Goal: Register for event/course

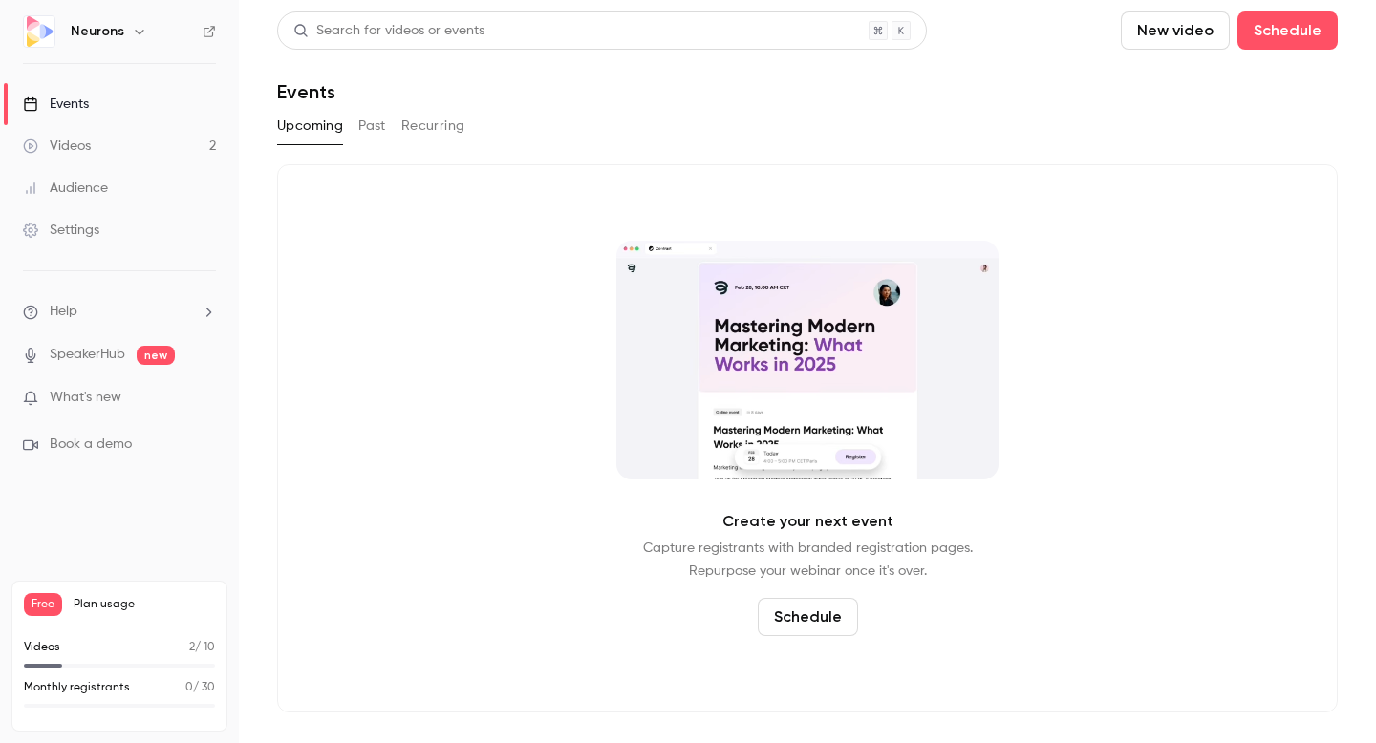
click at [104, 217] on link "Settings" at bounding box center [119, 230] width 239 height 42
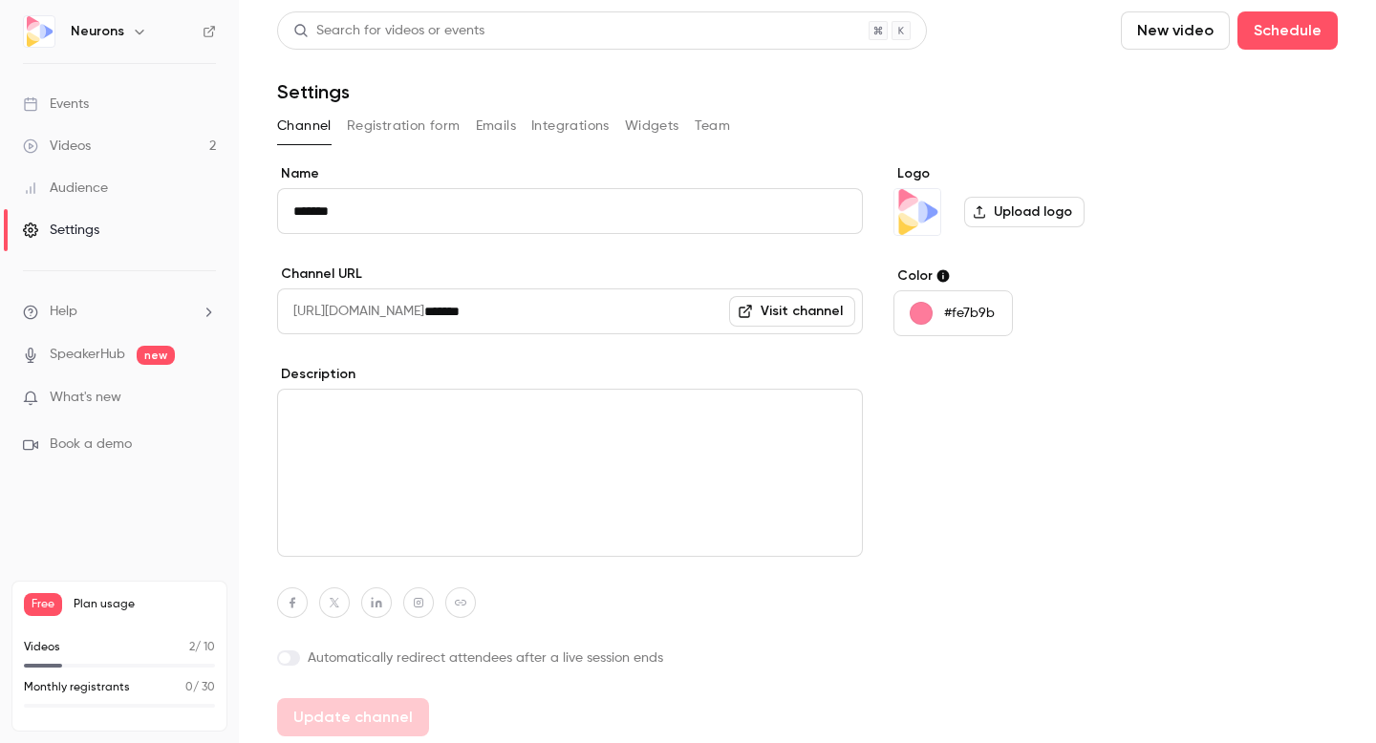
scroll to position [5, 0]
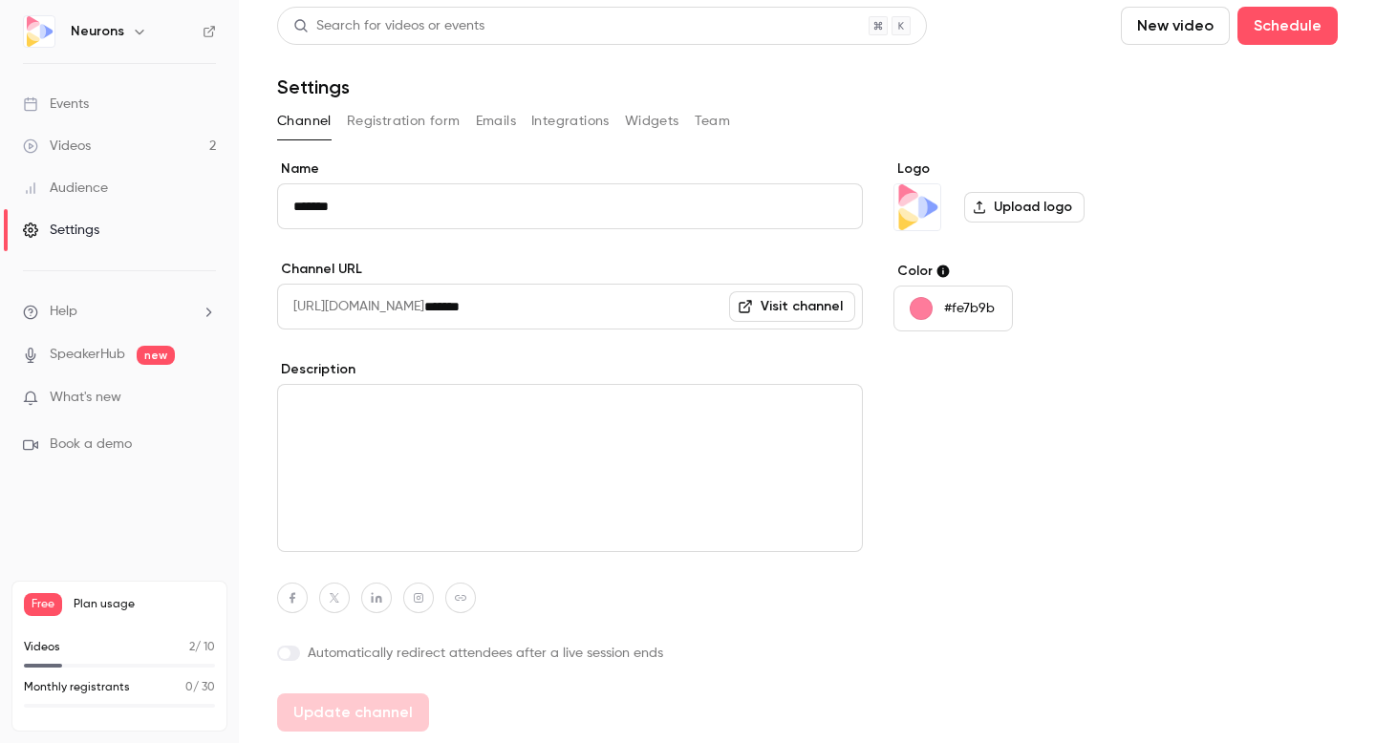
click at [406, 119] on button "Registration form" at bounding box center [404, 121] width 114 height 31
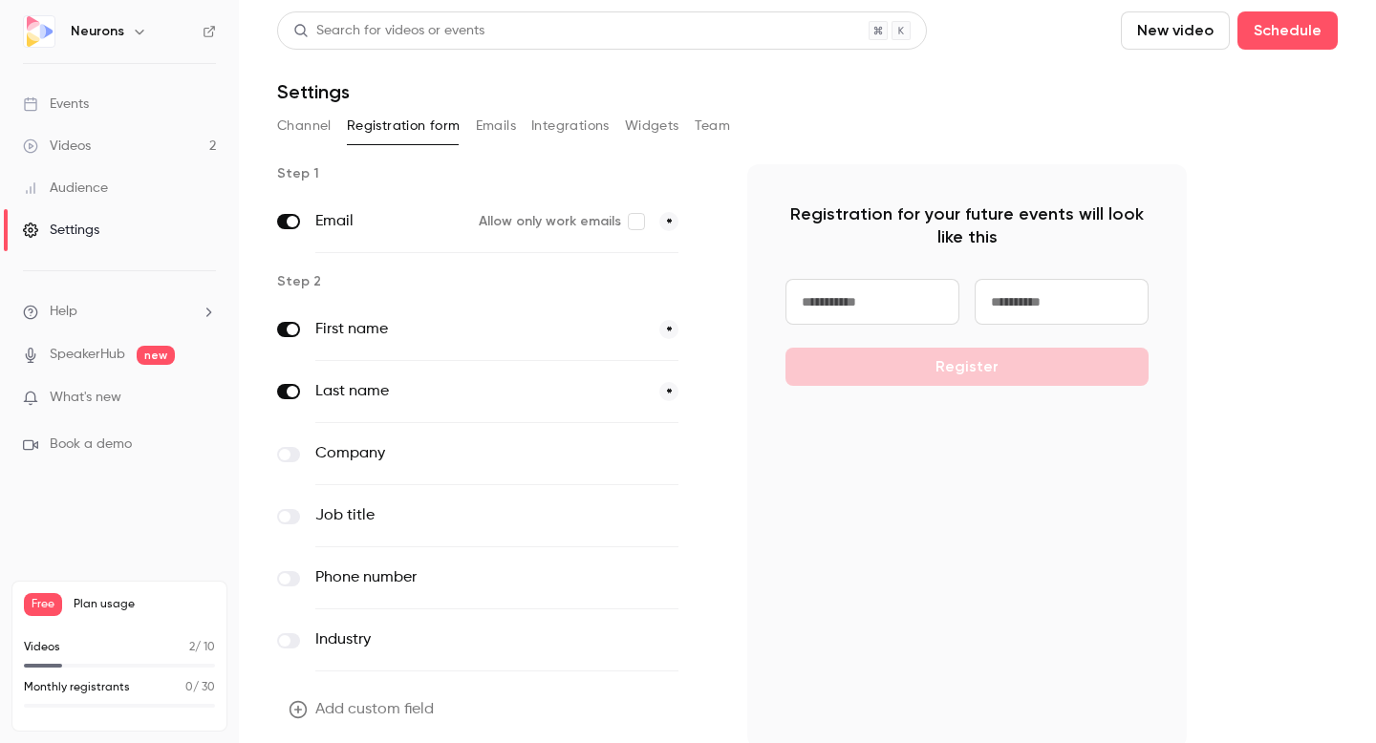
click at [490, 124] on button "Emails" at bounding box center [496, 126] width 40 height 31
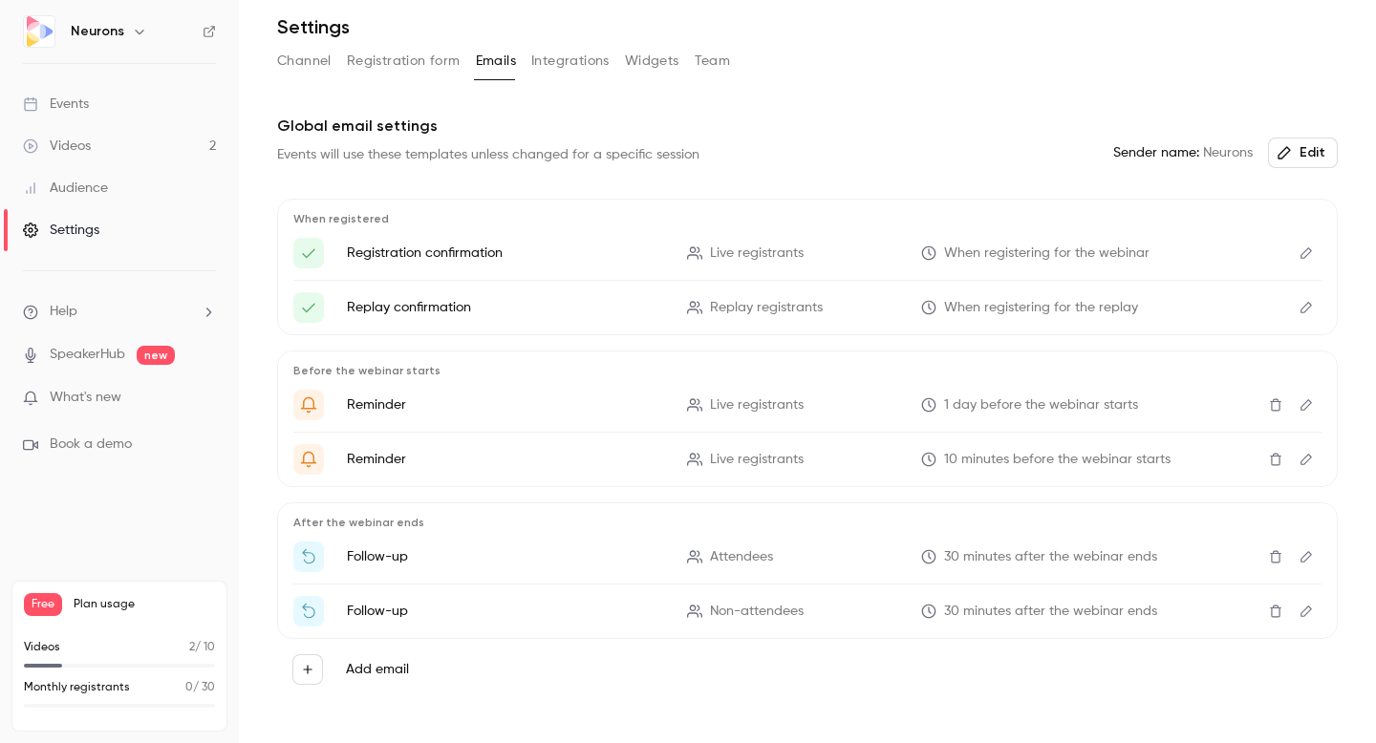
scroll to position [102, 0]
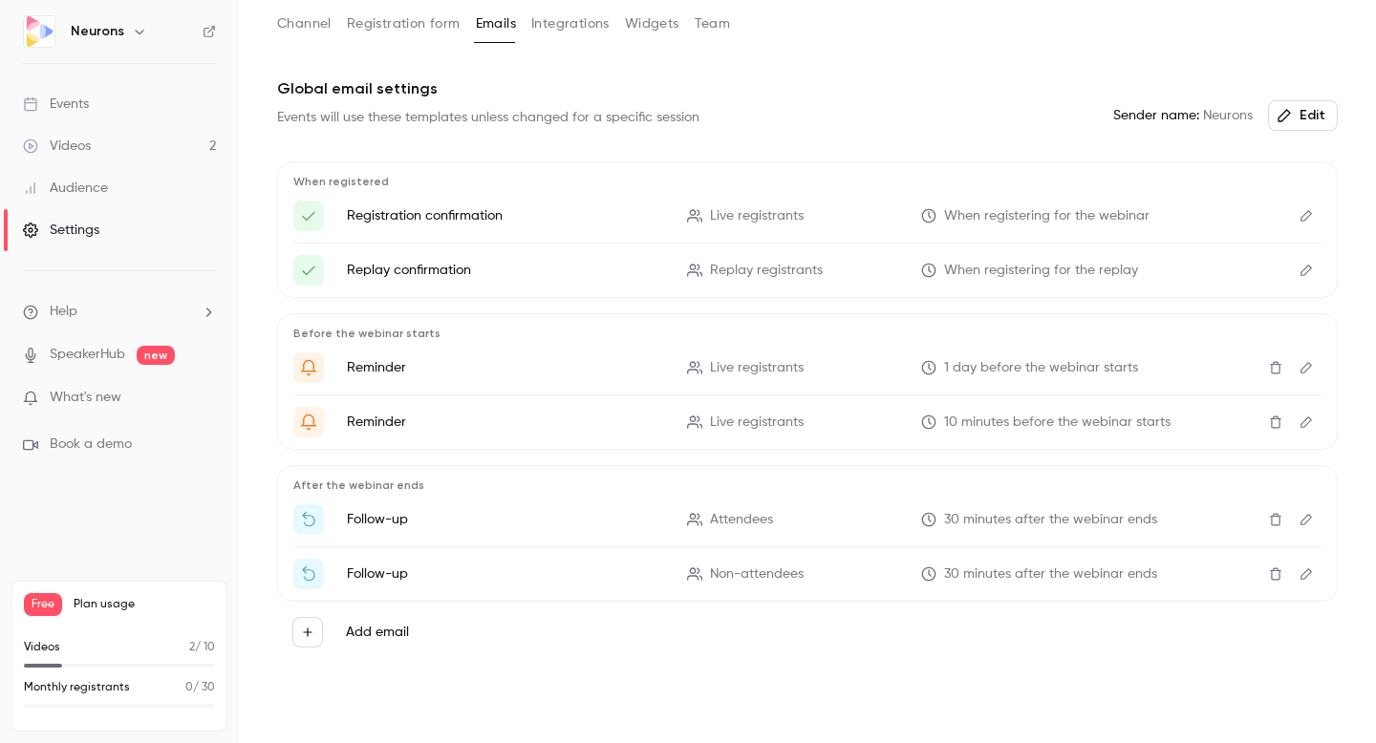
click at [567, 26] on button "Integrations" at bounding box center [570, 24] width 78 height 31
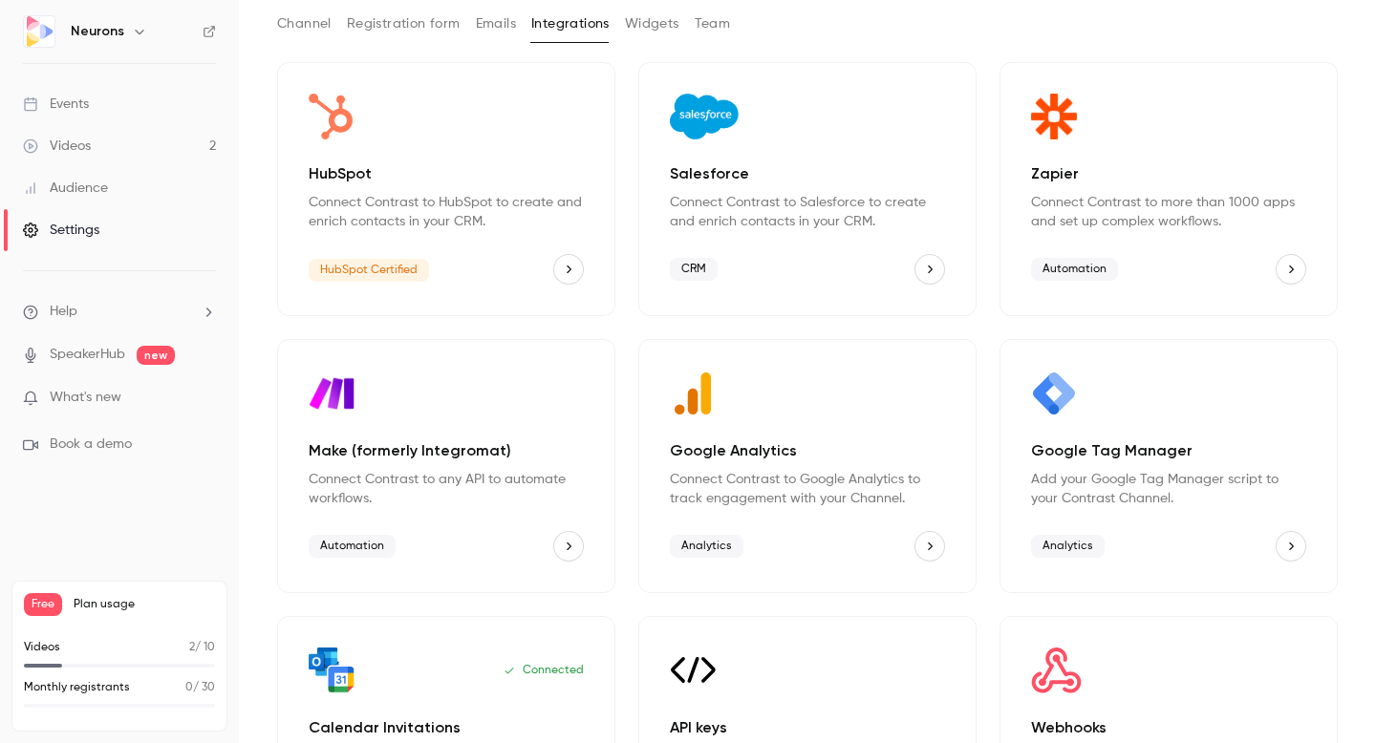
click at [457, 196] on p "Connect Contrast to HubSpot to create and enrich contacts in your CRM." at bounding box center [446, 212] width 275 height 38
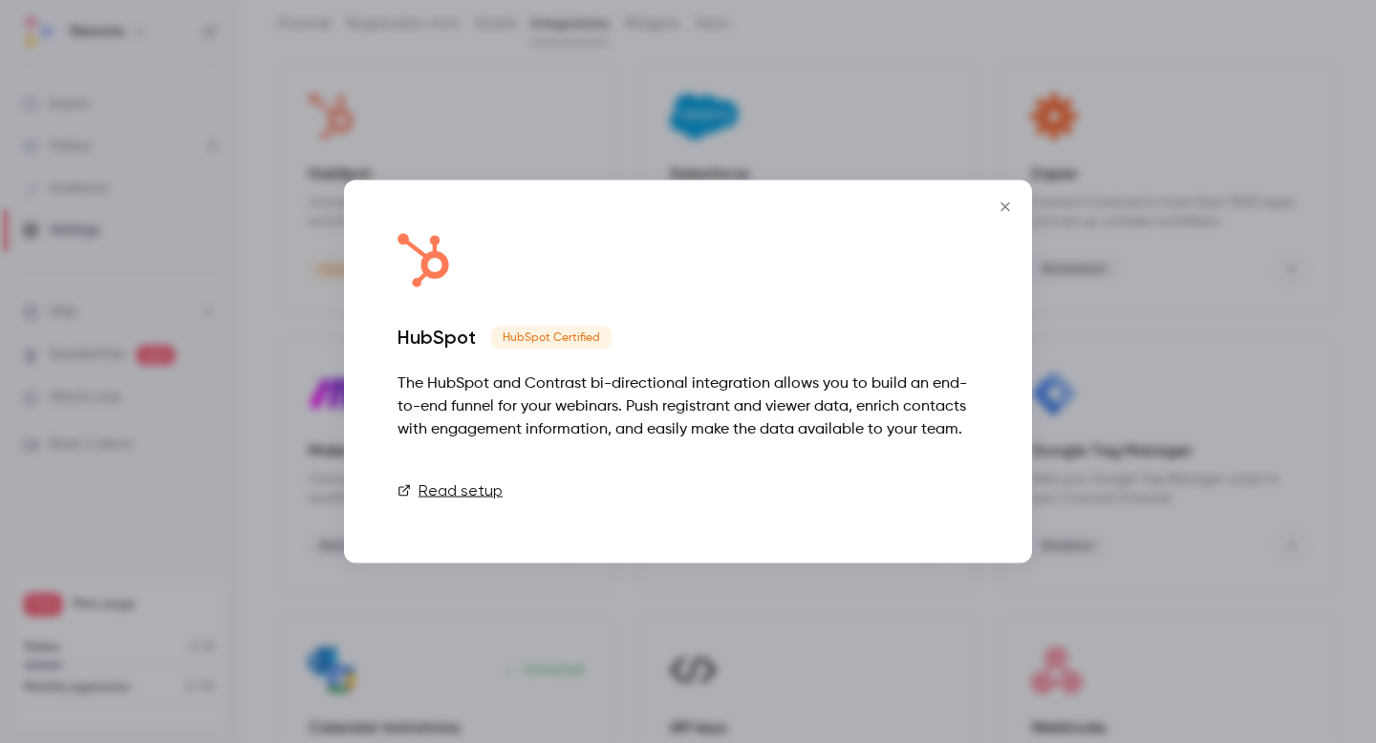
click at [945, 491] on link "Connect" at bounding box center [931, 491] width 96 height 38
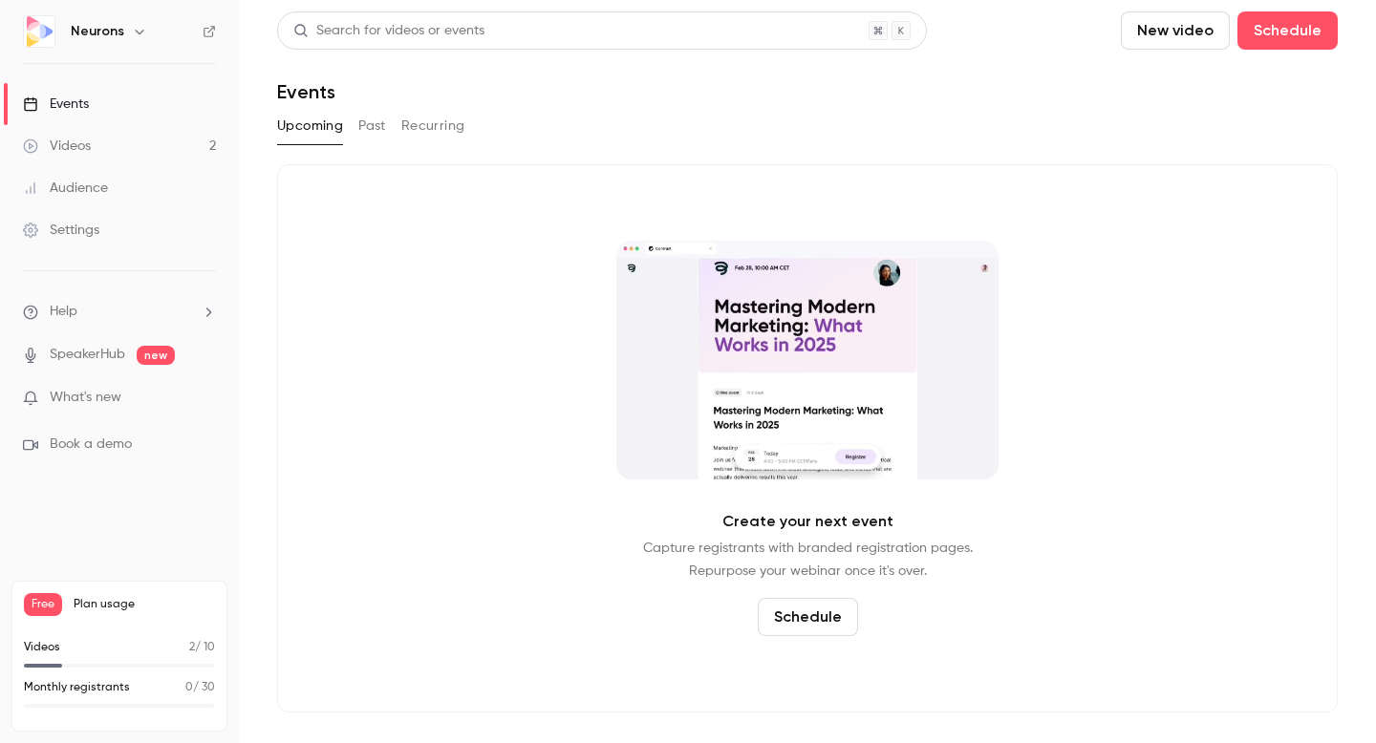
click at [117, 148] on link "Videos 2" at bounding box center [119, 146] width 239 height 42
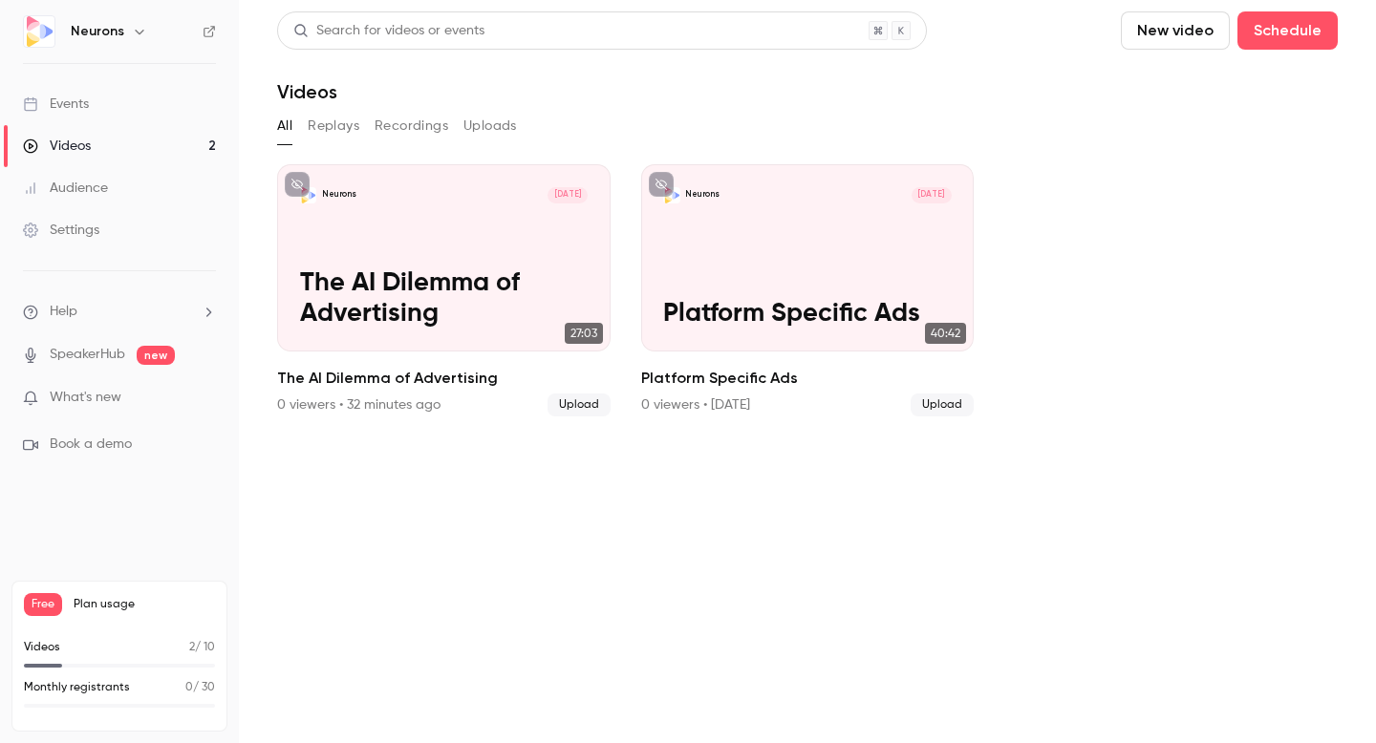
click at [97, 107] on link "Events" at bounding box center [119, 104] width 239 height 42
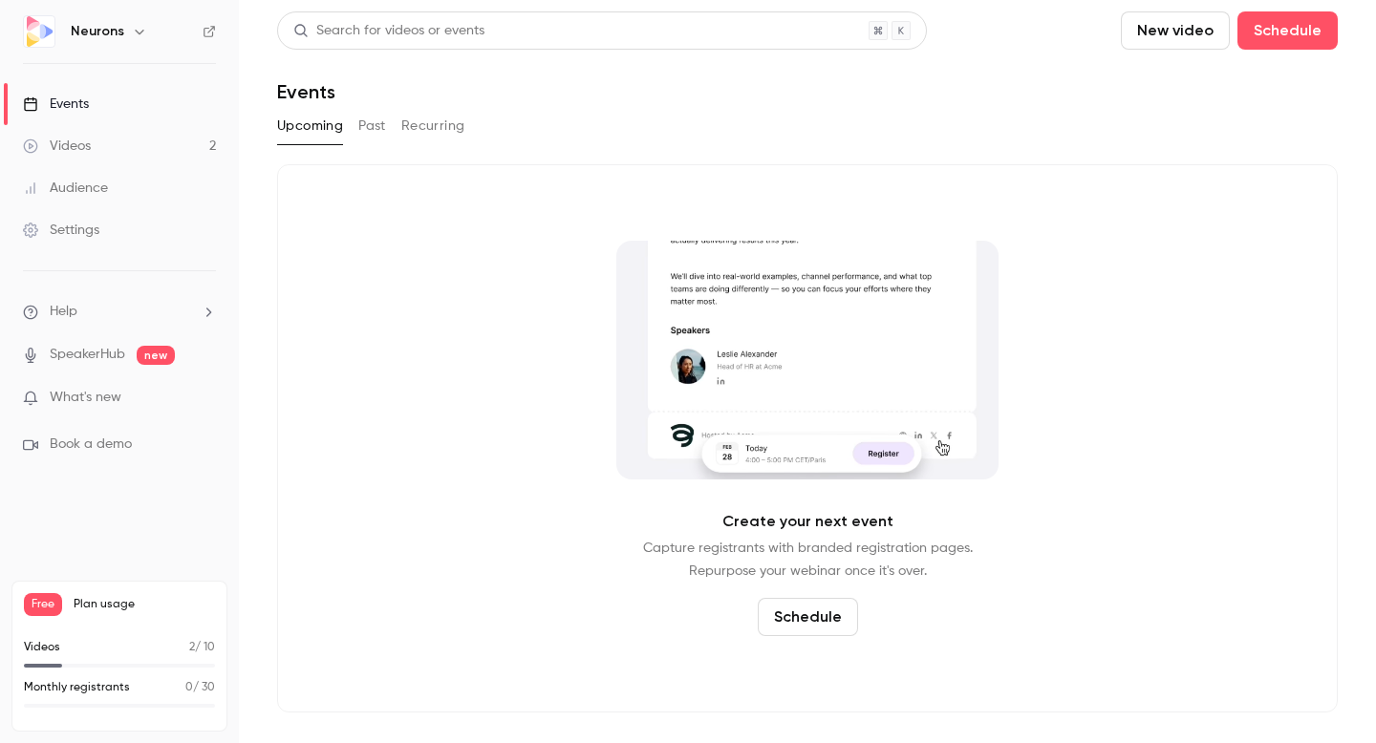
click at [818, 616] on button "Schedule" at bounding box center [808, 617] width 100 height 38
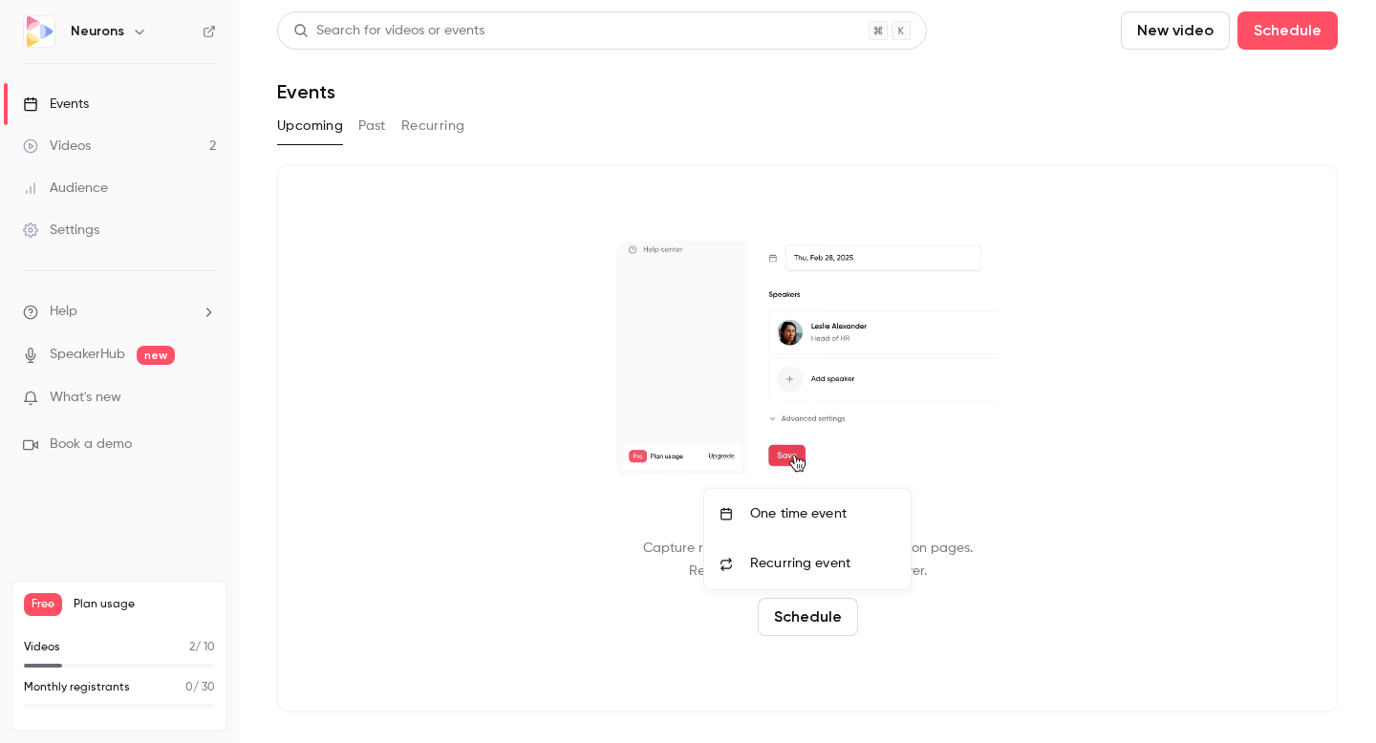
click at [828, 520] on div "One time event" at bounding box center [822, 514] width 145 height 19
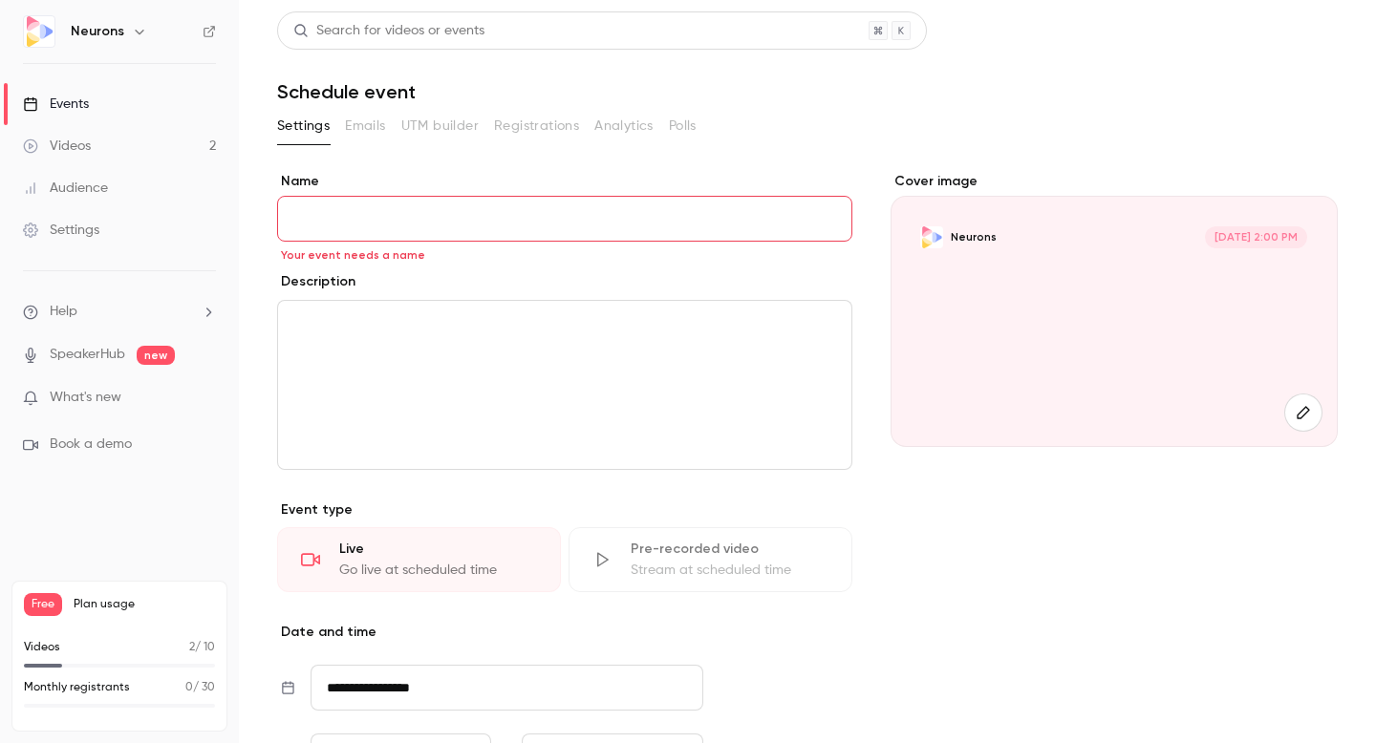
click at [130, 145] on link "Videos 2" at bounding box center [119, 146] width 239 height 42
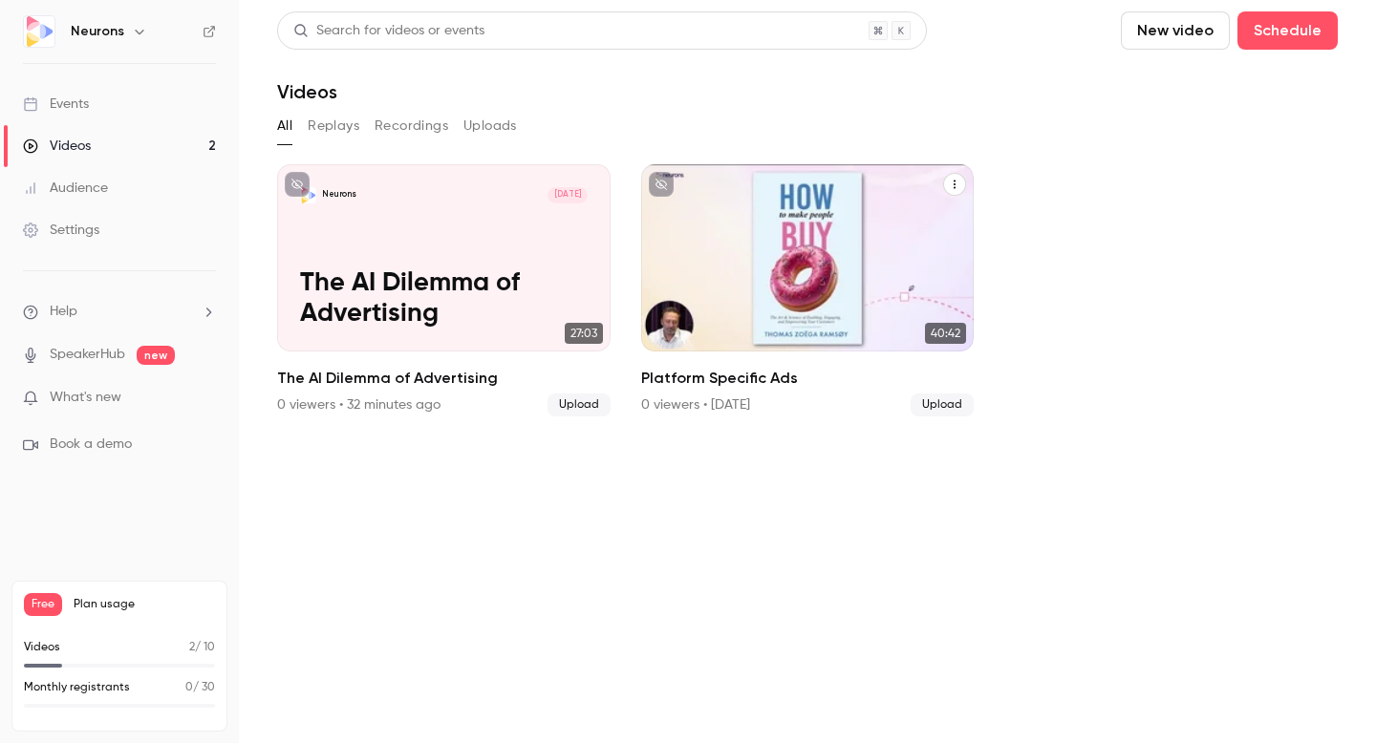
click at [958, 183] on icon "Platform Specific Ads" at bounding box center [954, 184] width 11 height 11
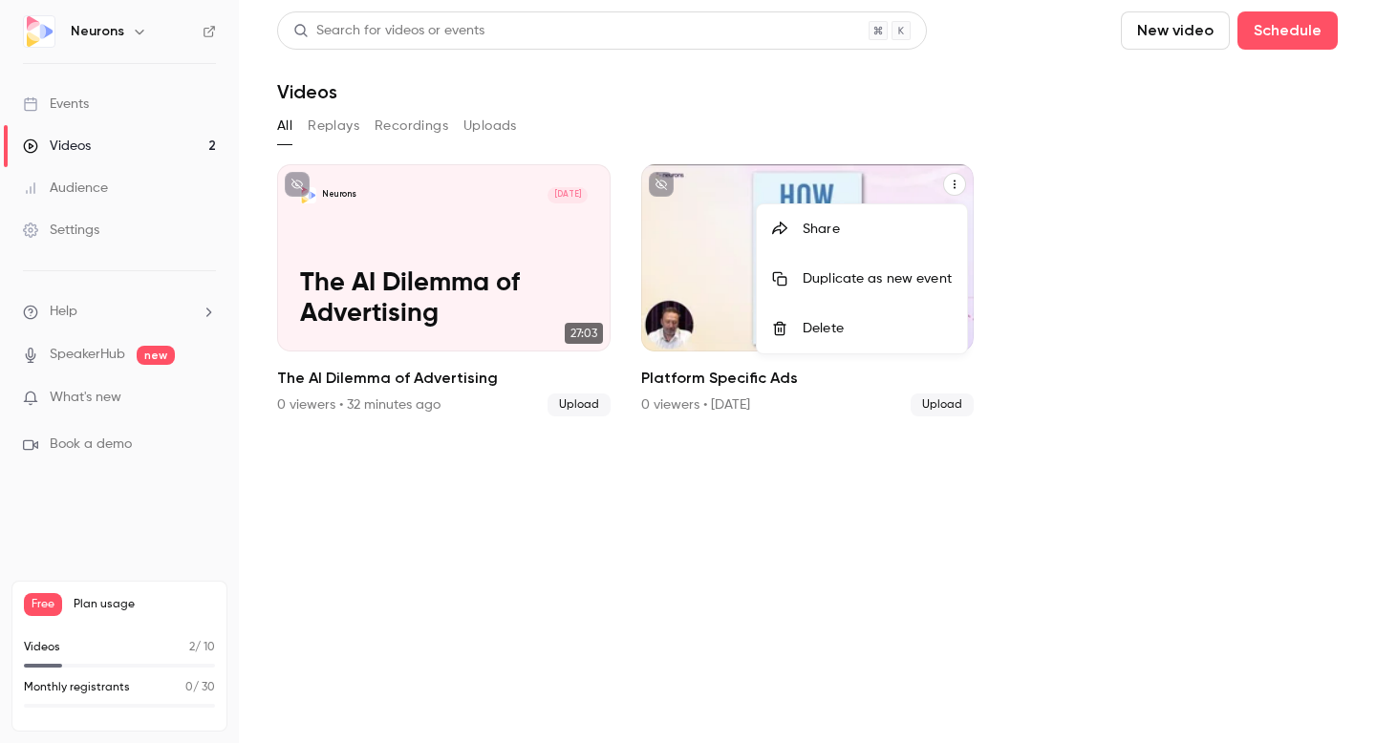
click at [591, 203] on div at bounding box center [688, 371] width 1376 height 743
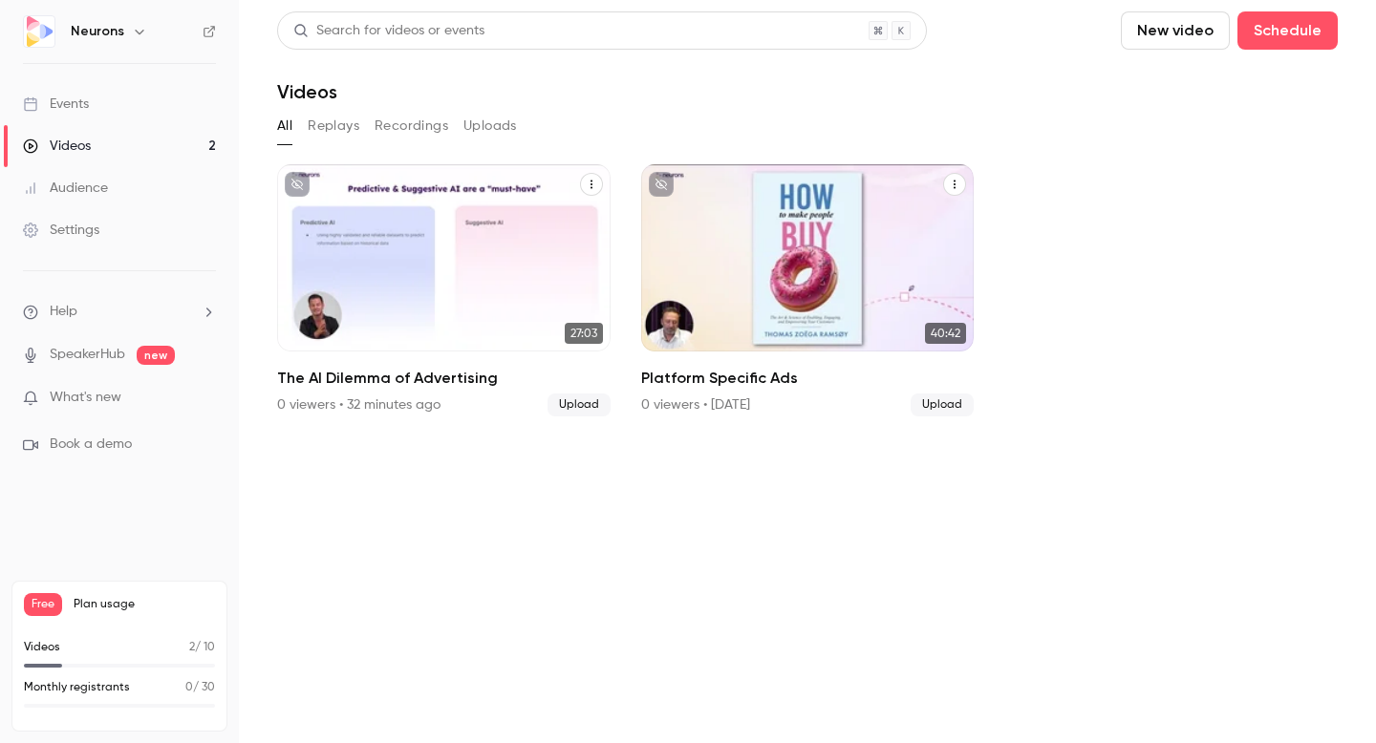
click at [592, 186] on icon "The AI Dilemma of Advertising" at bounding box center [591, 184] width 11 height 11
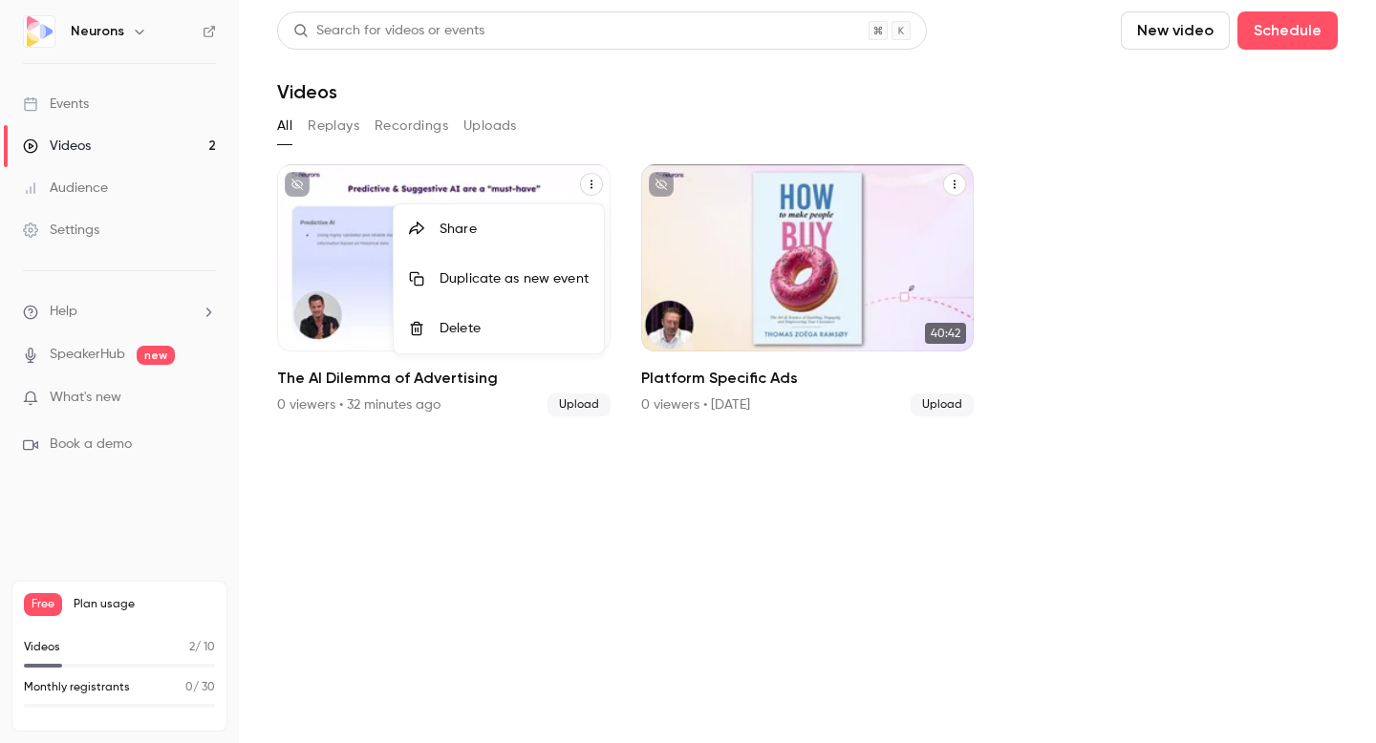
click at [369, 379] on div at bounding box center [688, 371] width 1376 height 743
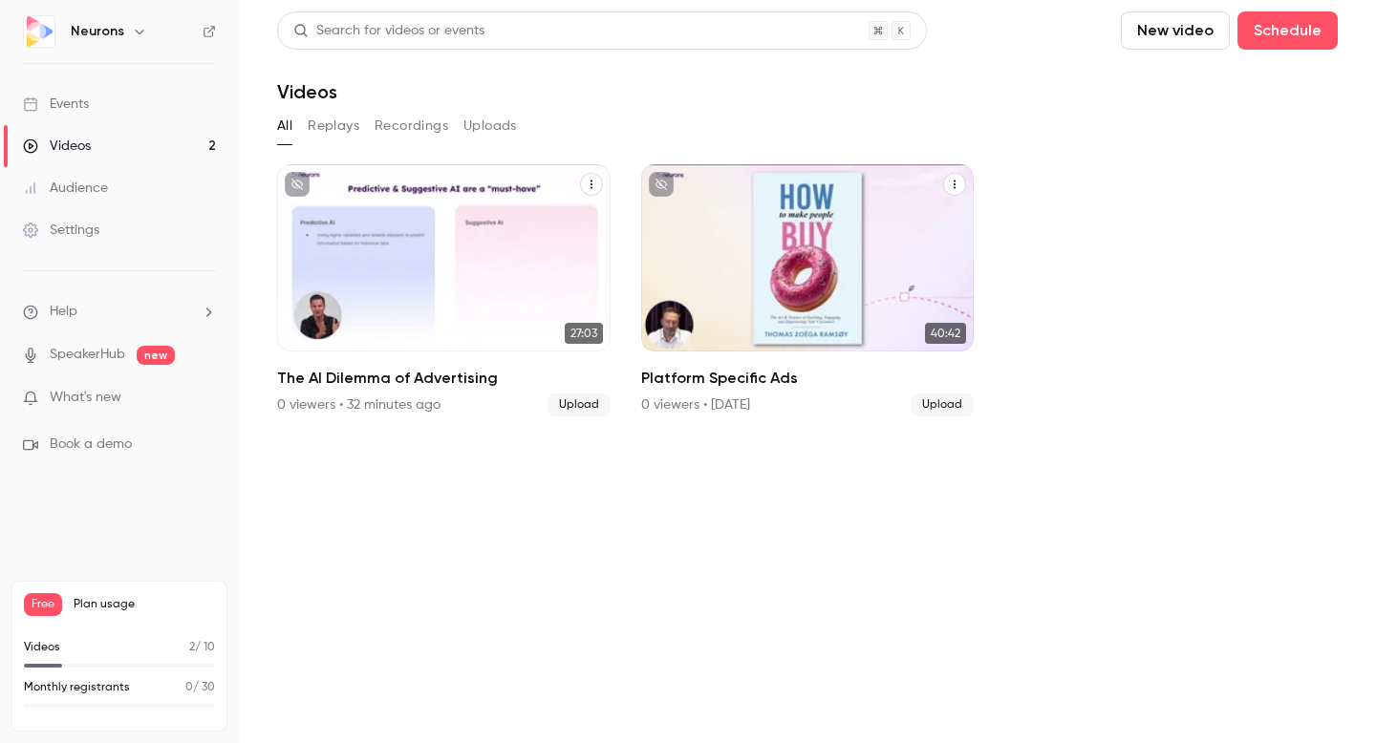
click at [419, 378] on h2 "The AI Dilemma of Advertising" at bounding box center [443, 378] width 333 height 23
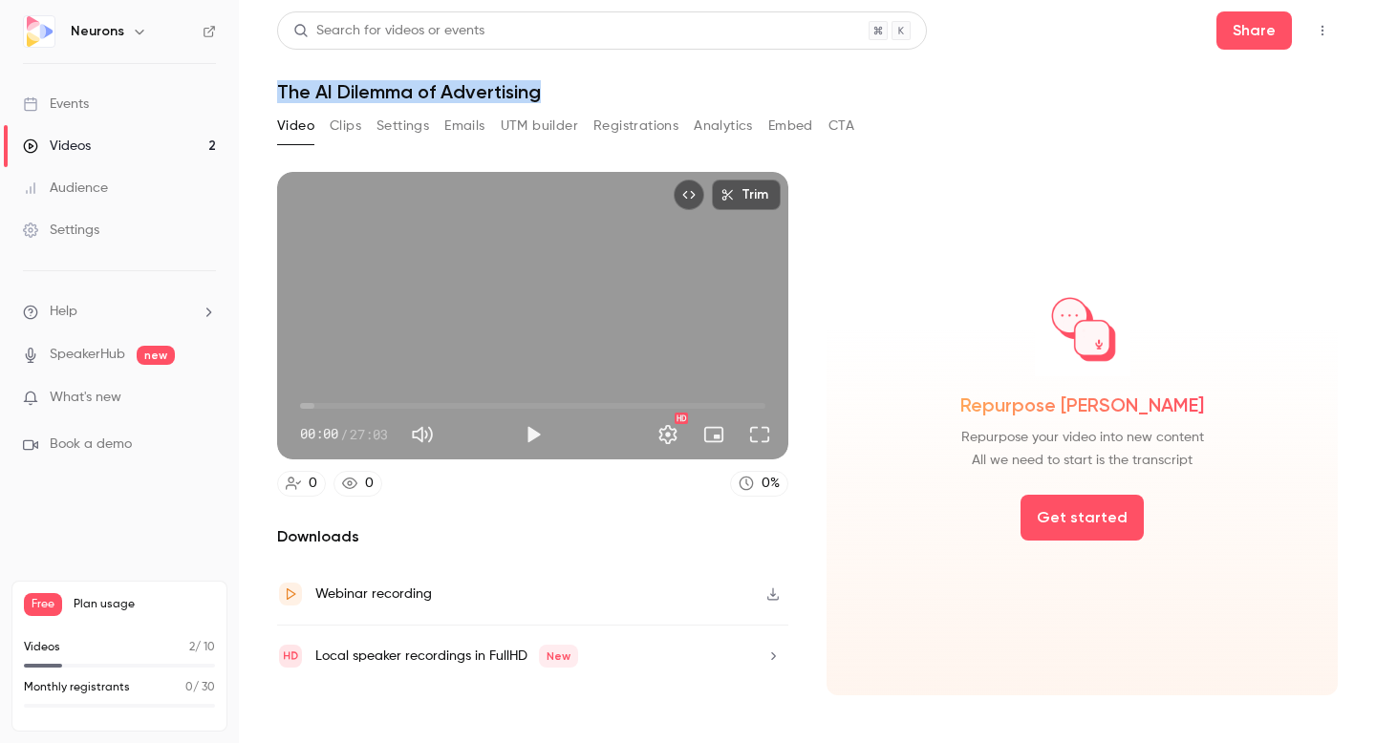
drag, startPoint x: 554, startPoint y: 94, endPoint x: 279, endPoint y: 91, distance: 275.2
click at [278, 91] on h1 "The AI Dilemma of Advertising" at bounding box center [807, 91] width 1061 height 23
copy h1 "The AI Dilemma of Advertising"
click at [462, 126] on button "Emails" at bounding box center [464, 126] width 40 height 31
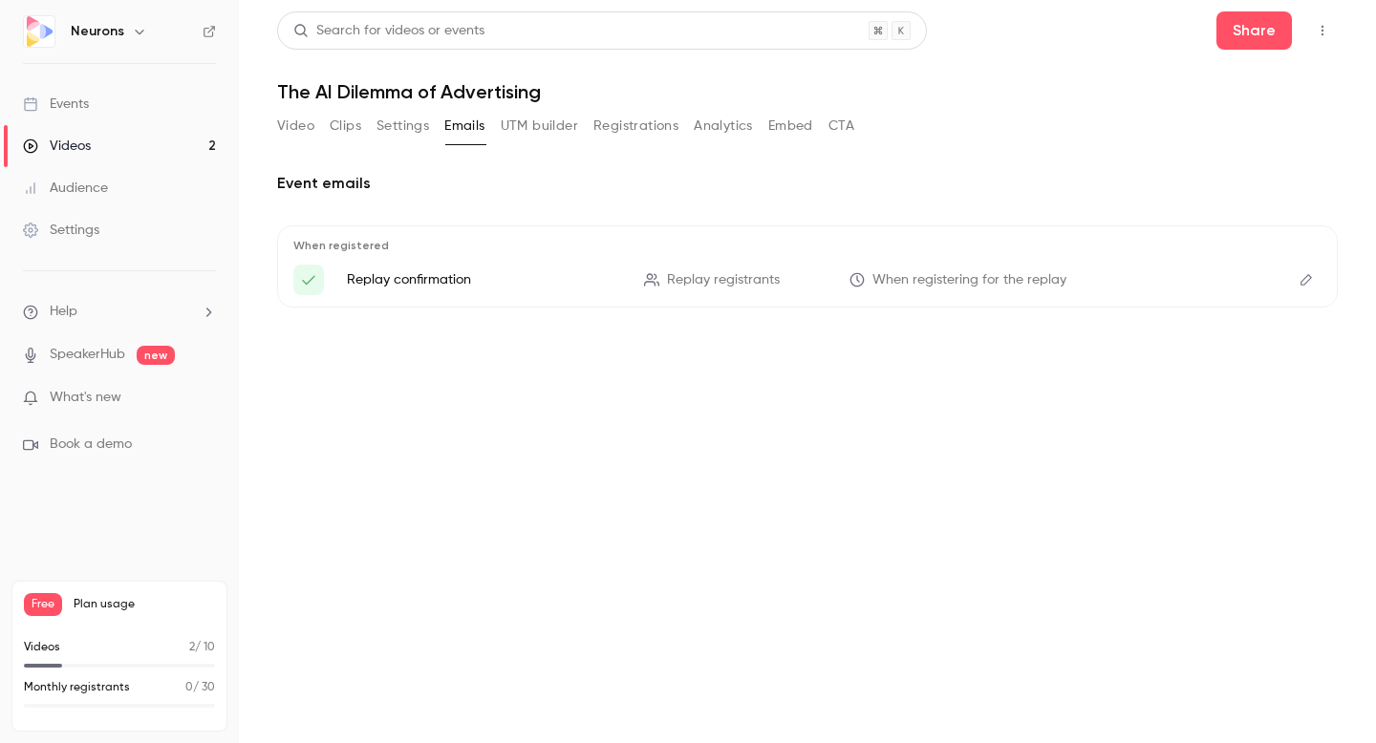
click at [401, 285] on p "Replay confirmation" at bounding box center [484, 279] width 274 height 19
click at [98, 105] on link "Events" at bounding box center [119, 104] width 239 height 42
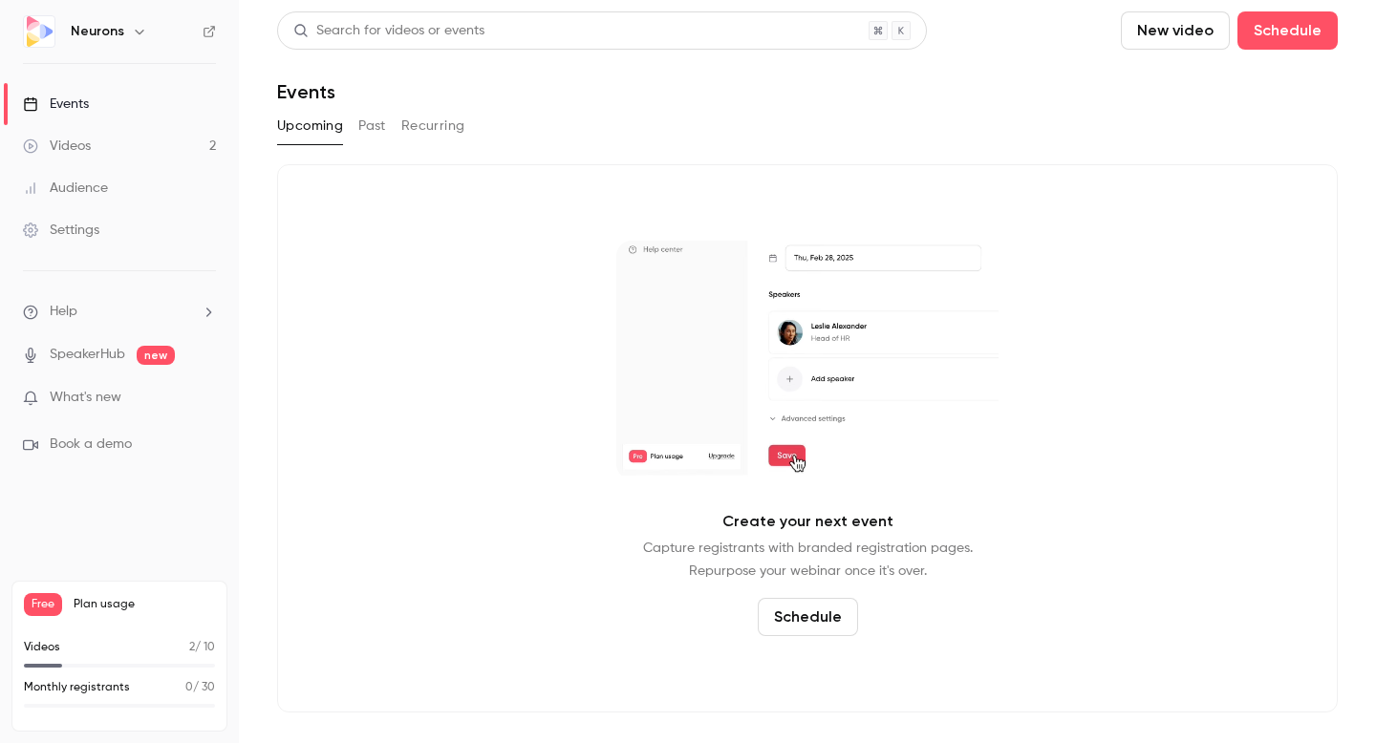
click at [837, 612] on button "Schedule" at bounding box center [808, 617] width 100 height 38
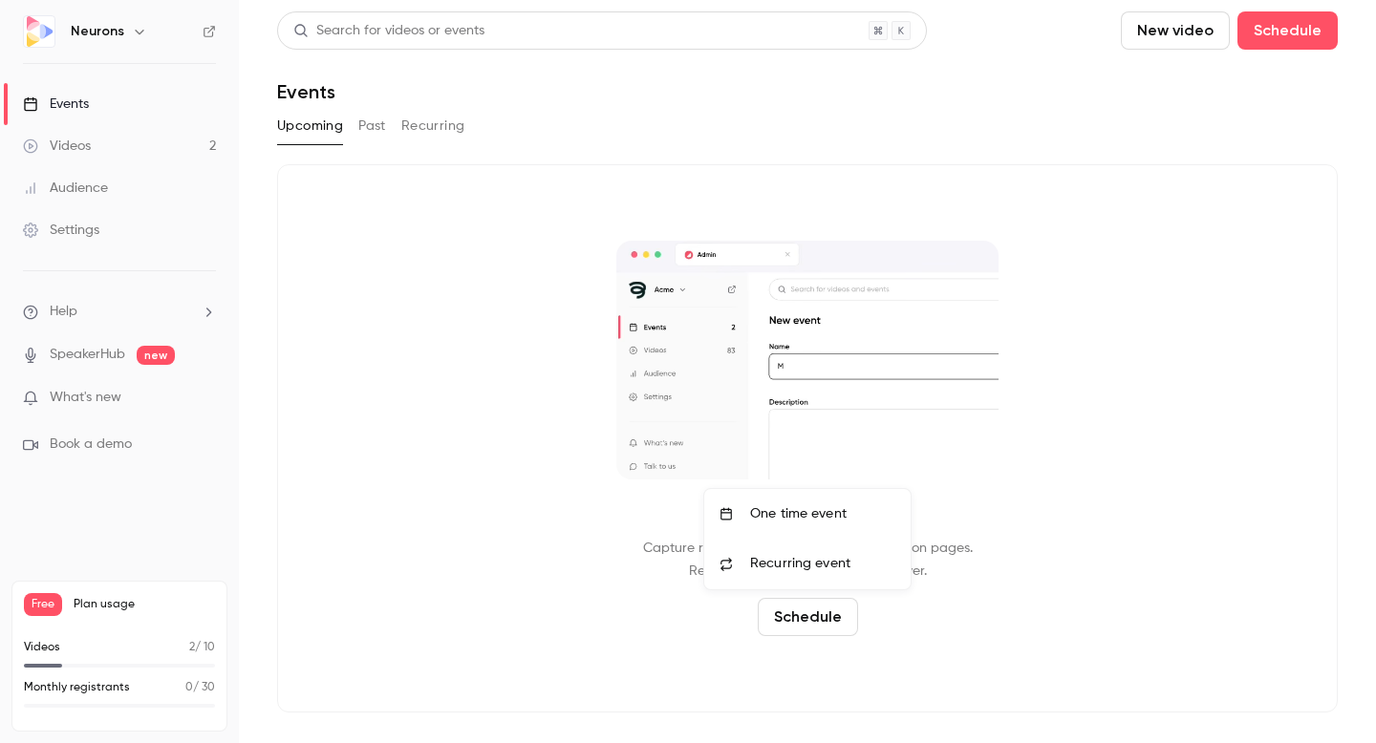
click at [832, 516] on div "One time event" at bounding box center [822, 514] width 145 height 19
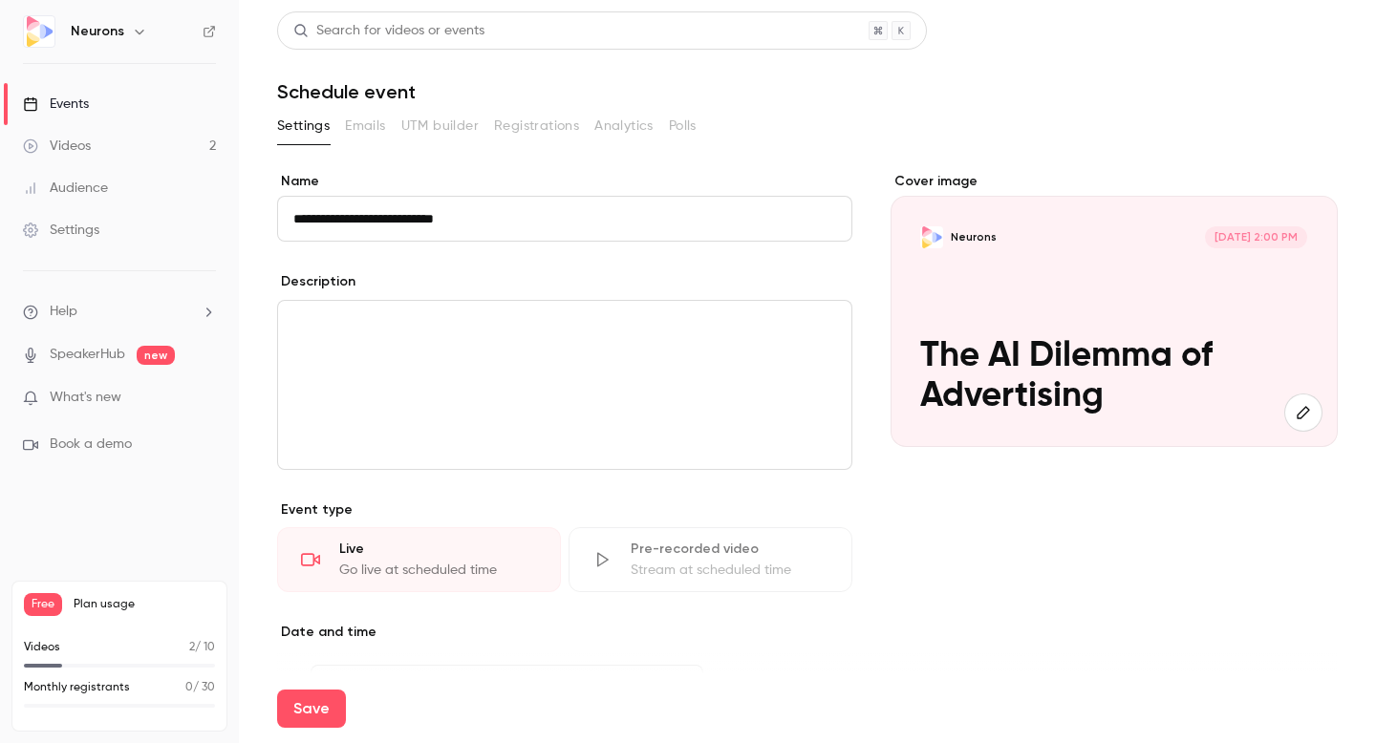
type input "**********"
click at [437, 340] on div "editor" at bounding box center [564, 385] width 573 height 168
click at [92, 142] on link "Videos 2" at bounding box center [119, 146] width 239 height 42
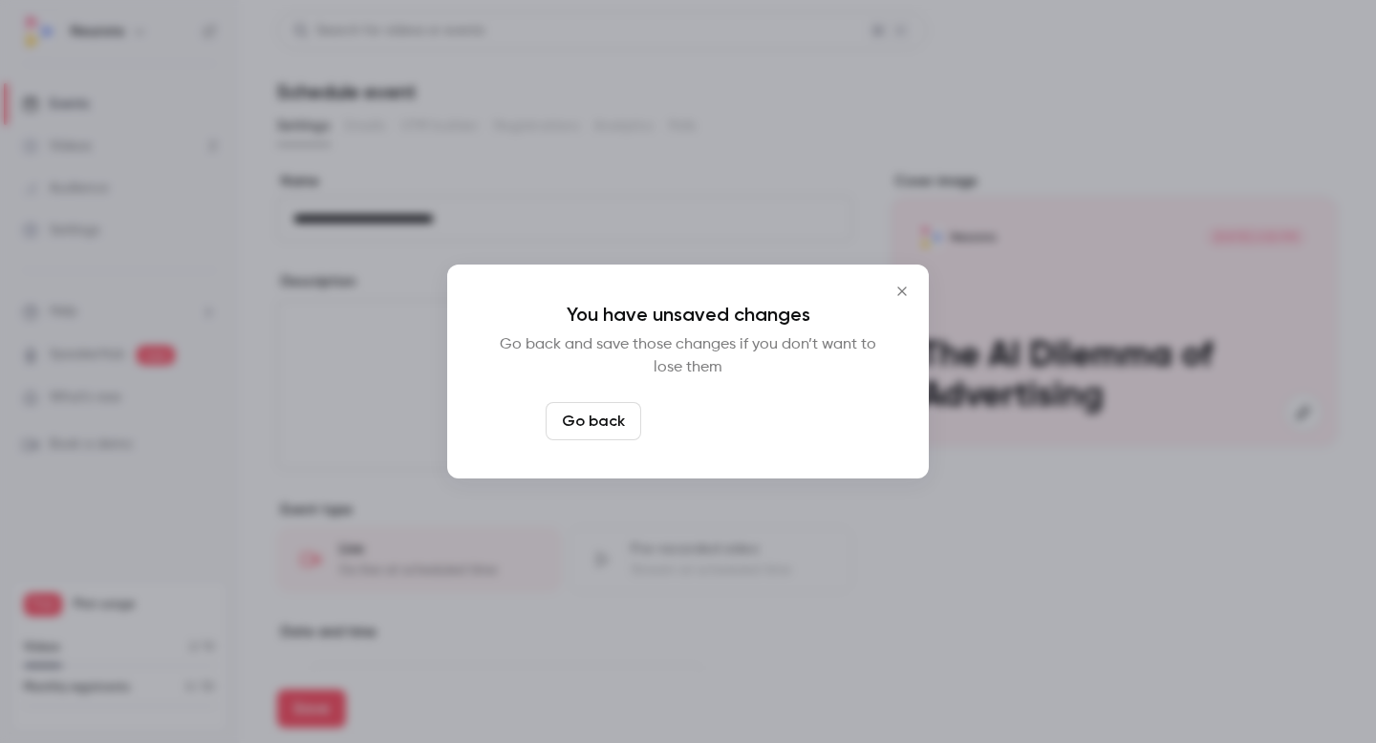
click at [718, 426] on button "Leave page anyway" at bounding box center [740, 421] width 182 height 38
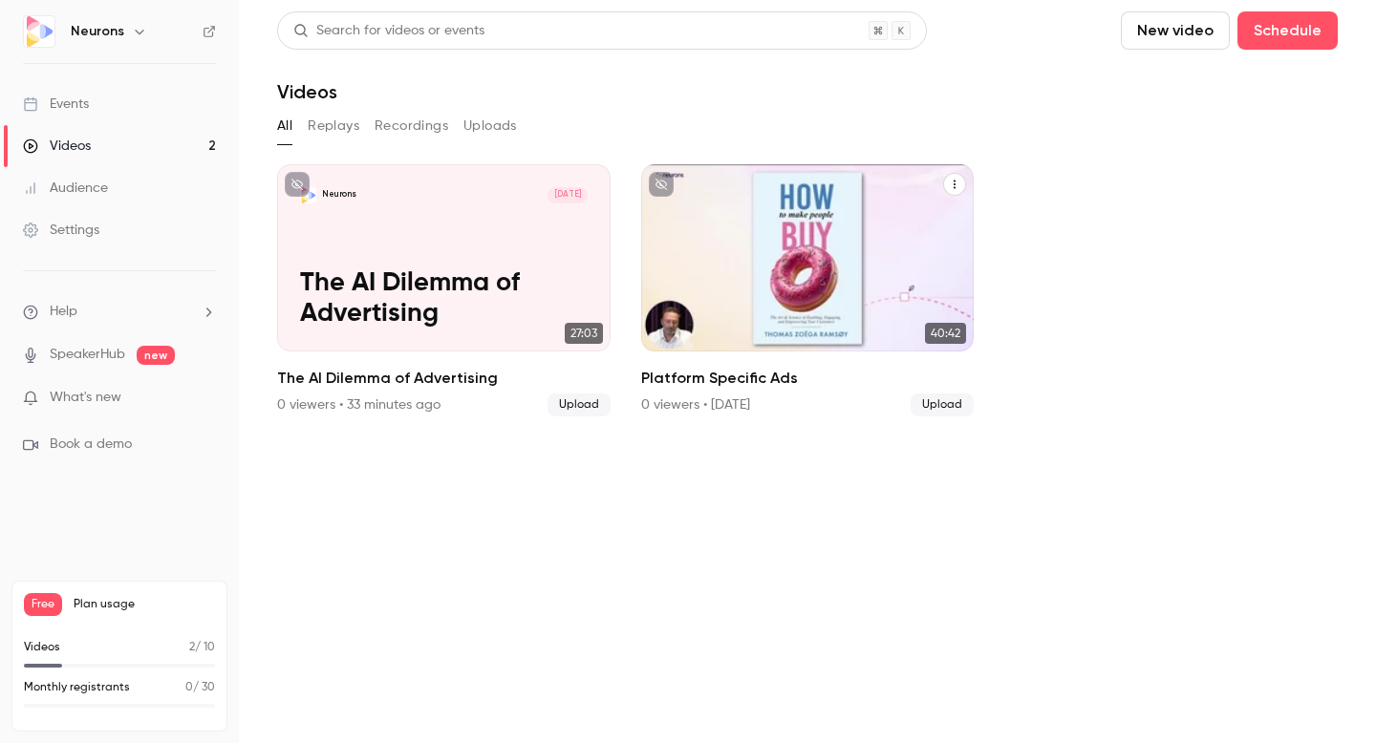
click at [720, 378] on h2 "Platform Specific Ads" at bounding box center [807, 378] width 333 height 23
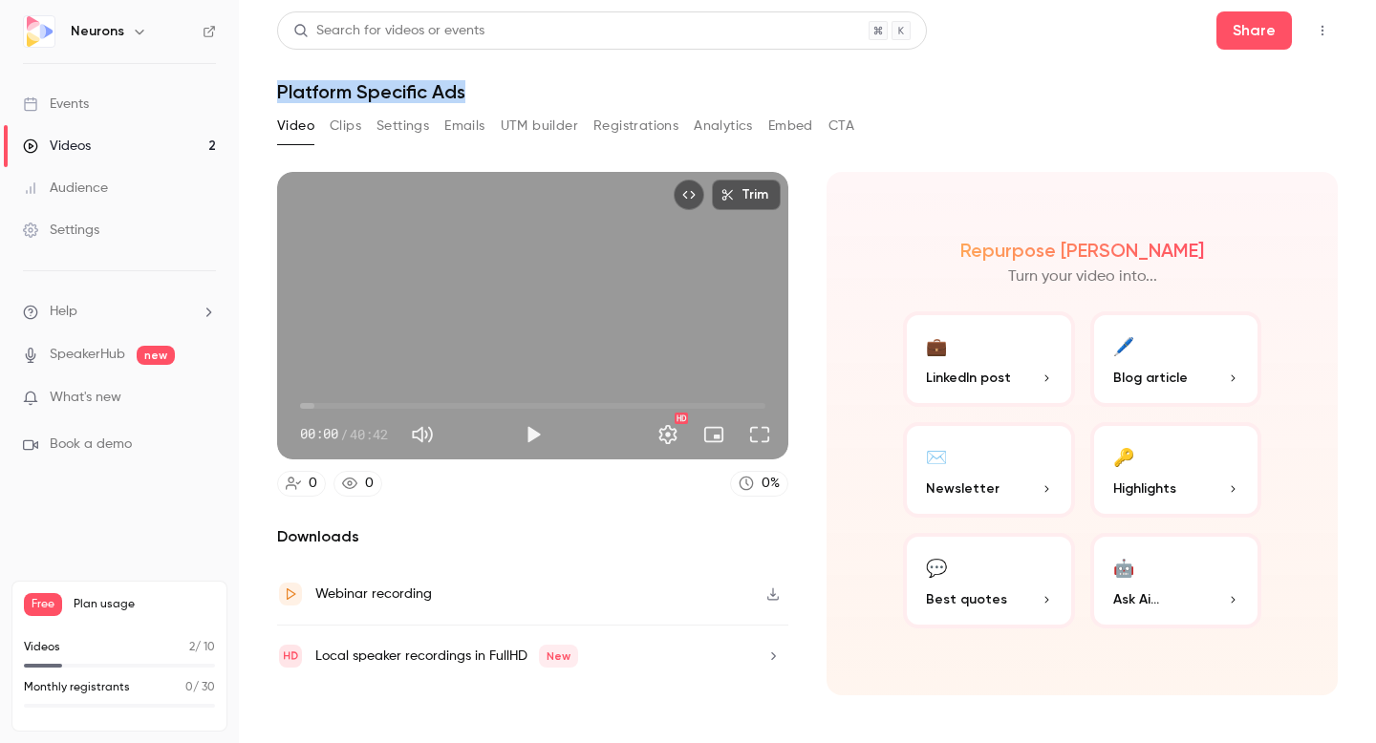
drag, startPoint x: 482, startPoint y: 95, endPoint x: 246, endPoint y: 95, distance: 236.0
click at [244, 95] on main "Search for videos or events Share Platform Specific Ads Video Clips Settings Em…" at bounding box center [807, 371] width 1137 height 743
copy h1 "Platform Specific Ads"
click at [109, 97] on link "Events" at bounding box center [119, 104] width 239 height 42
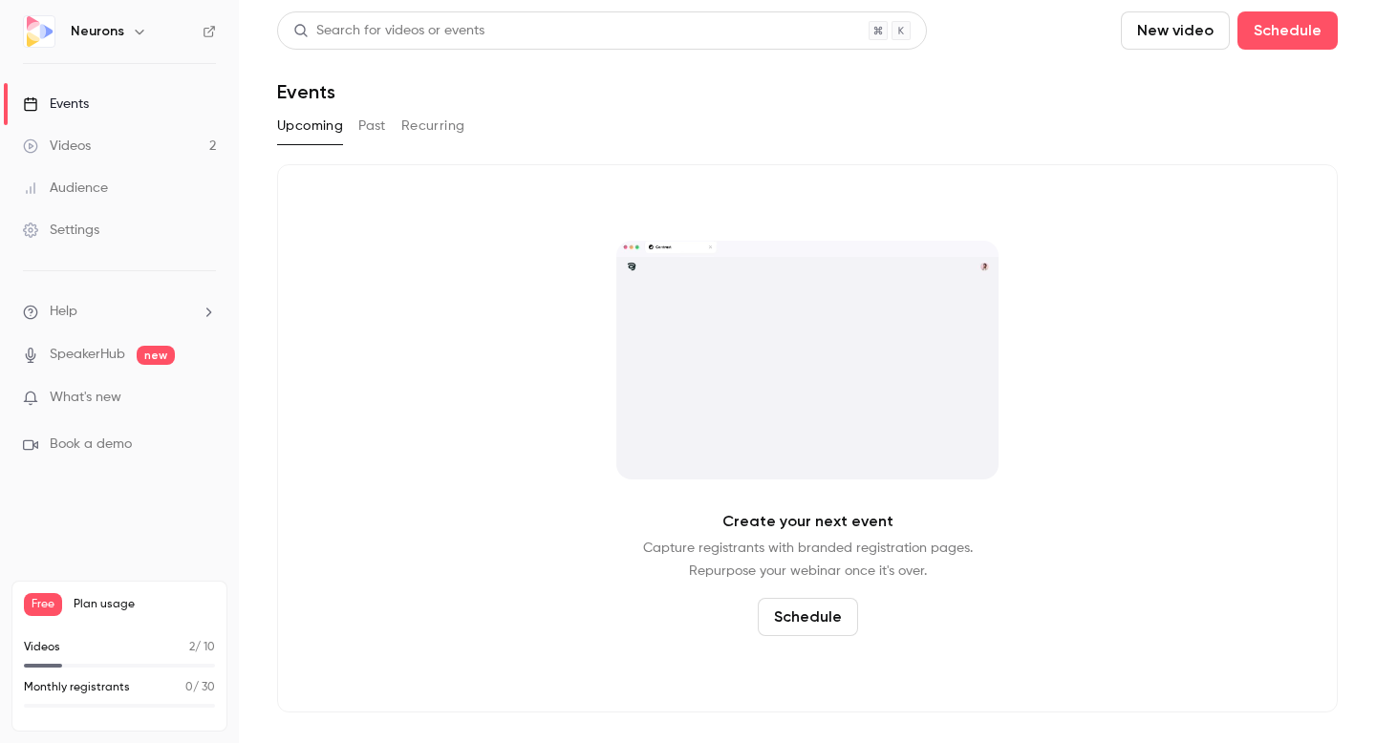
click at [797, 623] on button "Schedule" at bounding box center [808, 617] width 100 height 38
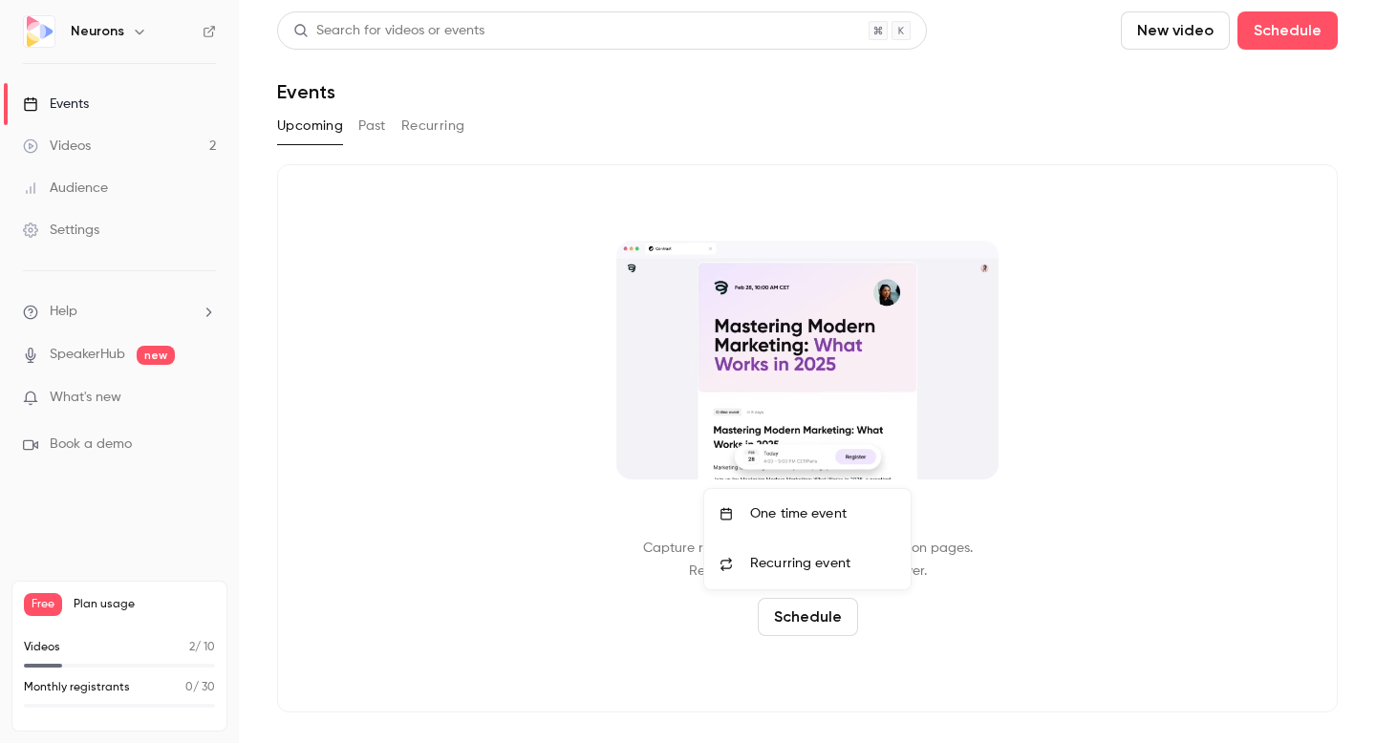
click at [850, 510] on div "One time event" at bounding box center [822, 514] width 145 height 19
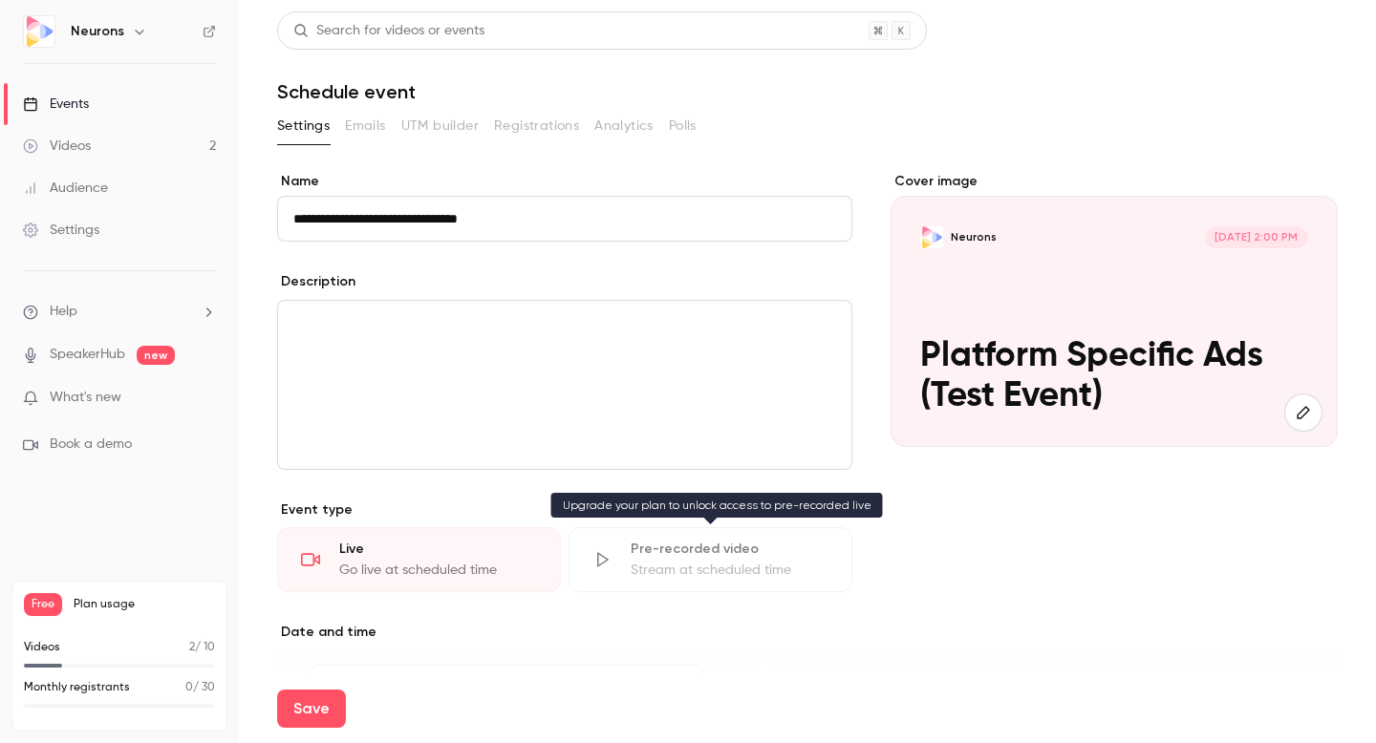
type input "**********"
click at [686, 564] on div "Stream at scheduled time" at bounding box center [730, 570] width 198 height 19
click at [674, 555] on div "Pre-recorded video" at bounding box center [730, 549] width 198 height 19
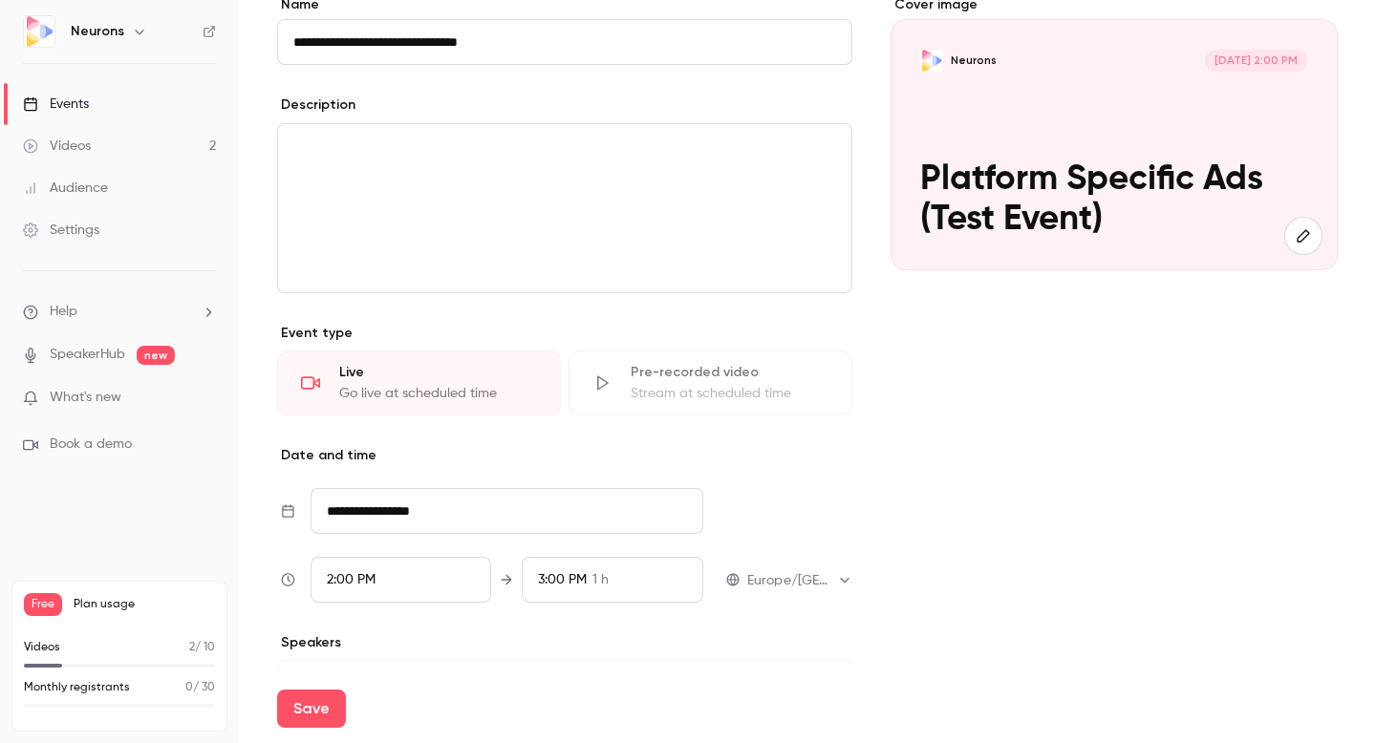
scroll to position [180, 0]
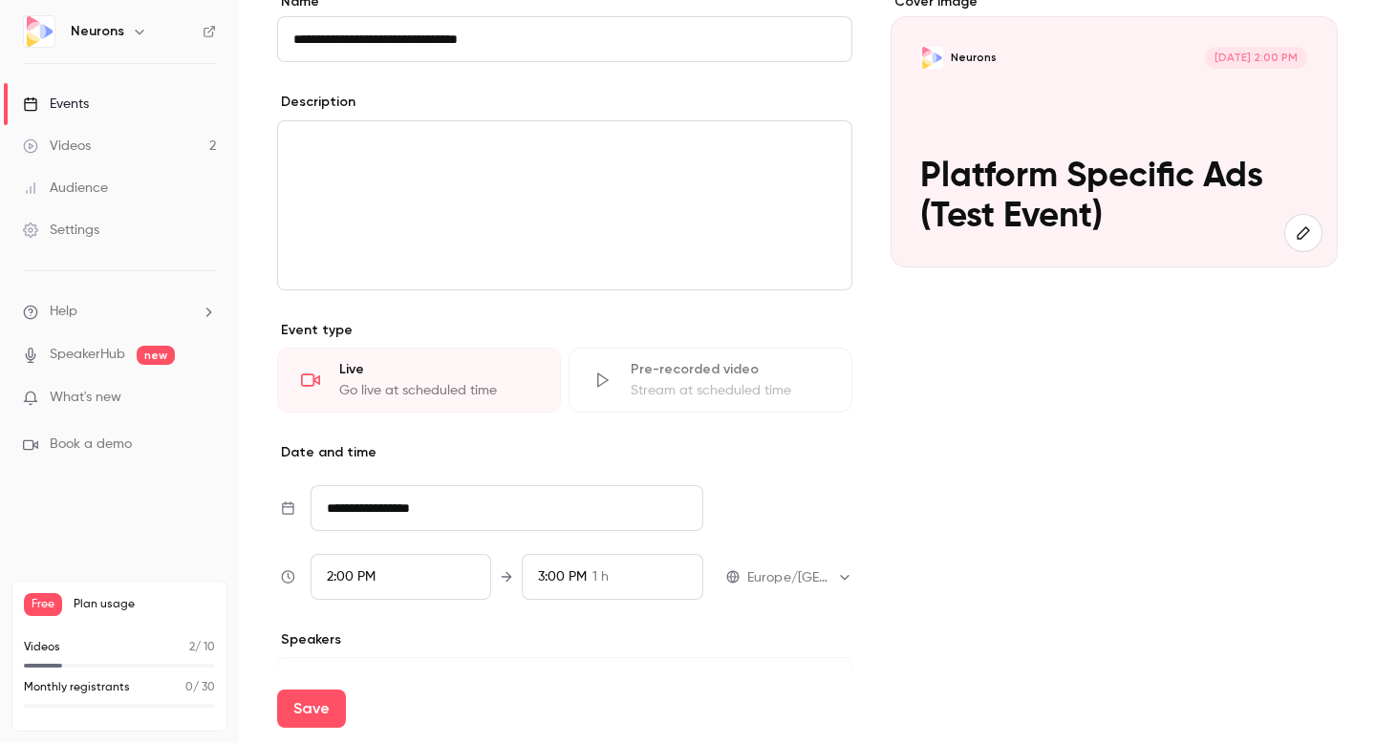
click at [663, 398] on div "Stream at scheduled time" at bounding box center [730, 390] width 198 height 19
click at [680, 390] on div "Stream at scheduled time" at bounding box center [730, 390] width 198 height 19
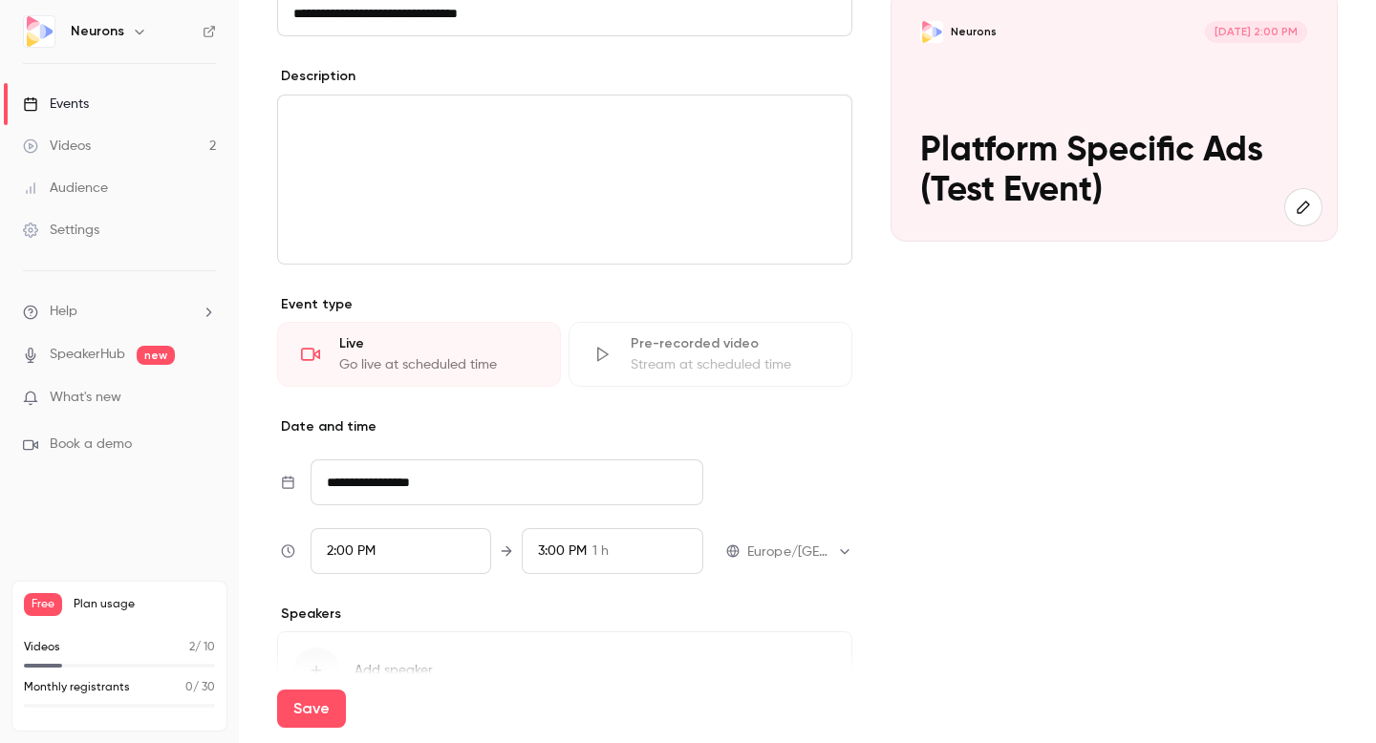
scroll to position [325, 0]
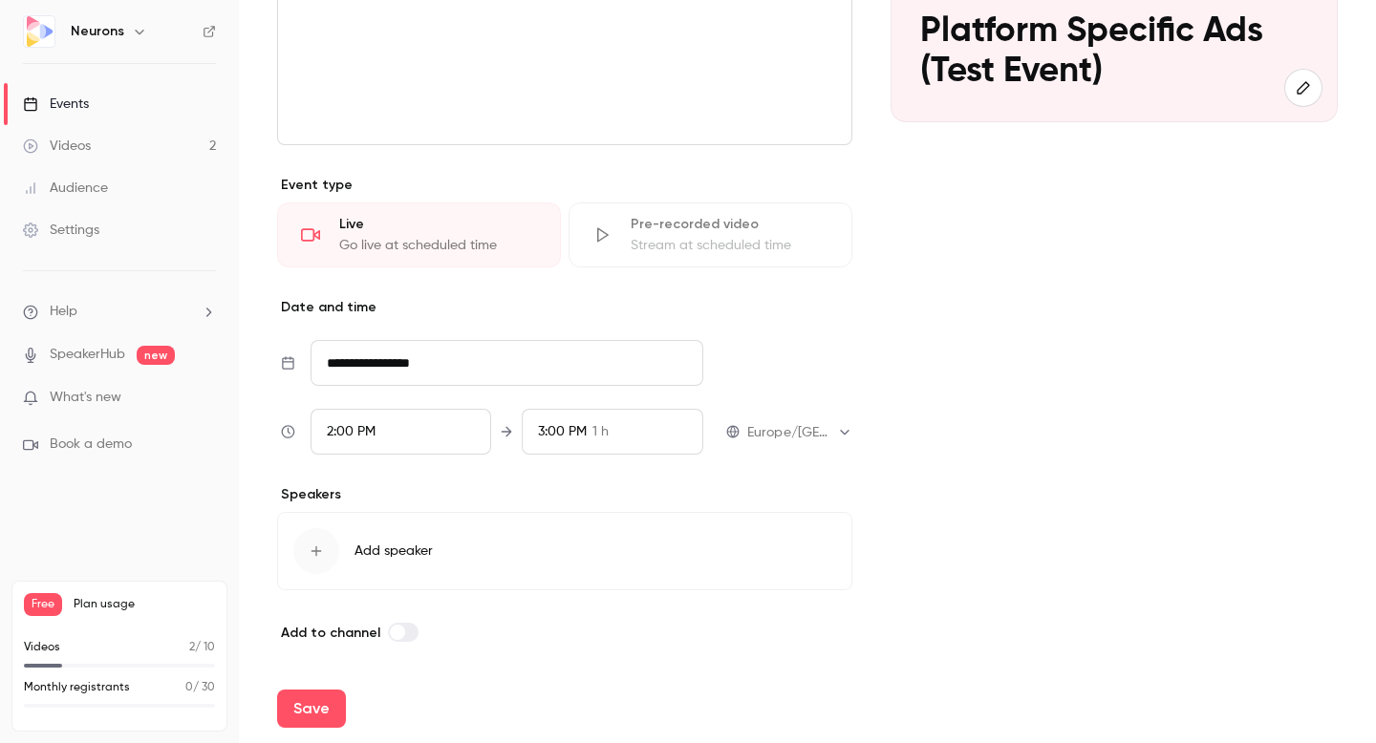
click at [397, 636] on span at bounding box center [397, 632] width 15 height 15
click at [401, 635] on span at bounding box center [408, 632] width 15 height 15
click at [381, 531] on button "Add speaker" at bounding box center [564, 551] width 575 height 78
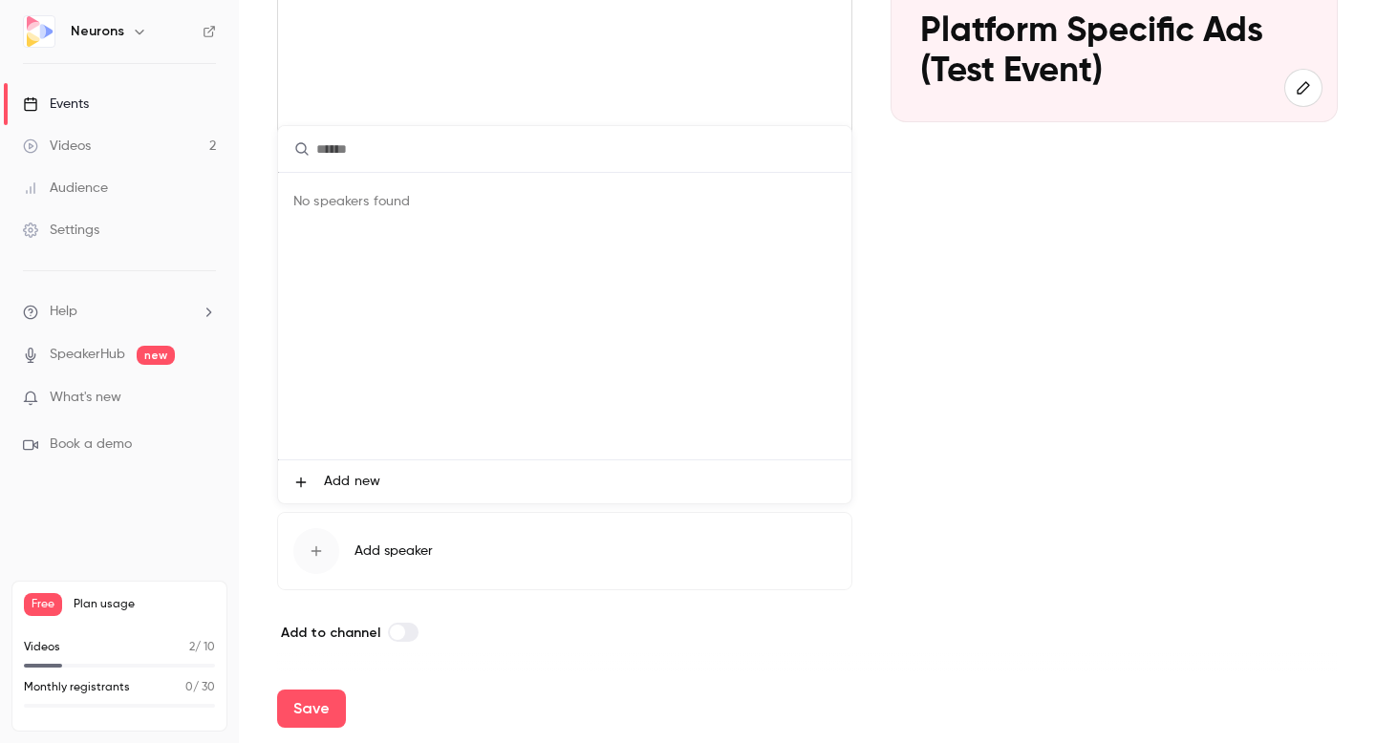
click at [682, 670] on div at bounding box center [688, 371] width 1376 height 743
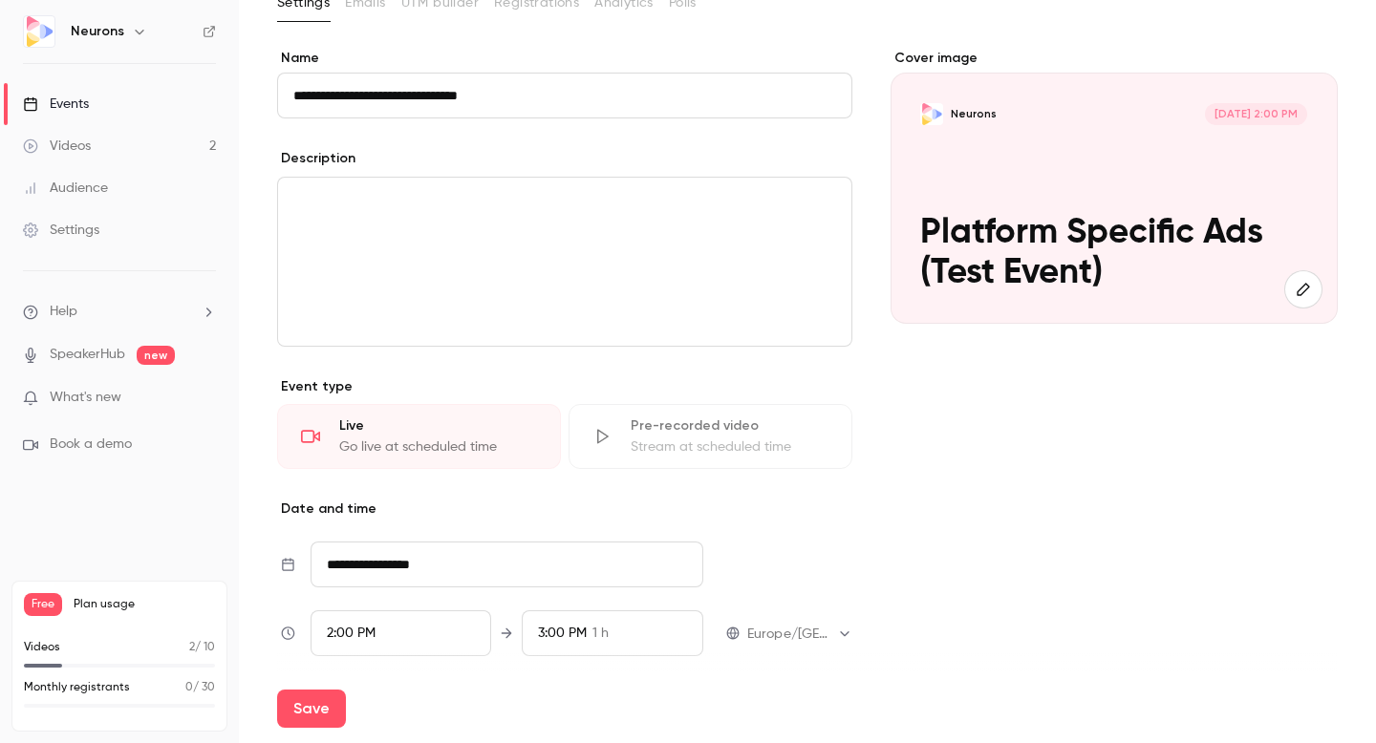
scroll to position [0, 0]
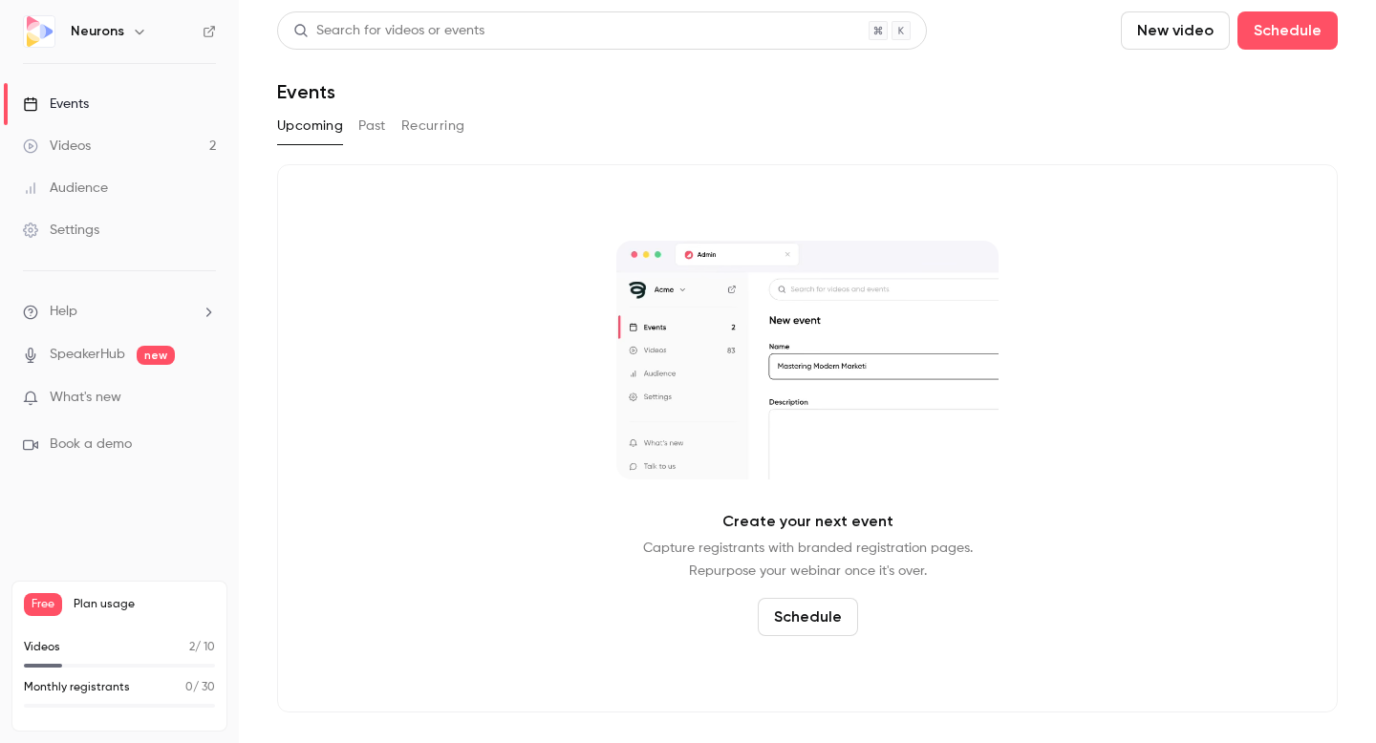
click at [112, 101] on link "Events" at bounding box center [119, 104] width 239 height 42
click at [822, 621] on button "Schedule" at bounding box center [808, 617] width 100 height 38
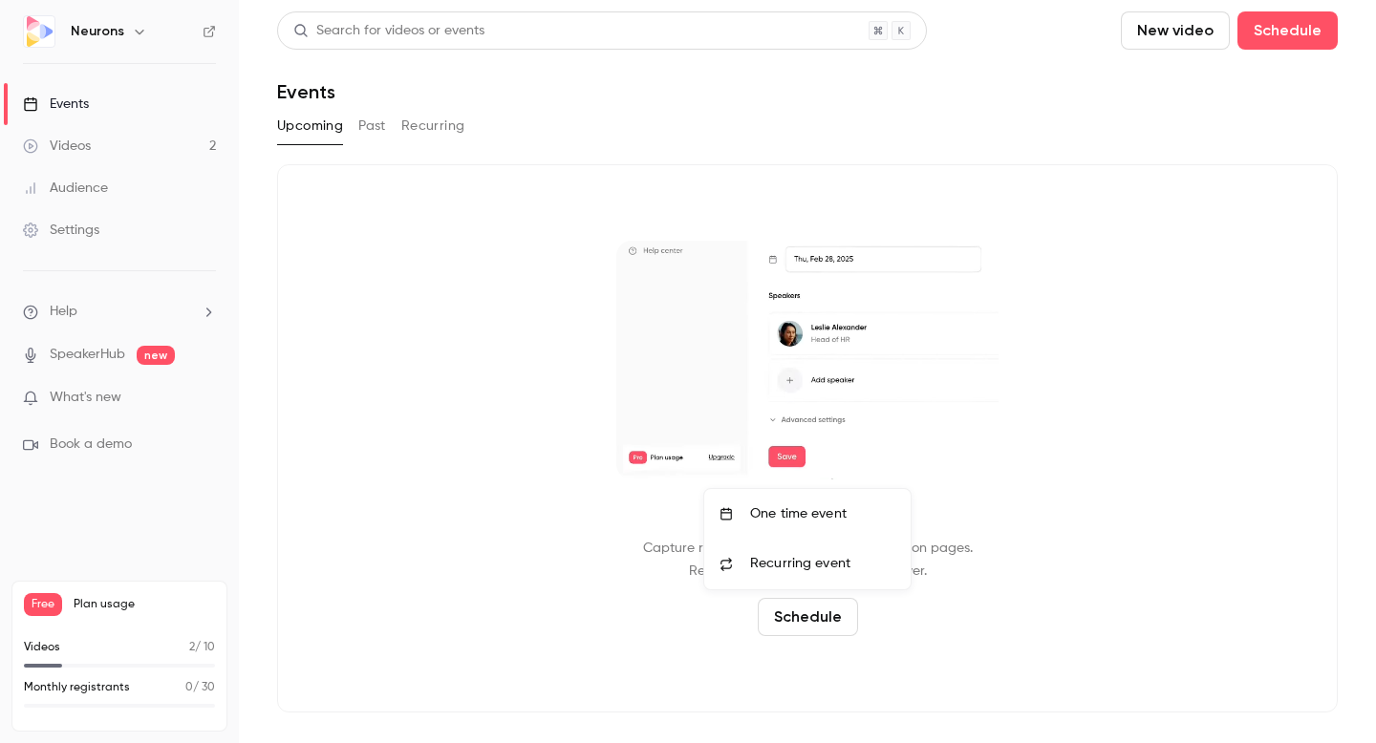
click at [782, 522] on div "One time event" at bounding box center [822, 514] width 145 height 19
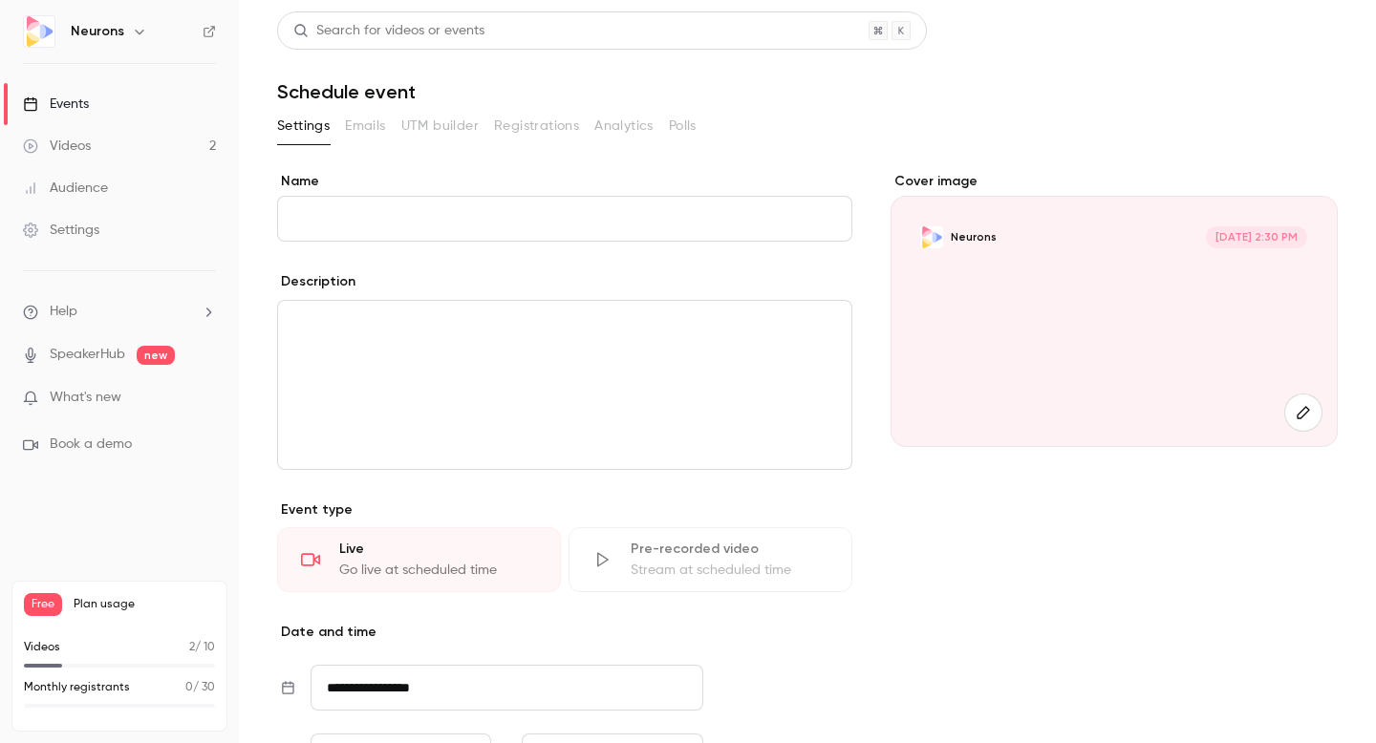
type input "**********"
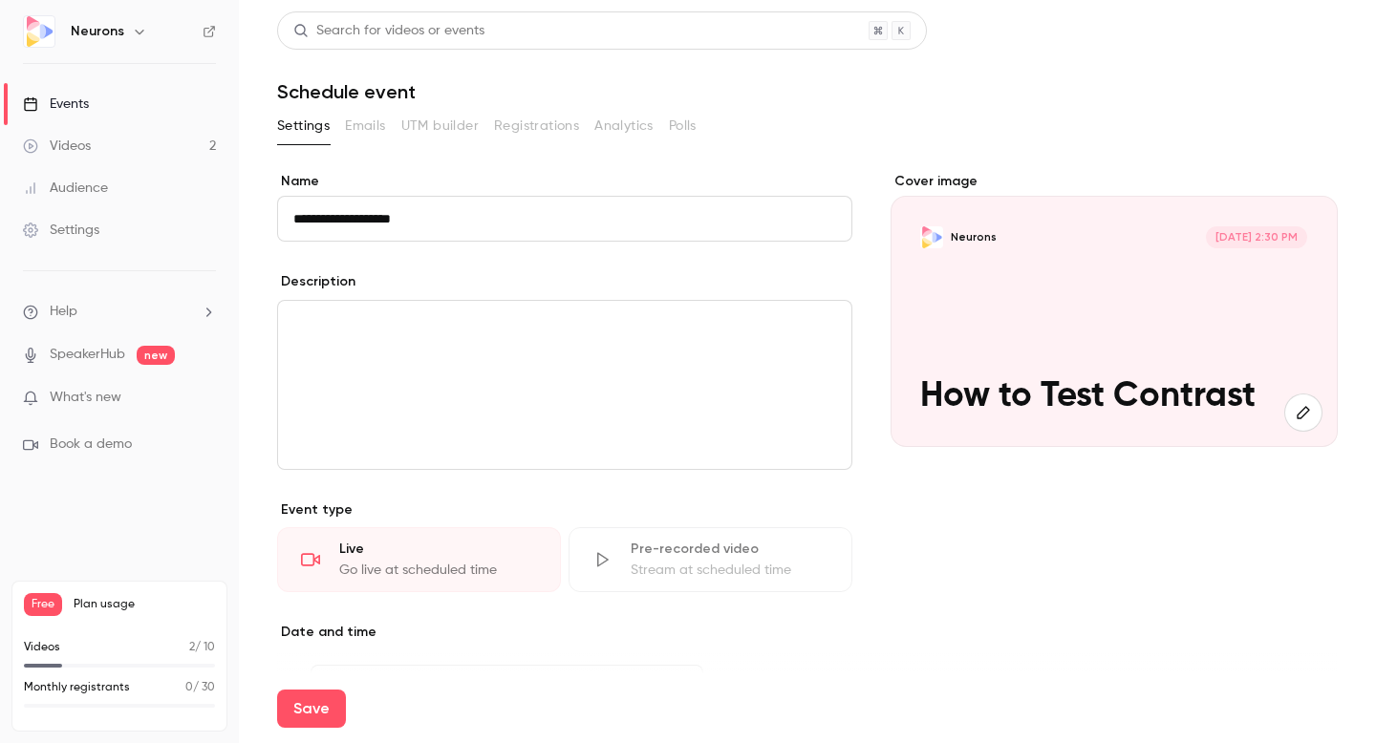
click at [382, 221] on input "**********" at bounding box center [564, 219] width 575 height 46
click at [382, 222] on input "**********" at bounding box center [564, 219] width 575 height 46
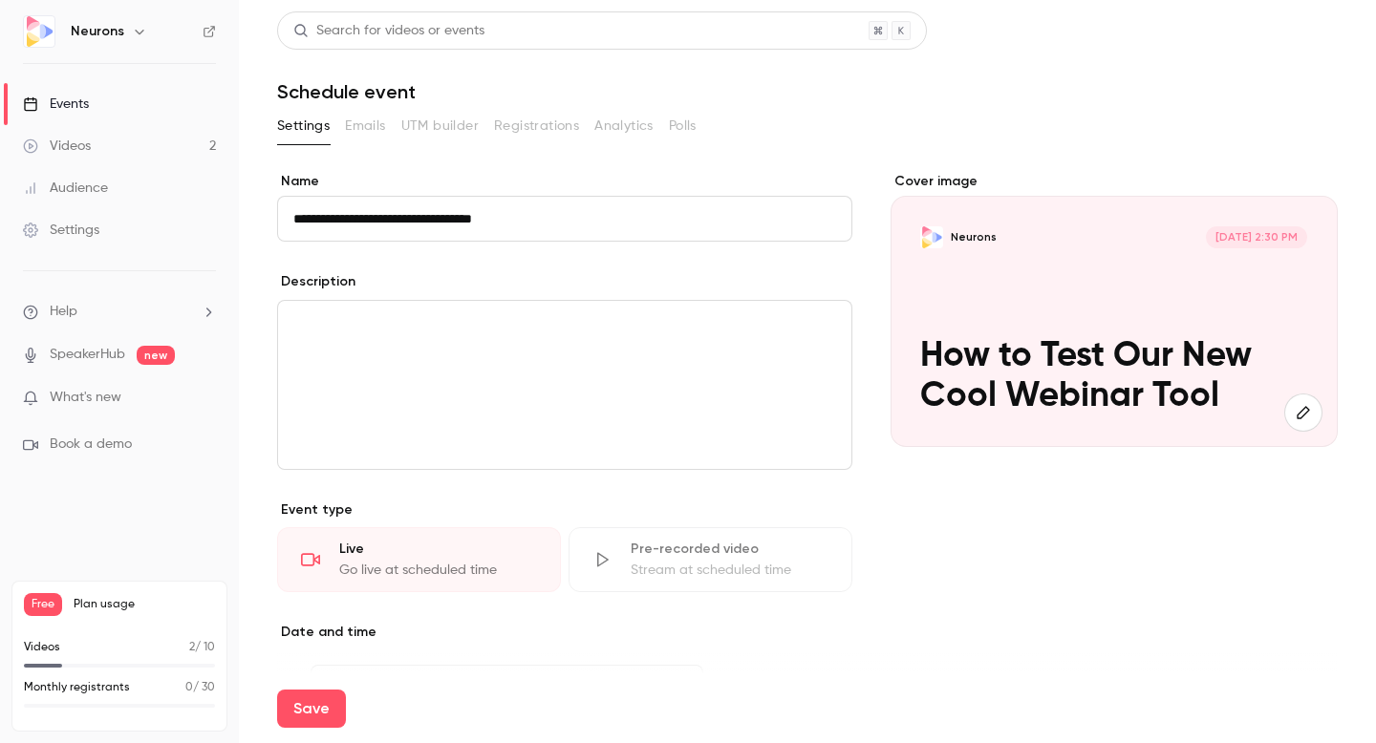
type input "**********"
click at [406, 333] on p "editor" at bounding box center [564, 323] width 543 height 23
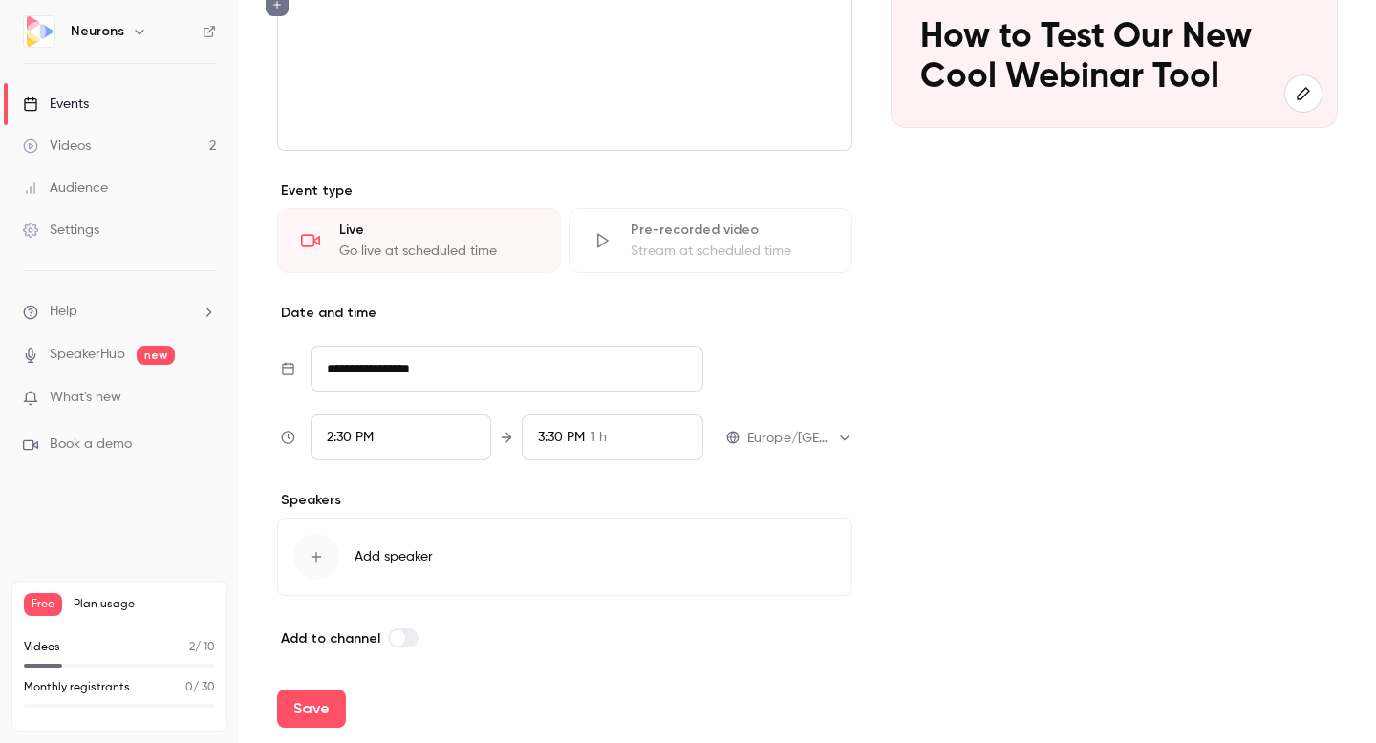
scroll to position [325, 0]
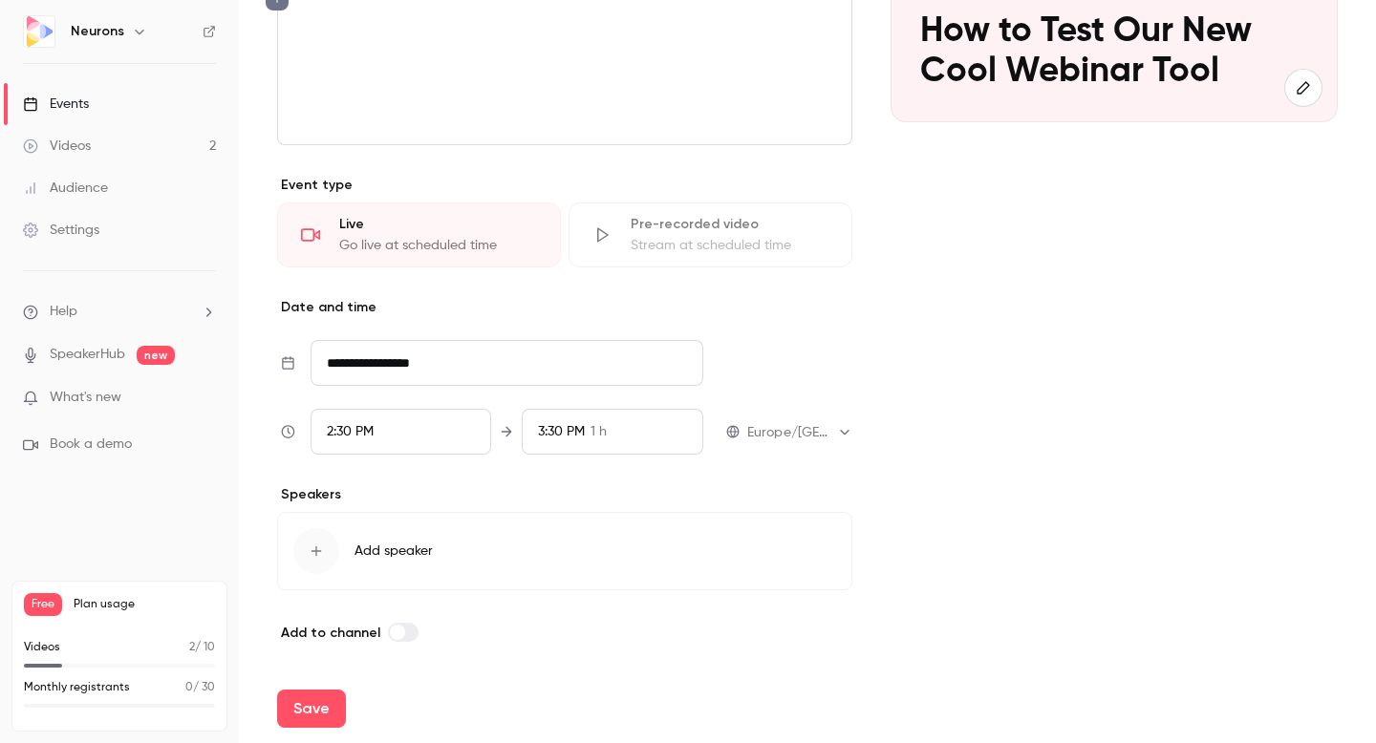
click at [584, 431] on span "3:30 PM" at bounding box center [561, 431] width 47 height 13
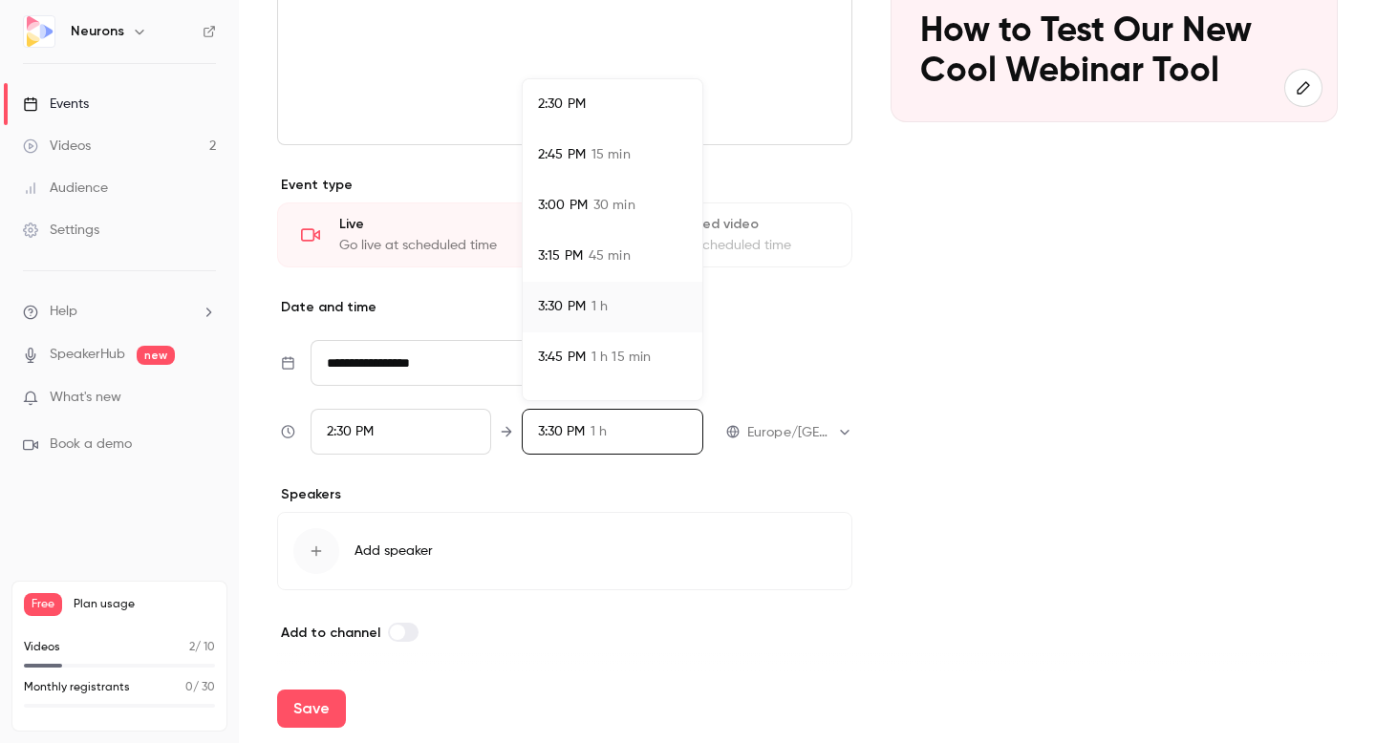
click at [609, 116] on li "2:30 PM" at bounding box center [613, 104] width 180 height 51
click at [613, 204] on div "3:00 PM" at bounding box center [612, 206] width 149 height 20
click at [320, 553] on div at bounding box center [688, 371] width 1376 height 743
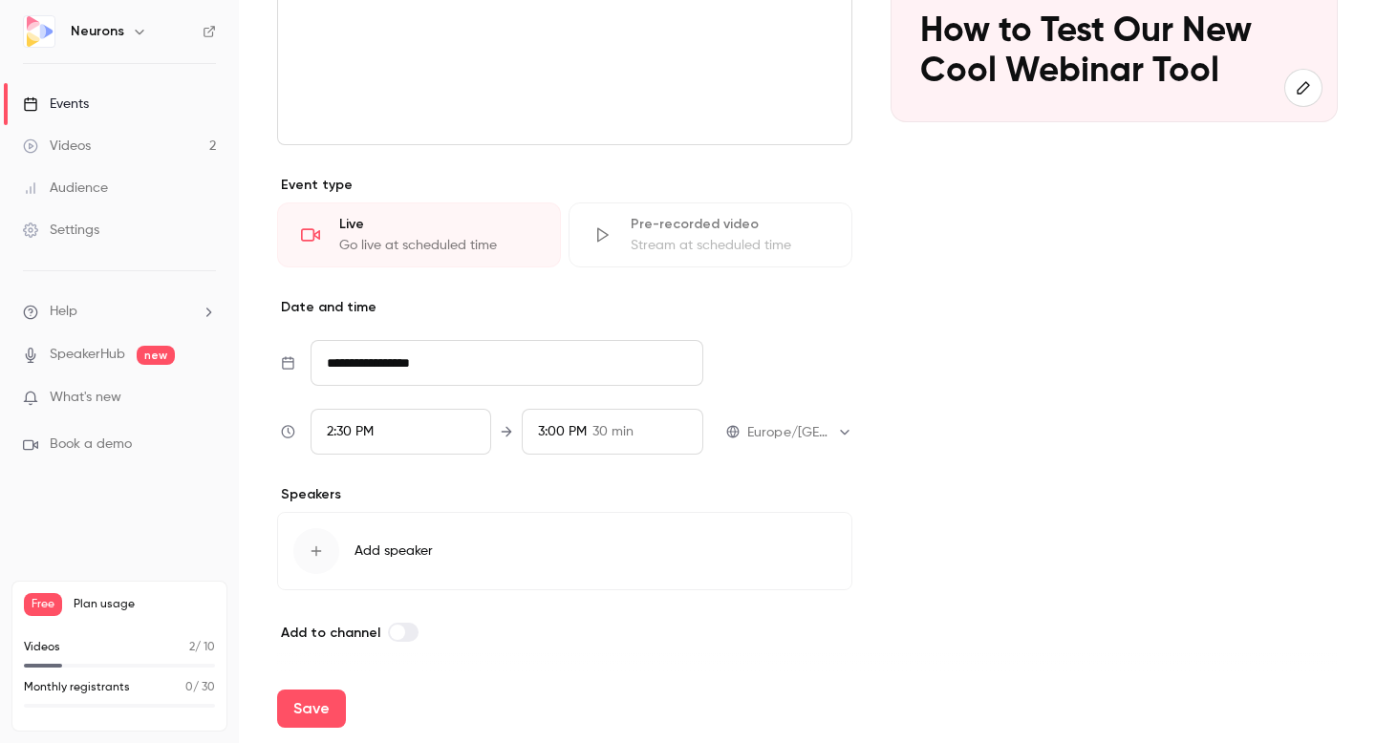
click at [329, 549] on div "button" at bounding box center [316, 551] width 46 height 46
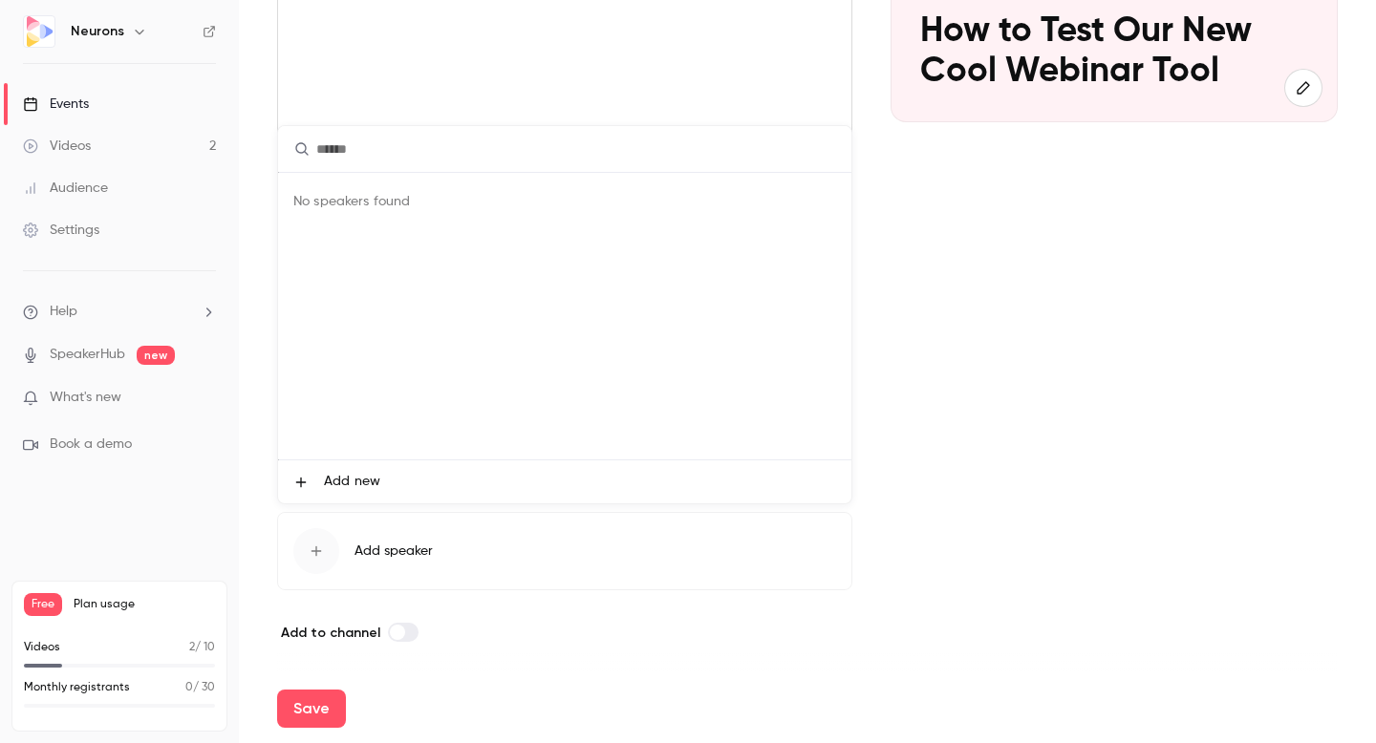
click at [353, 476] on span "Add new" at bounding box center [352, 482] width 56 height 20
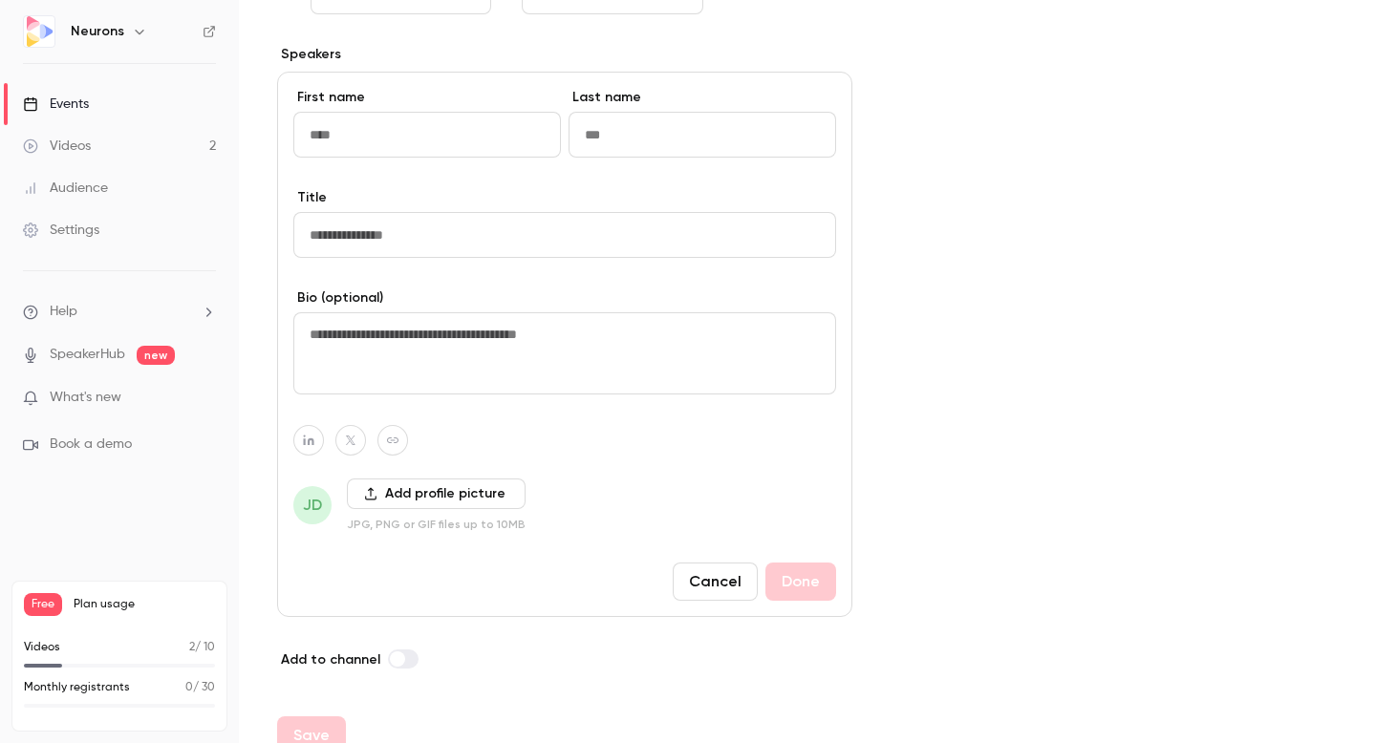
scroll to position [766, 0]
type input "*"
type input "*******"
click at [495, 234] on input "Title" at bounding box center [564, 234] width 543 height 46
click at [480, 139] on input "*******" at bounding box center [427, 134] width 268 height 46
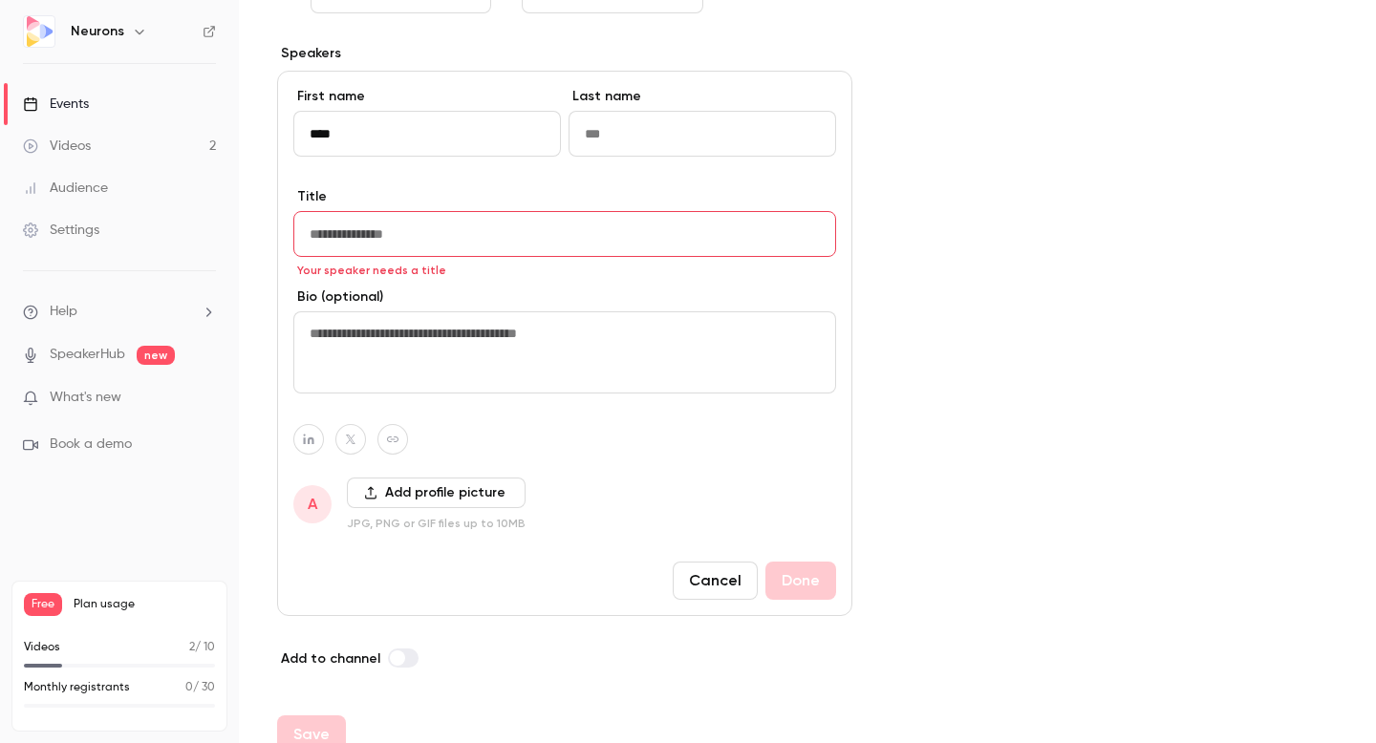
type input "****"
type input "*****"
click at [520, 229] on input "Title" at bounding box center [564, 234] width 543 height 46
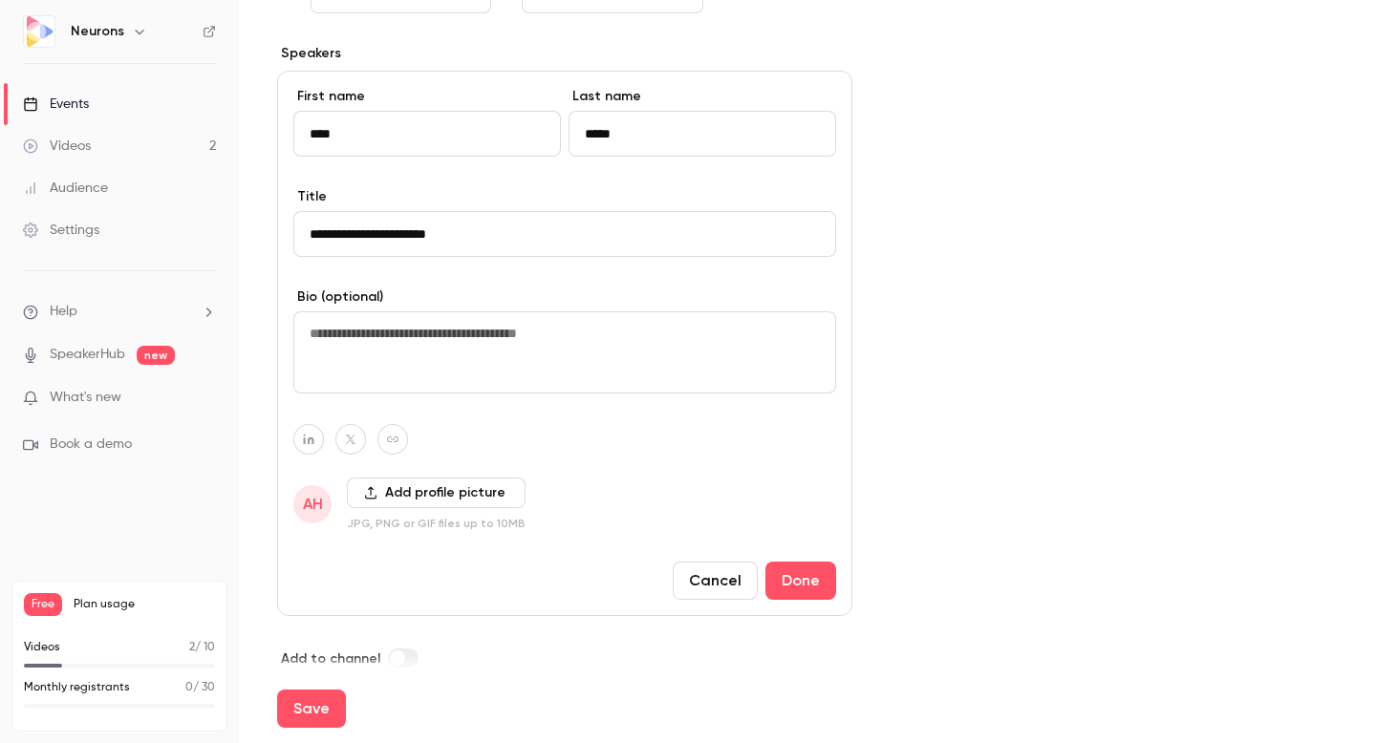
click at [349, 239] on input "**********" at bounding box center [564, 234] width 543 height 46
type input "**********"
click at [467, 350] on textarea at bounding box center [564, 353] width 543 height 82
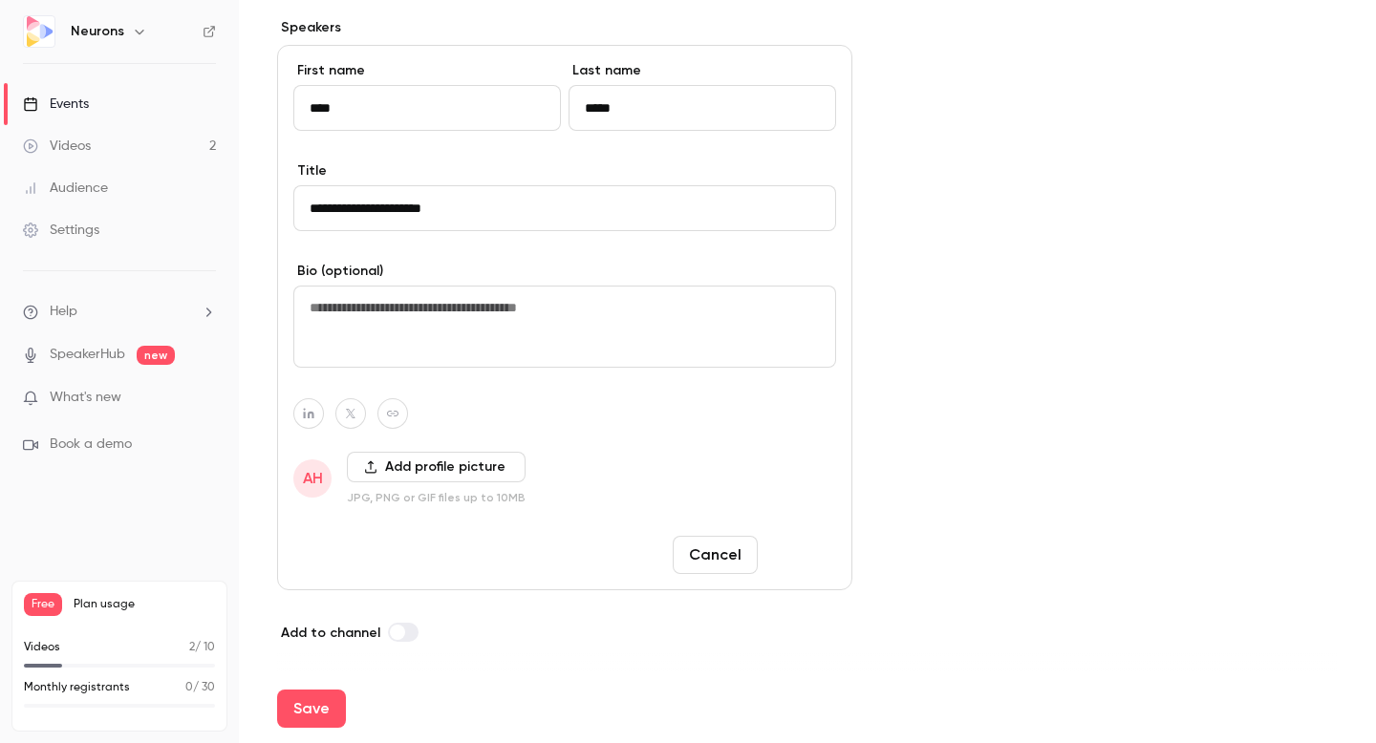
click at [805, 557] on button "Done" at bounding box center [800, 555] width 71 height 38
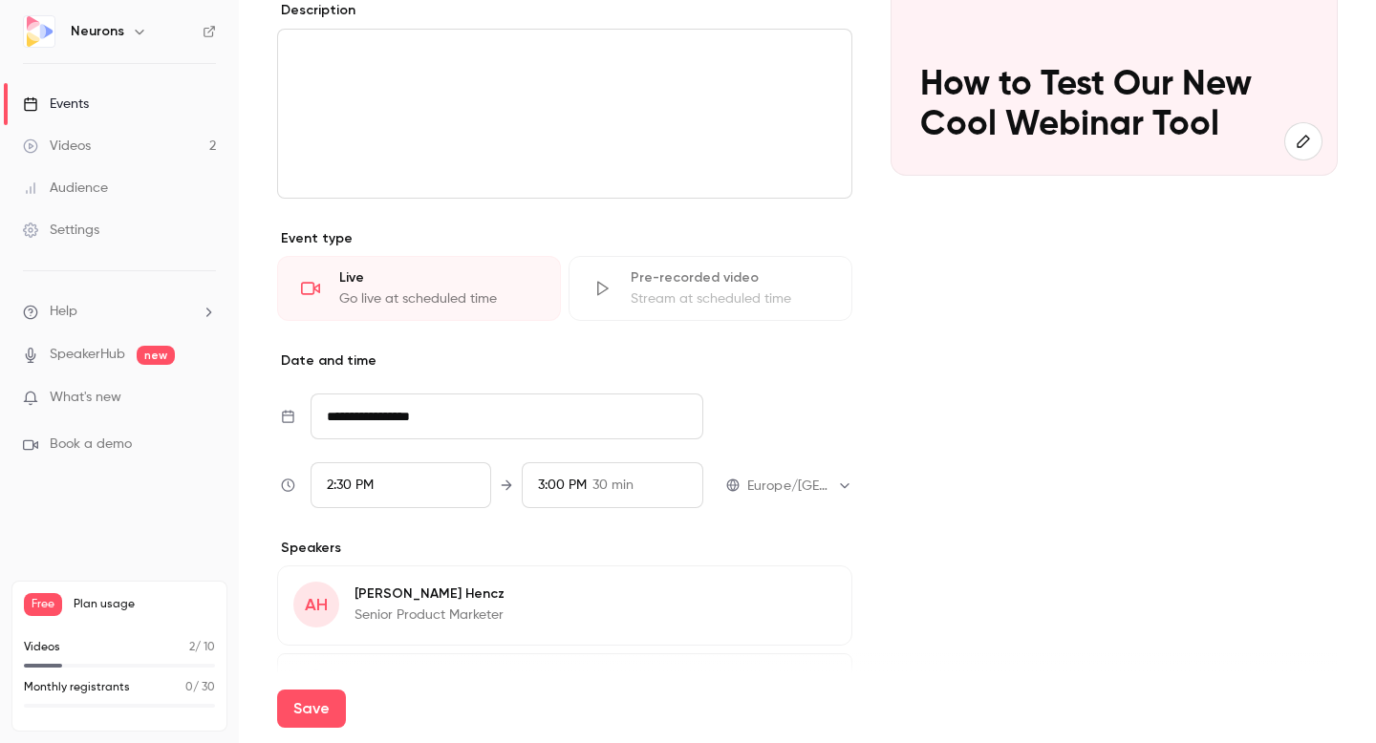
scroll to position [413, 0]
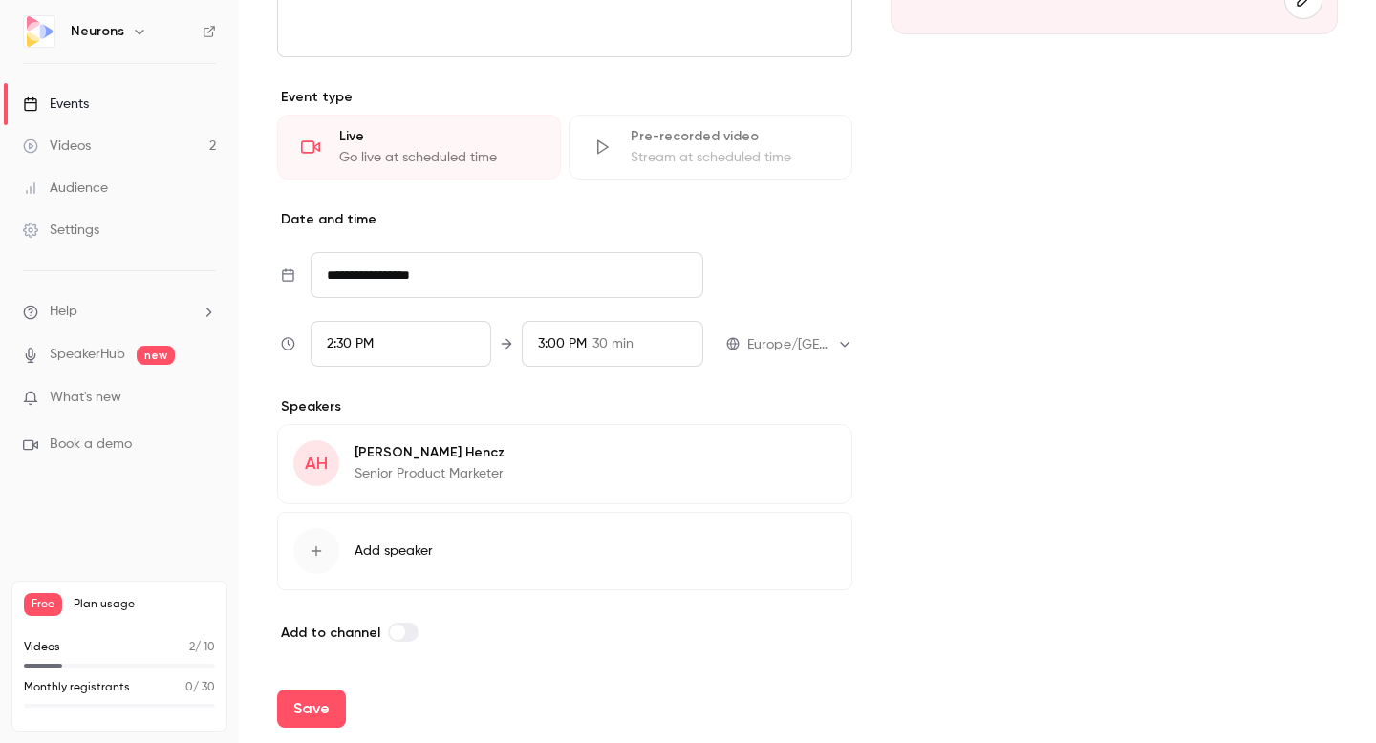
click at [349, 339] on span "2:30 PM" at bounding box center [350, 343] width 47 height 13
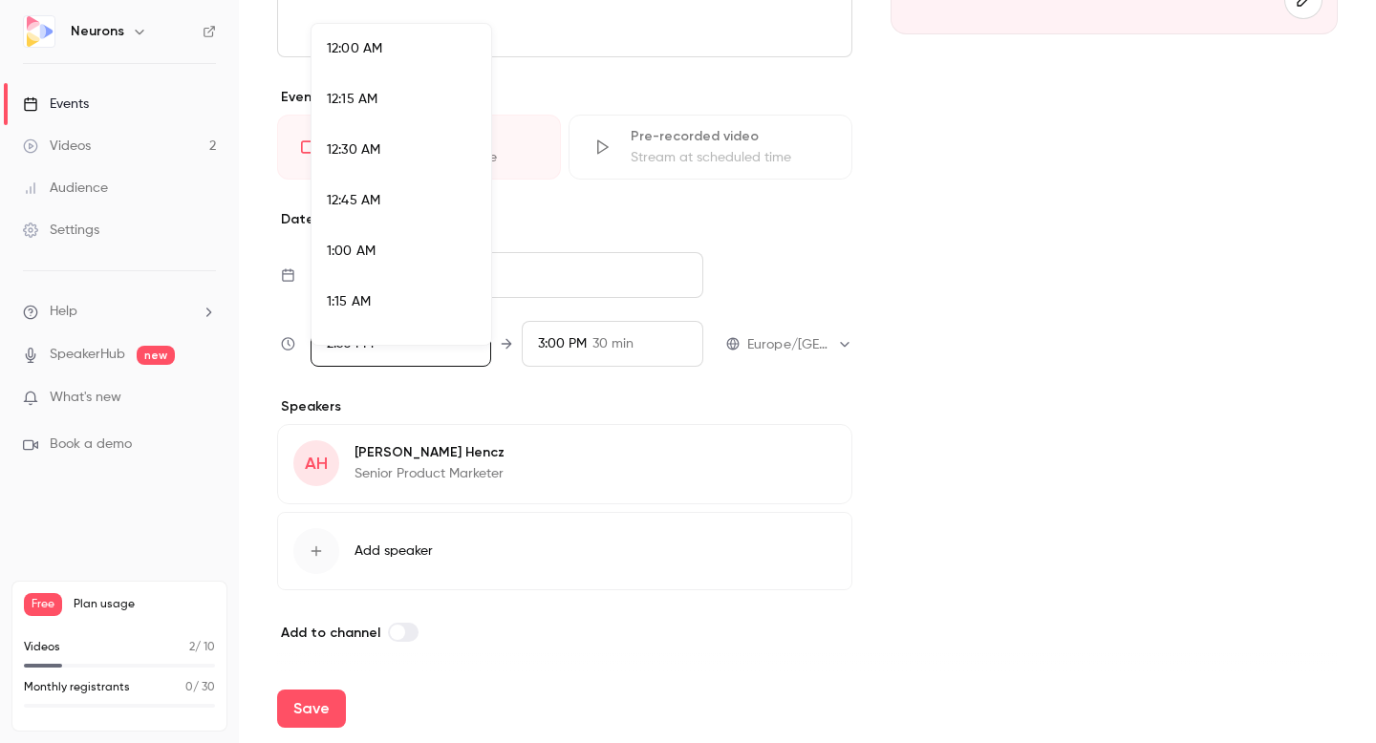
scroll to position [2802, 0]
click at [395, 274] on li "3:00 PM" at bounding box center [402, 286] width 180 height 51
click at [572, 397] on div at bounding box center [688, 371] width 1376 height 743
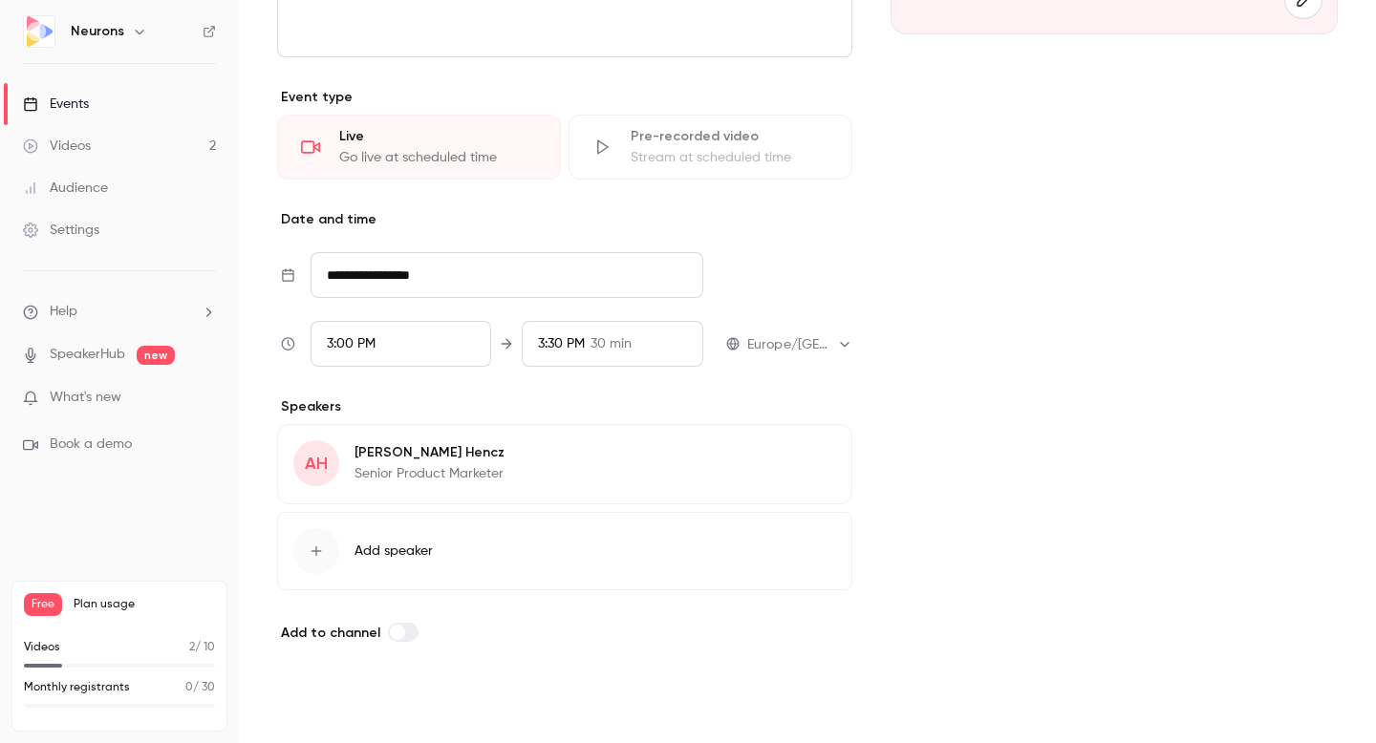
click at [311, 709] on button "Save" at bounding box center [311, 709] width 69 height 38
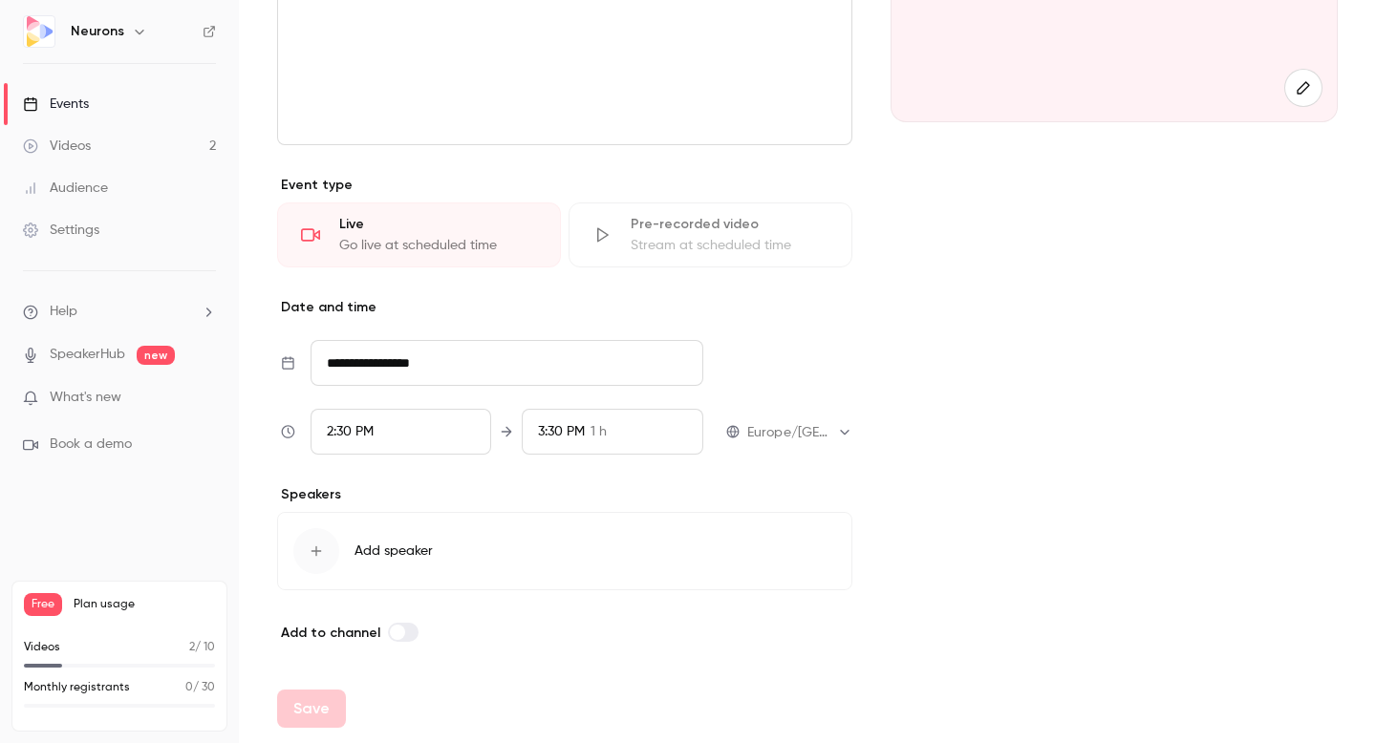
scroll to position [0, 0]
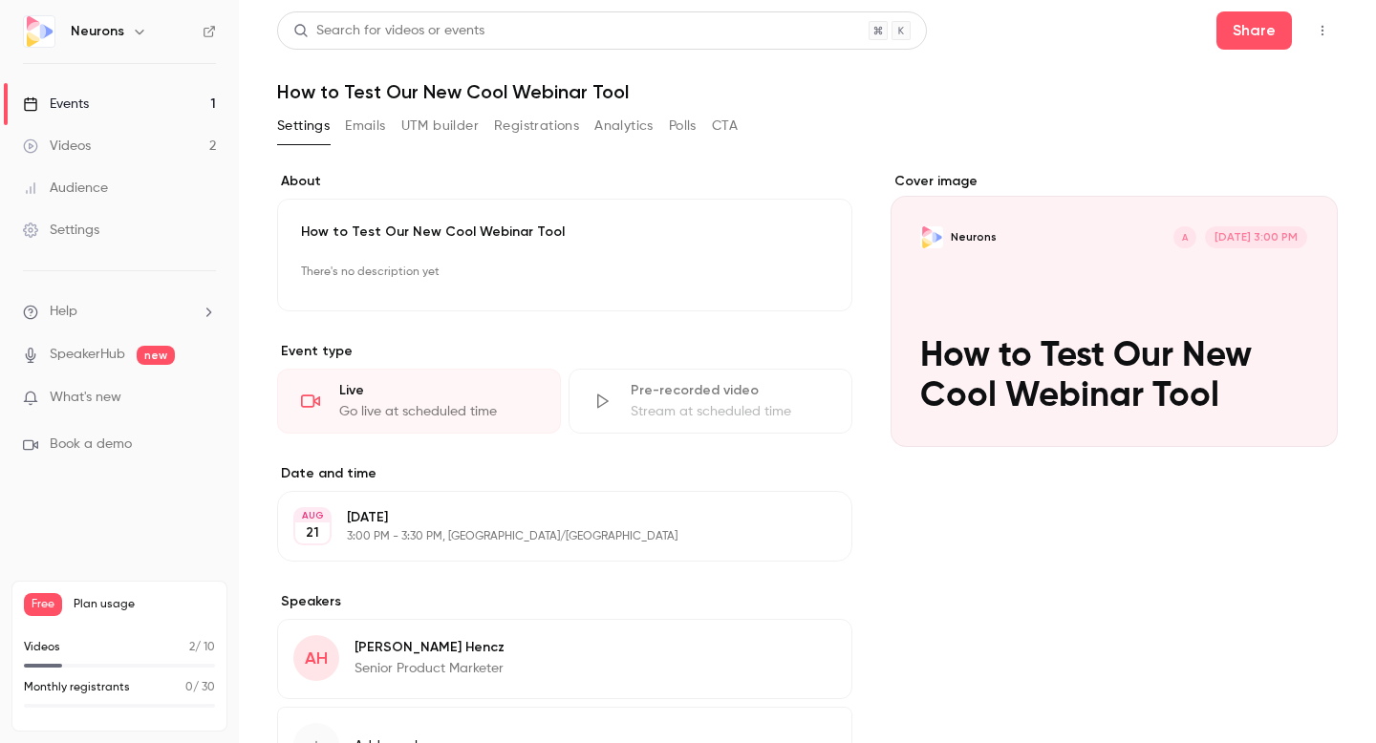
click at [366, 124] on button "Emails" at bounding box center [365, 126] width 40 height 31
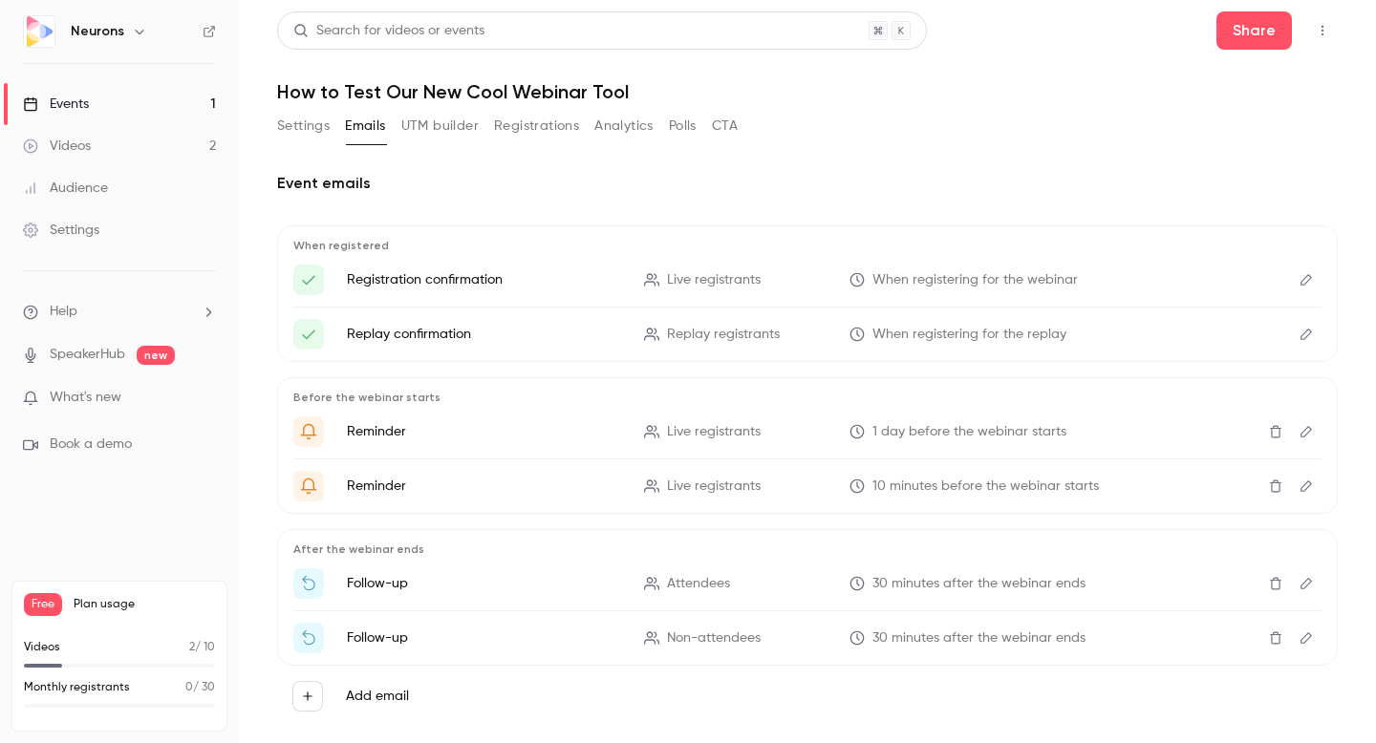
click at [534, 126] on button "Registrations" at bounding box center [536, 126] width 85 height 31
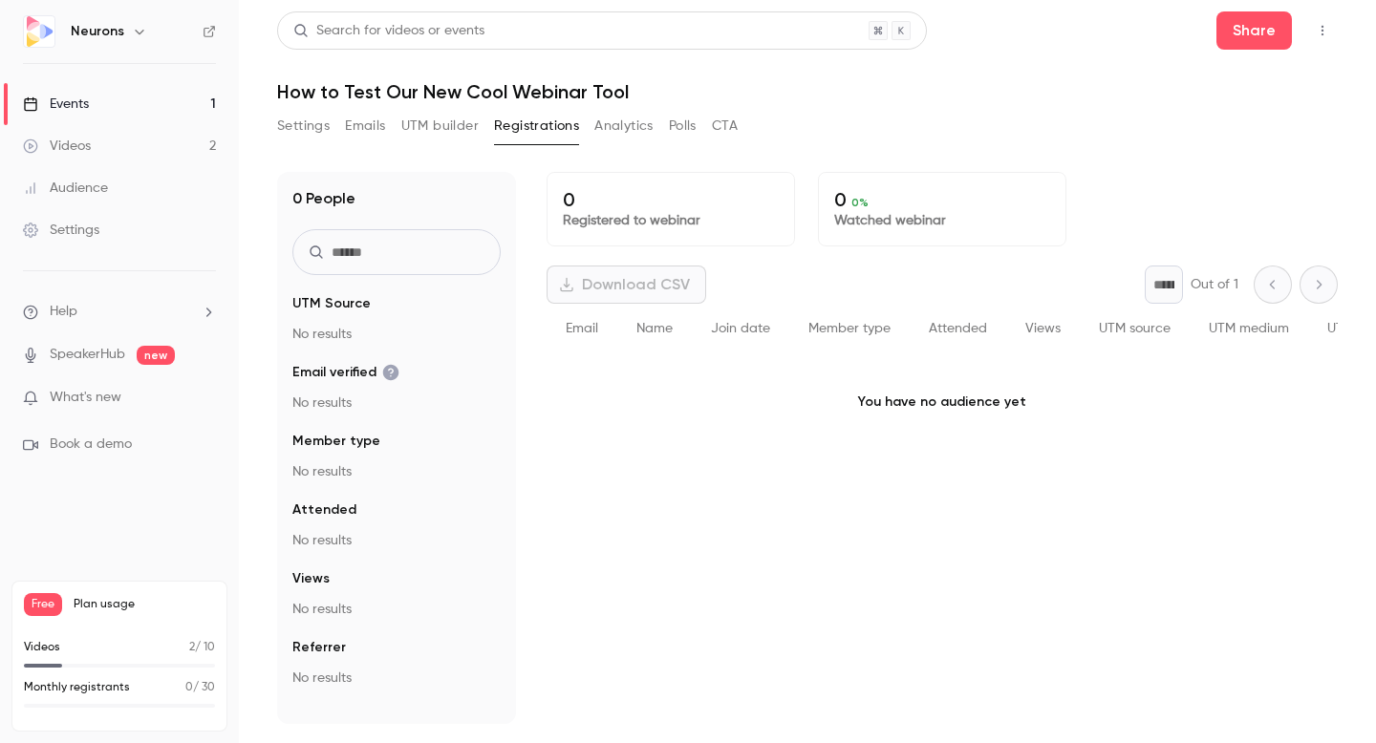
click at [292, 129] on button "Settings" at bounding box center [303, 126] width 53 height 31
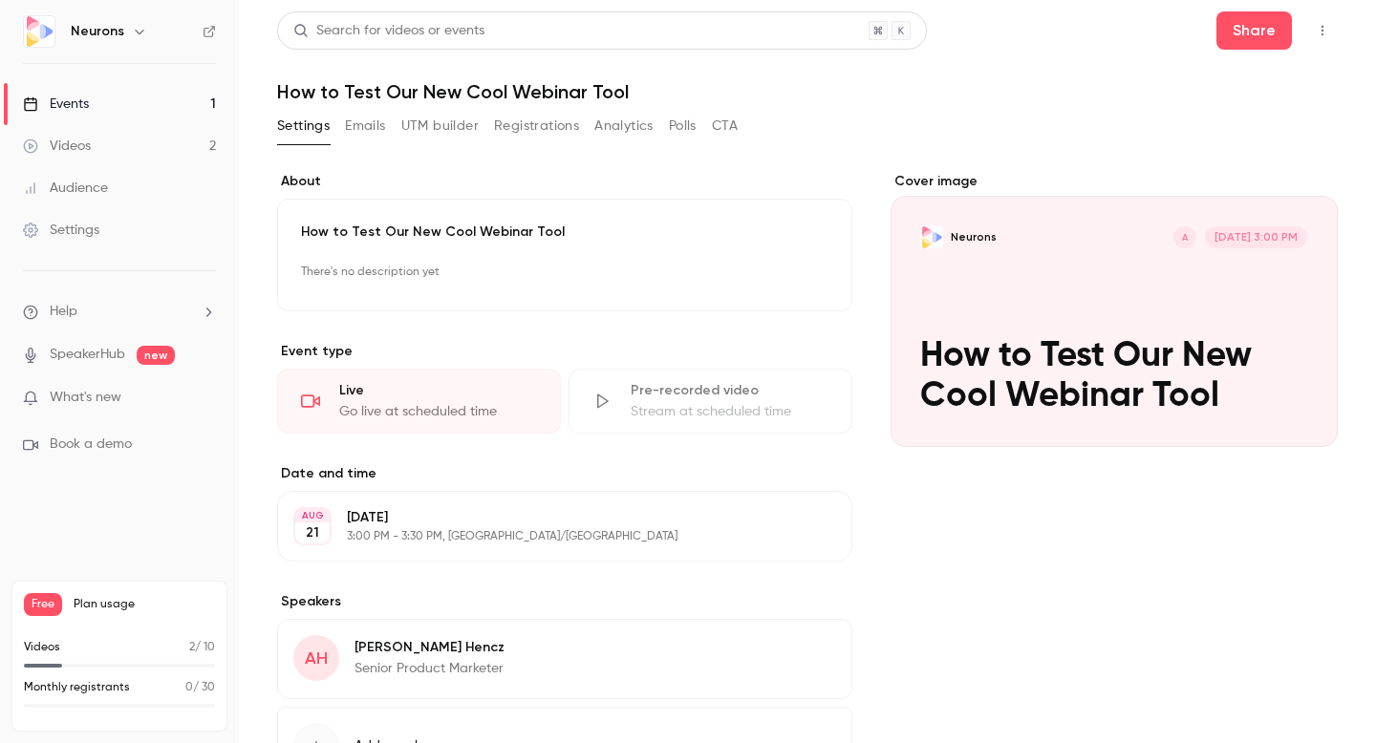
scroll to position [161, 0]
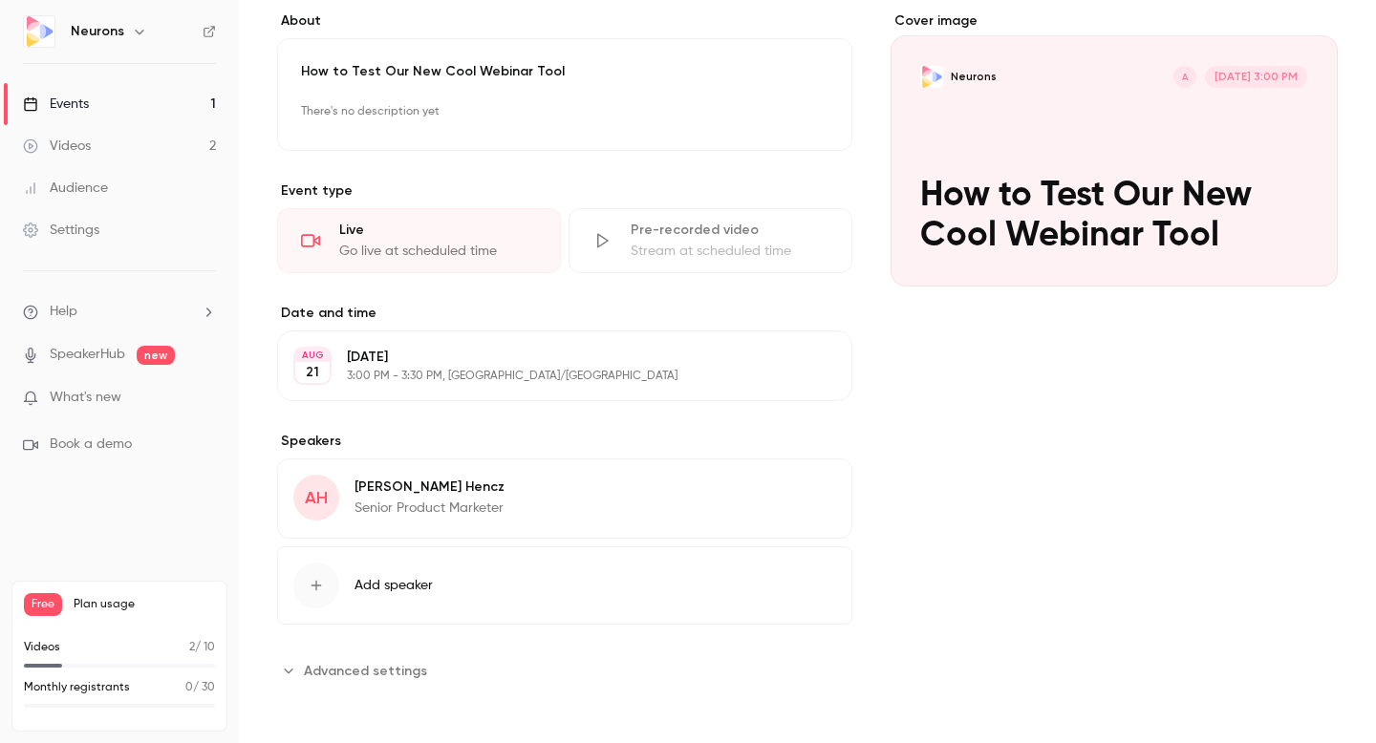
click at [401, 657] on button "Advanced settings" at bounding box center [357, 671] width 161 height 31
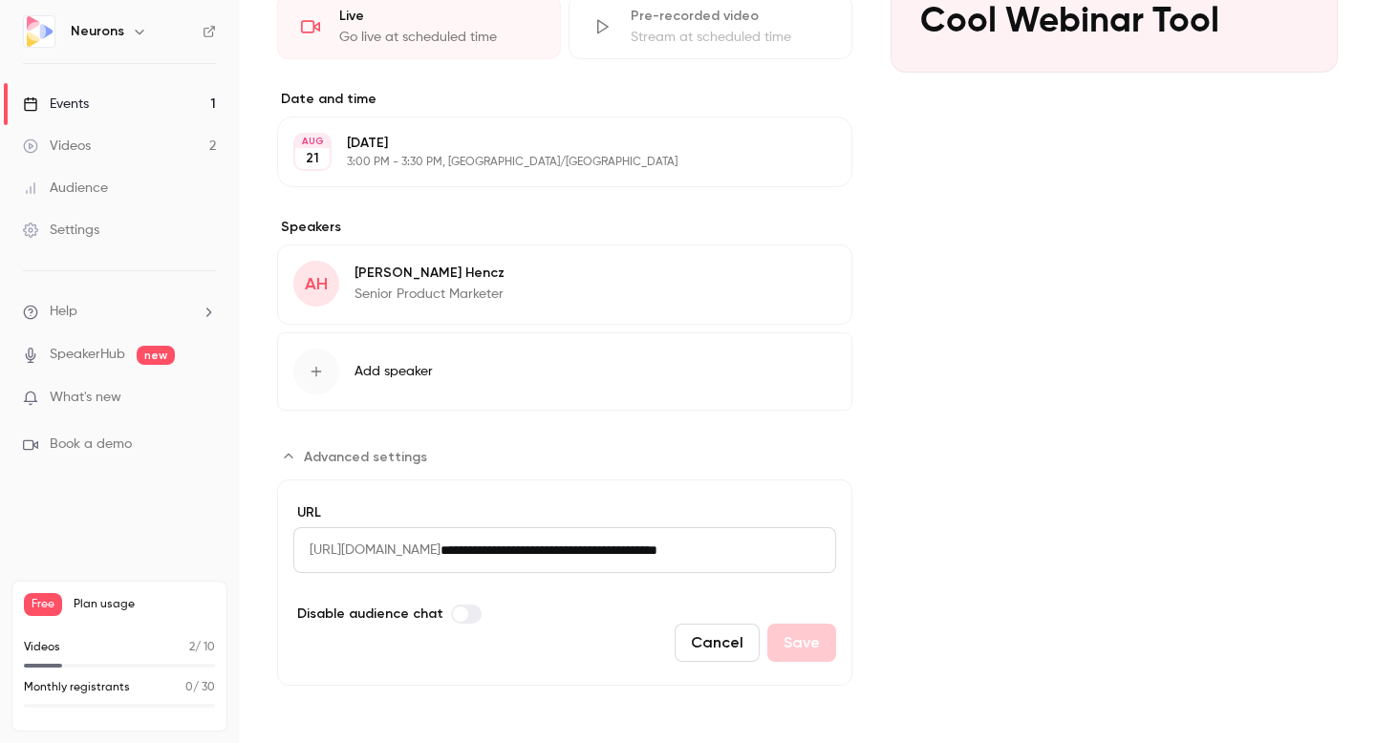
click at [715, 634] on button "Cancel" at bounding box center [717, 643] width 85 height 38
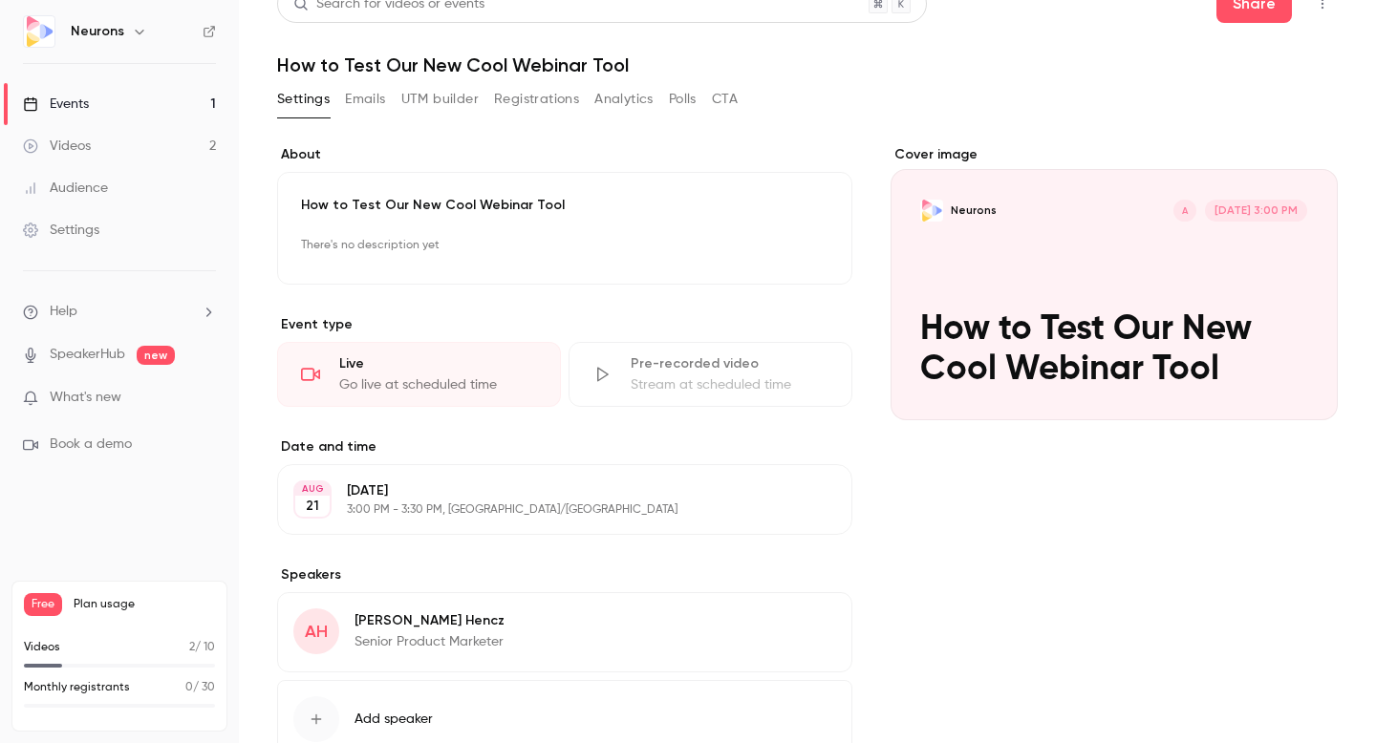
scroll to position [0, 0]
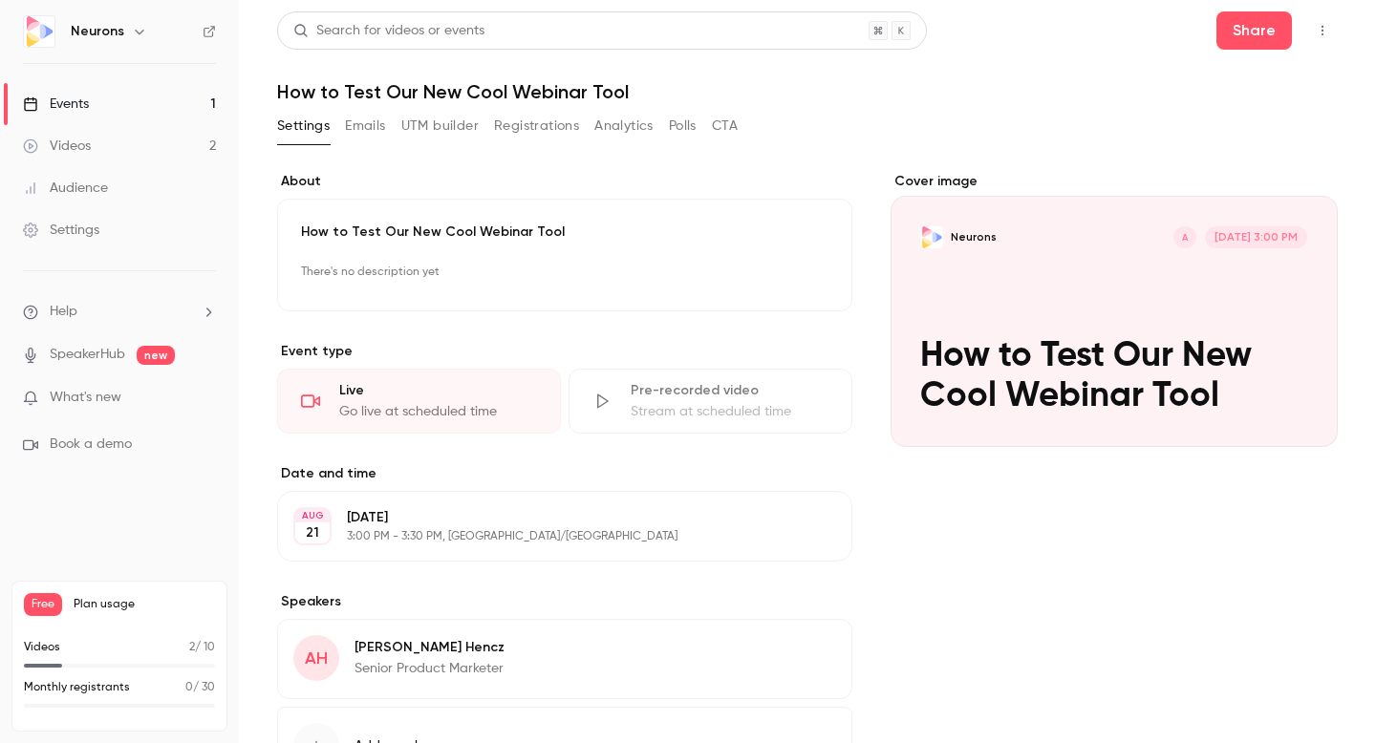
click at [366, 133] on button "Emails" at bounding box center [365, 126] width 40 height 31
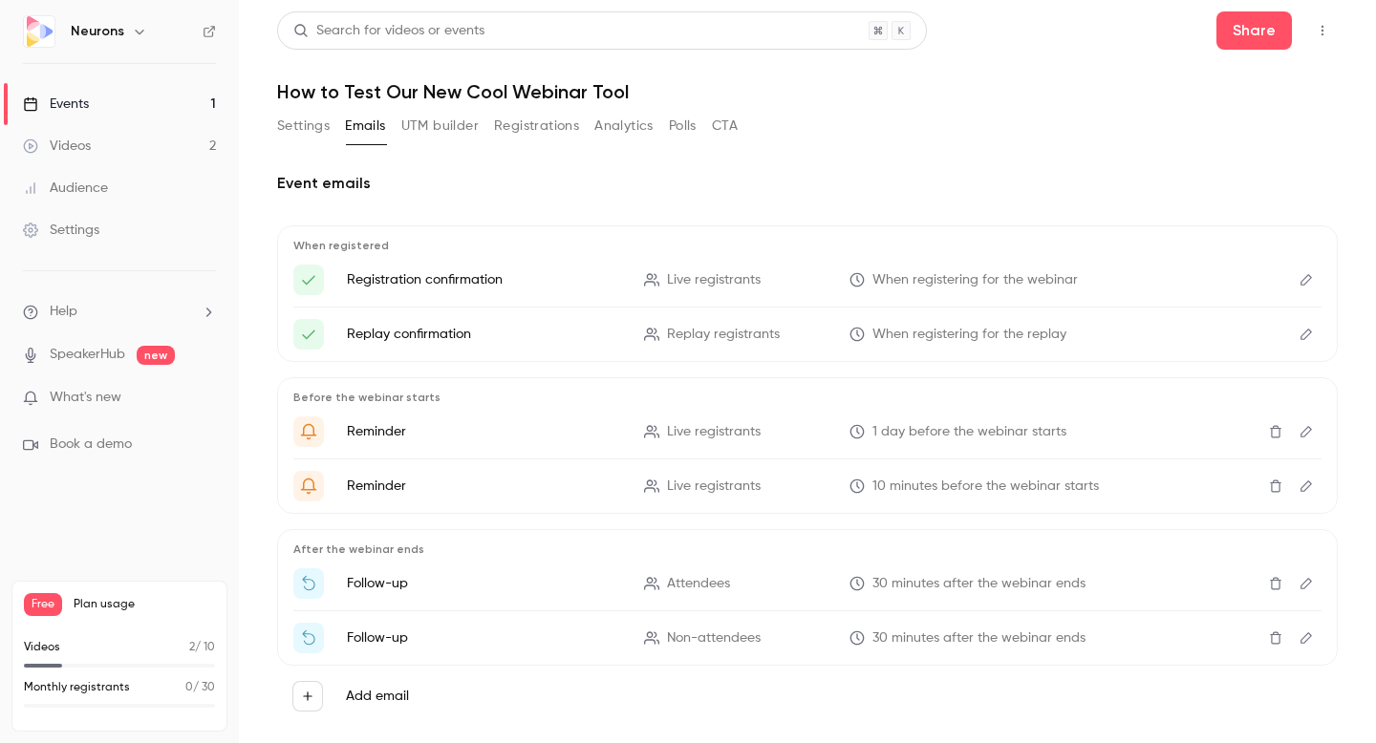
click at [443, 131] on button "UTM builder" at bounding box center [439, 126] width 77 height 31
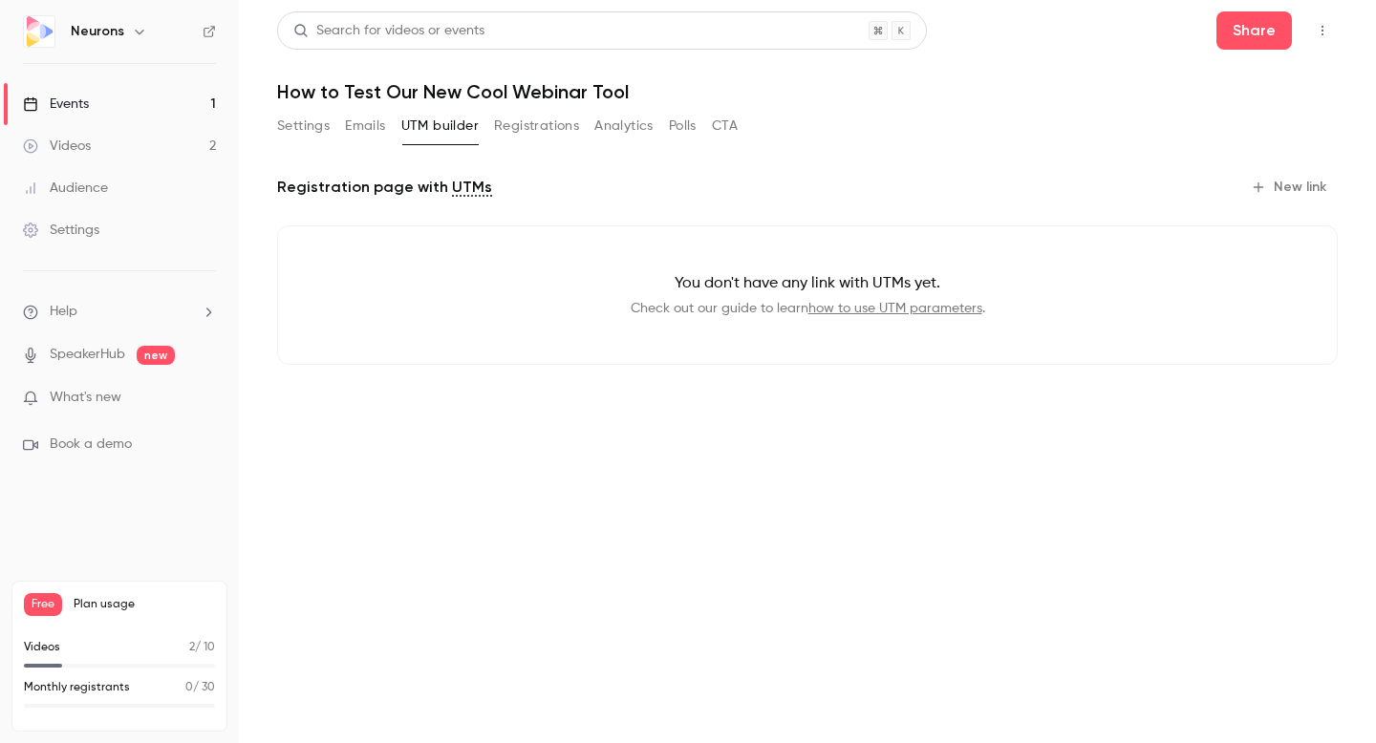
click at [1281, 187] on button "New link" at bounding box center [1290, 187] width 95 height 31
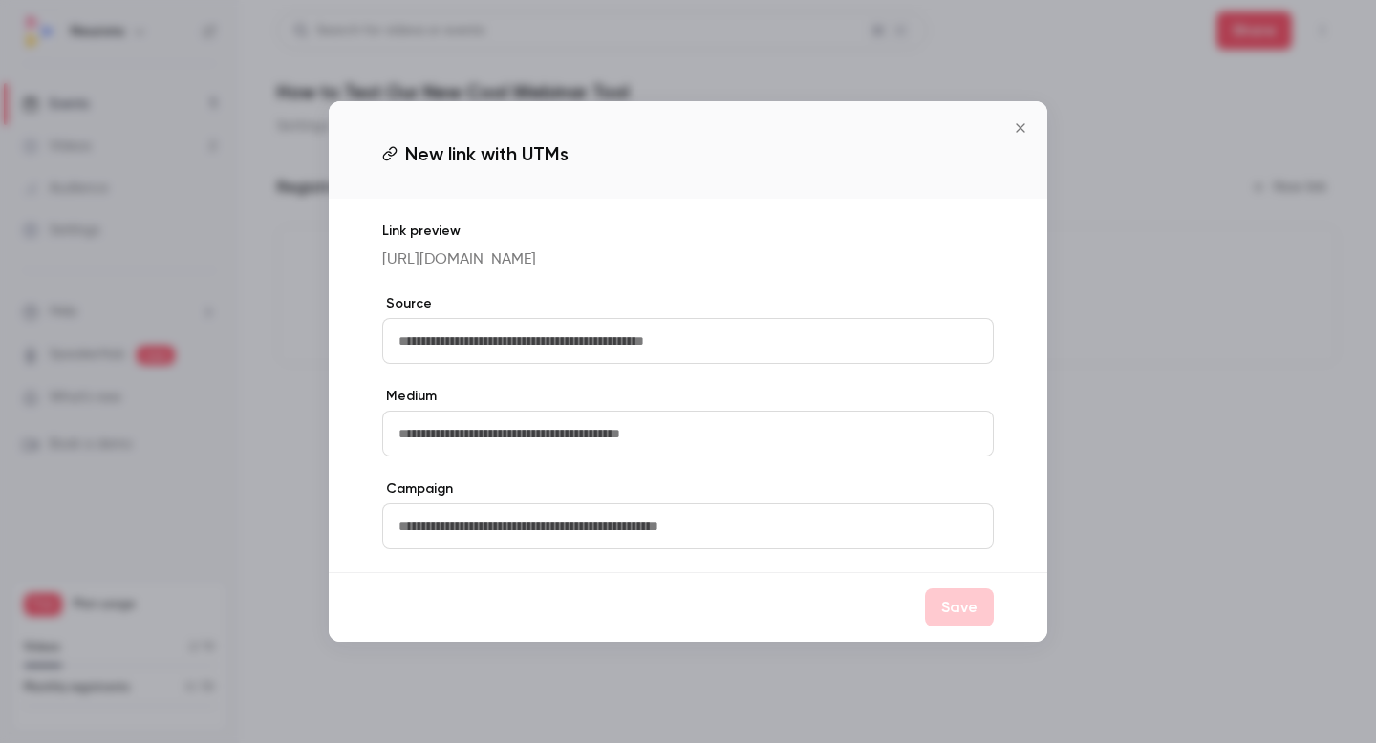
click at [1019, 123] on icon "Close" at bounding box center [1020, 127] width 9 height 9
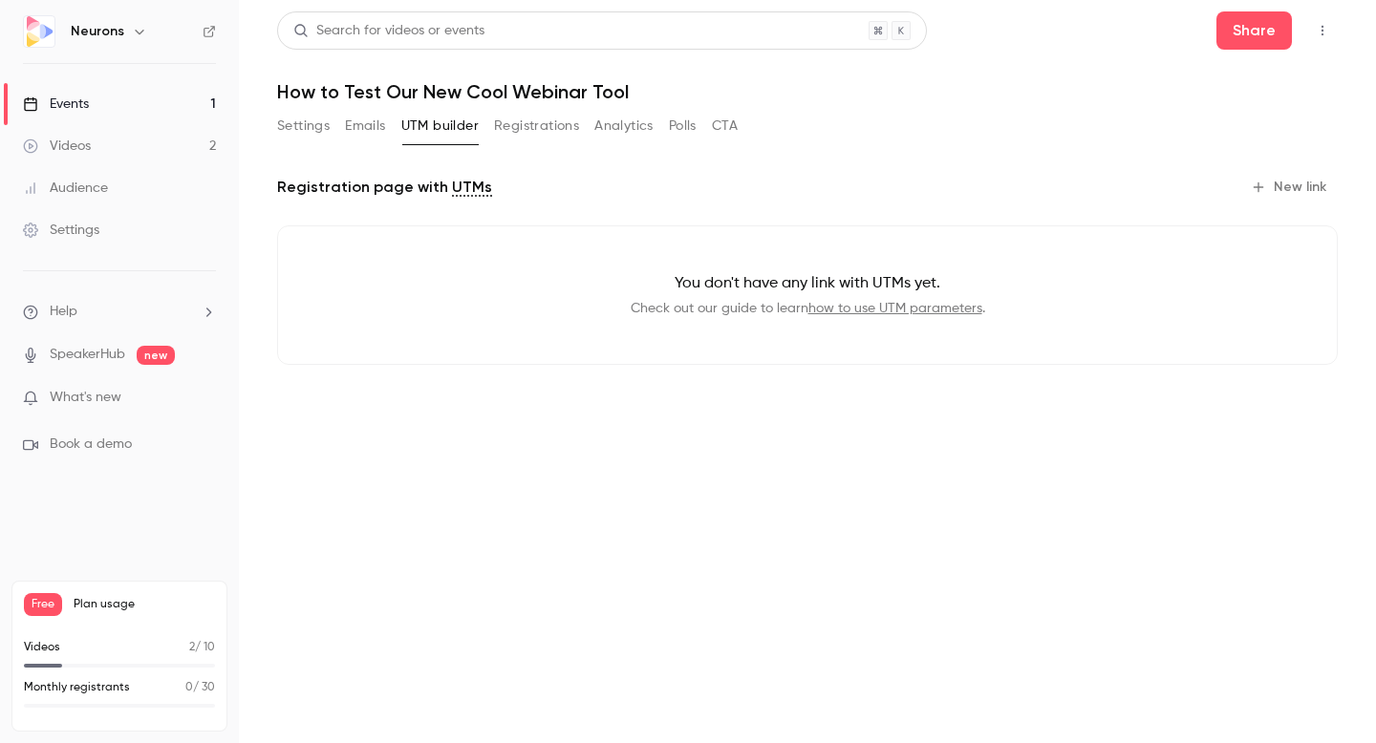
click at [542, 130] on button "Registrations" at bounding box center [536, 126] width 85 height 31
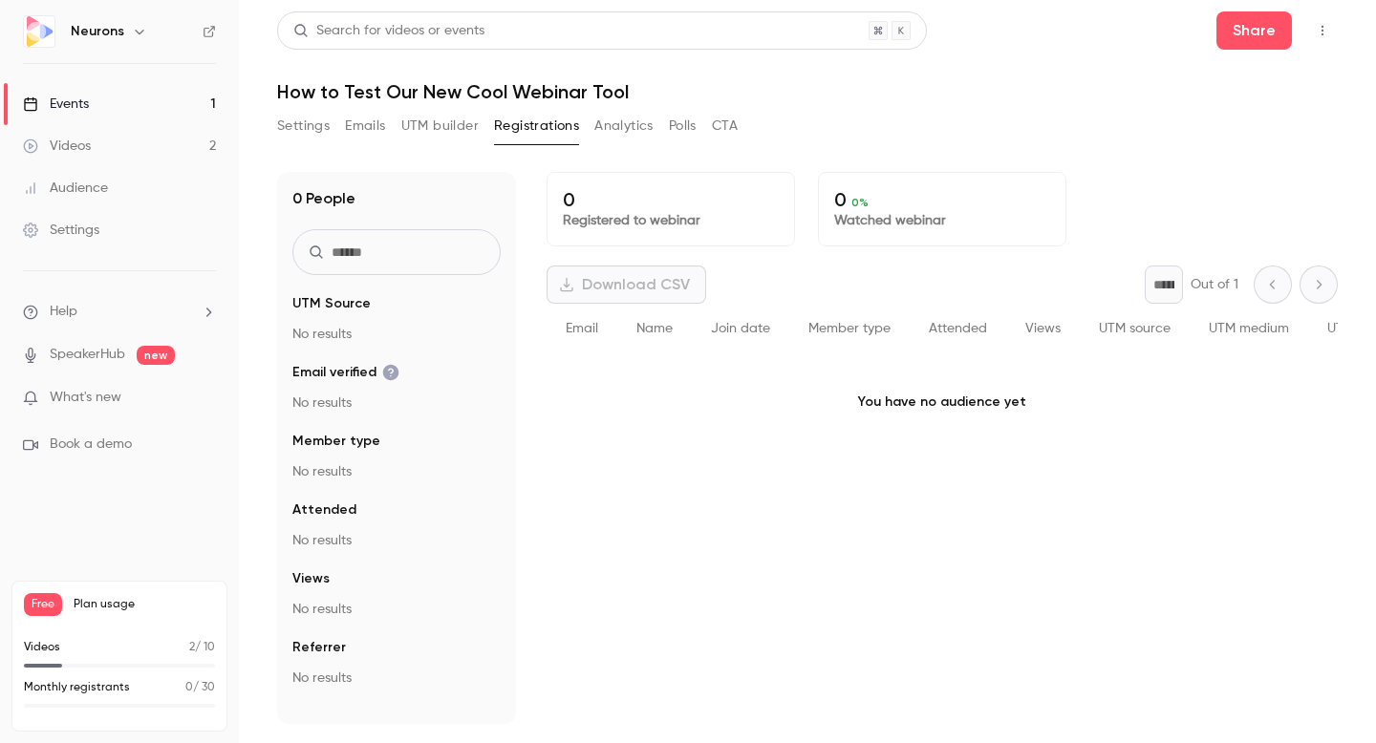
click at [618, 127] on button "Analytics" at bounding box center [623, 126] width 59 height 31
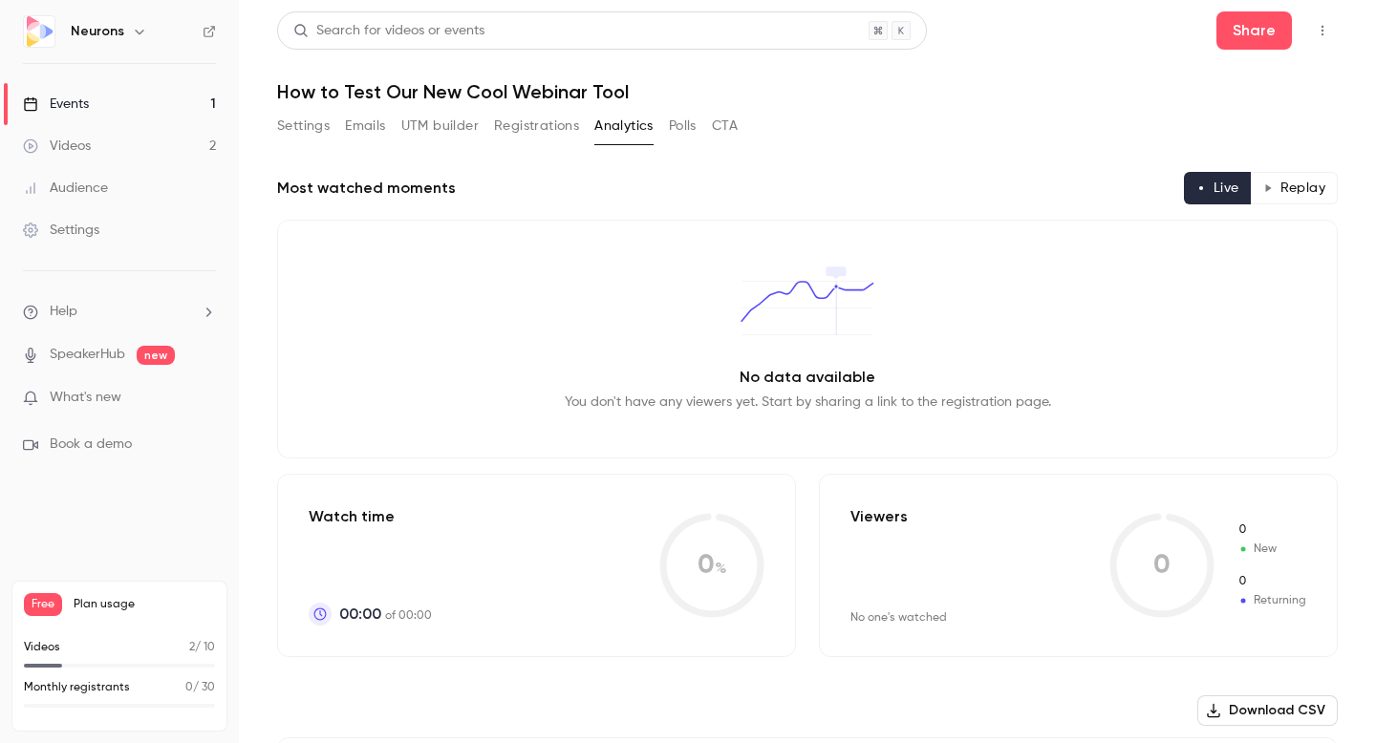
click at [690, 129] on button "Polls" at bounding box center [683, 126] width 28 height 31
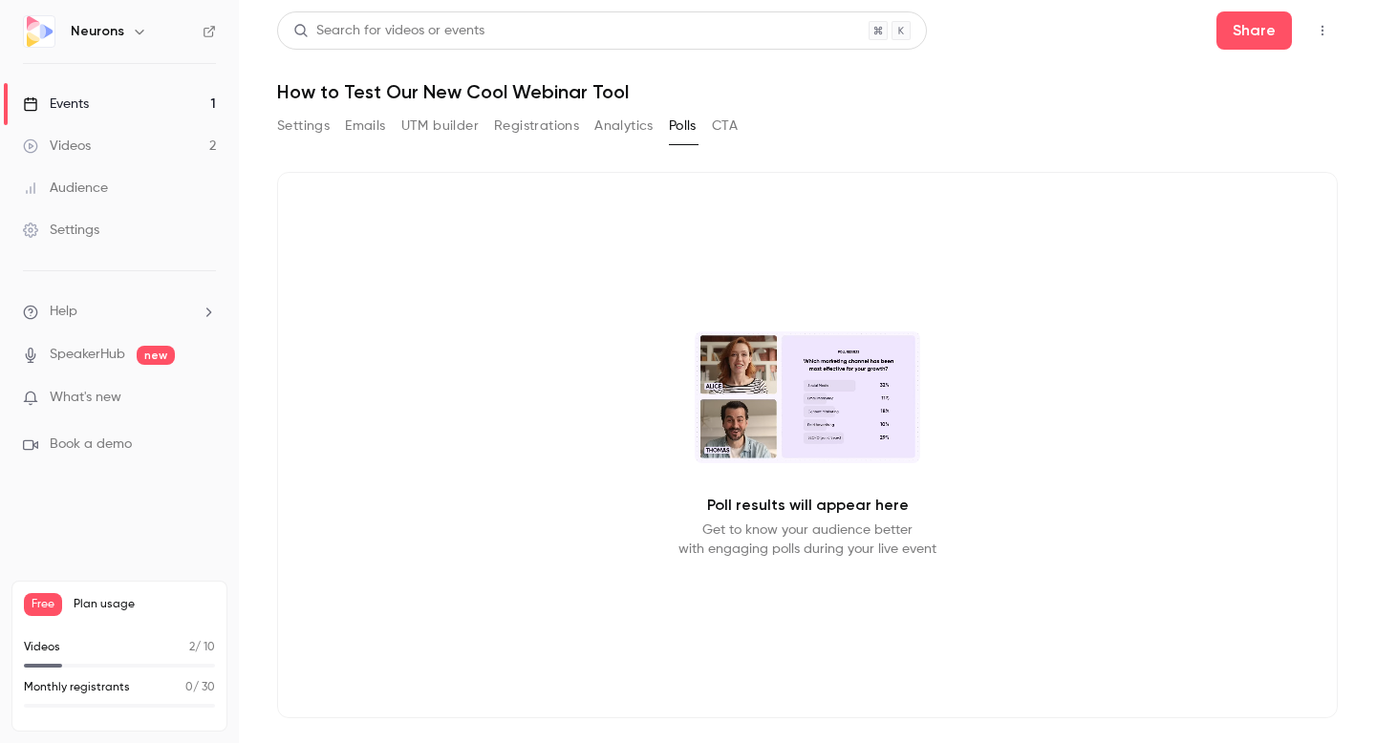
click at [730, 123] on button "CTA" at bounding box center [725, 126] width 26 height 31
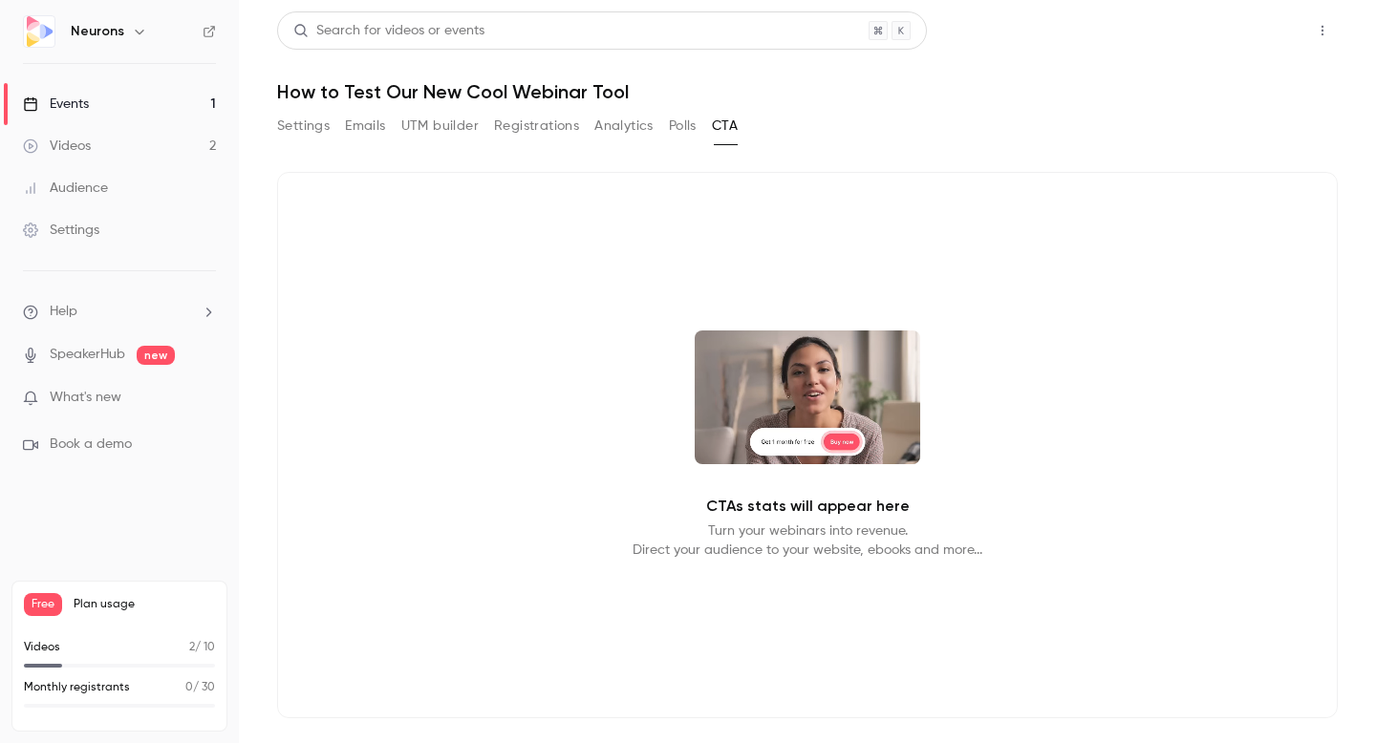
click at [1267, 30] on button "Share" at bounding box center [1253, 30] width 75 height 38
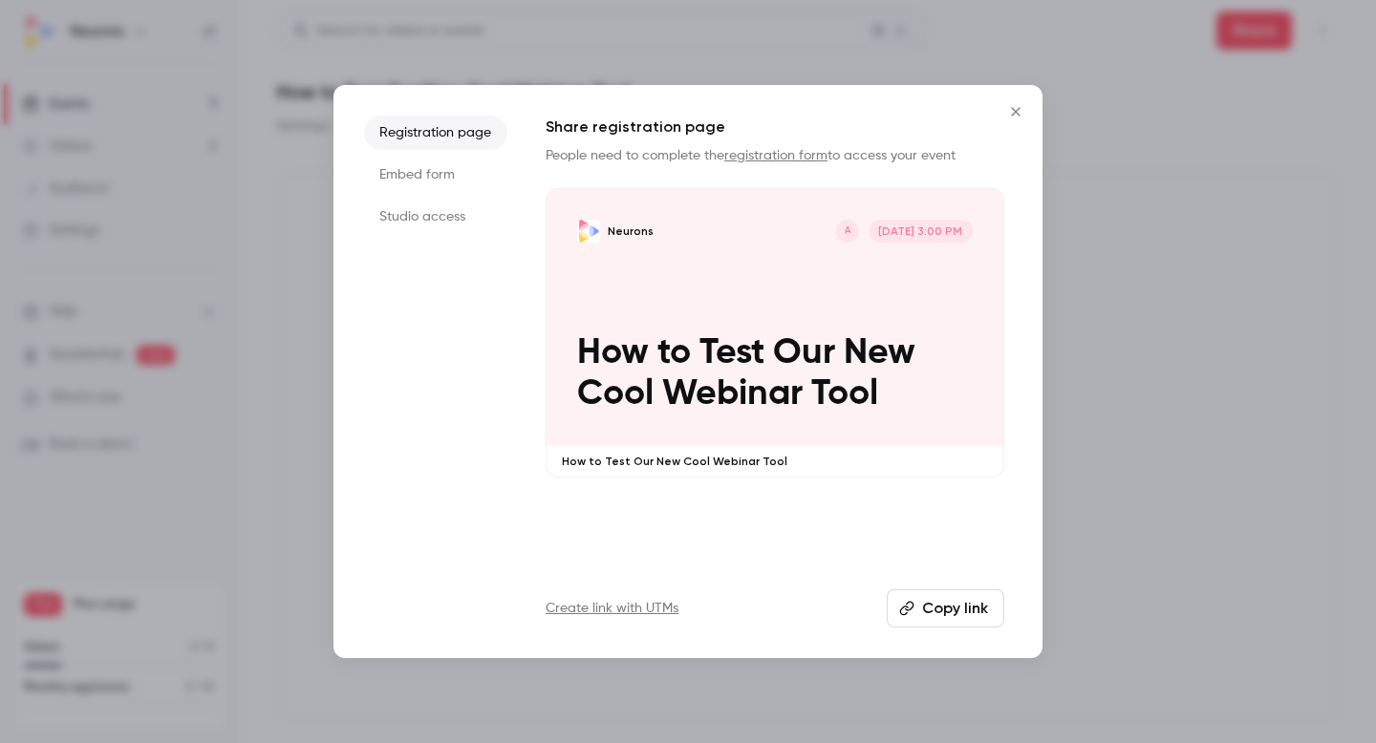
click at [1025, 103] on button "Close" at bounding box center [1016, 112] width 38 height 38
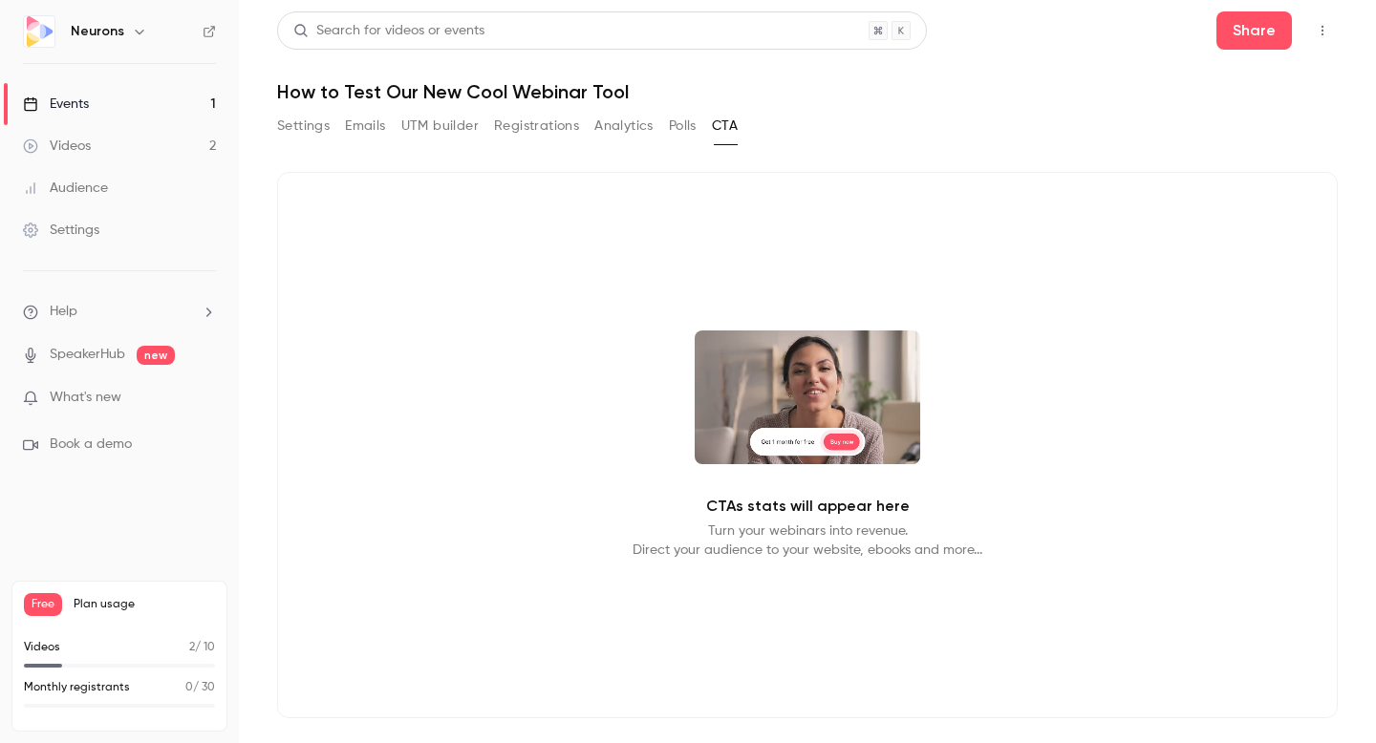
click at [535, 126] on button "Registrations" at bounding box center [536, 126] width 85 height 31
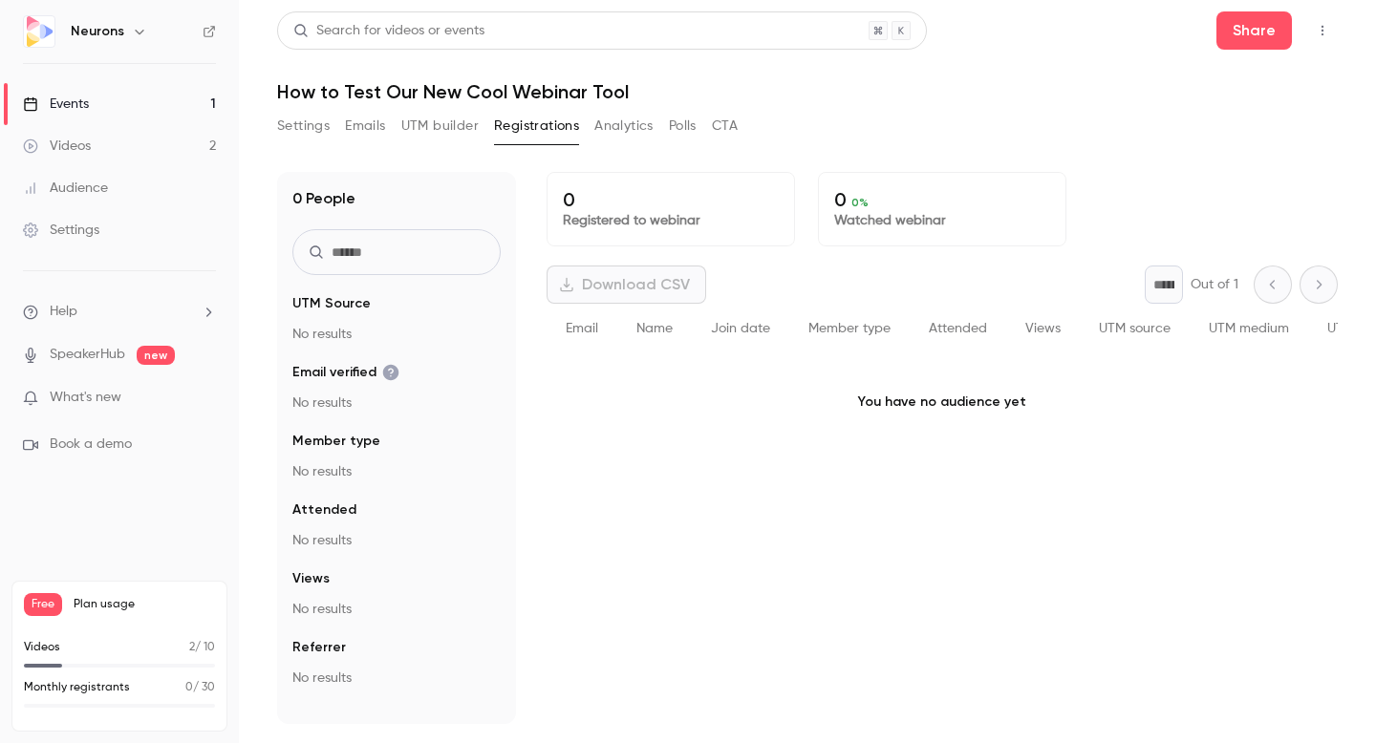
click at [442, 124] on button "UTM builder" at bounding box center [439, 126] width 77 height 31
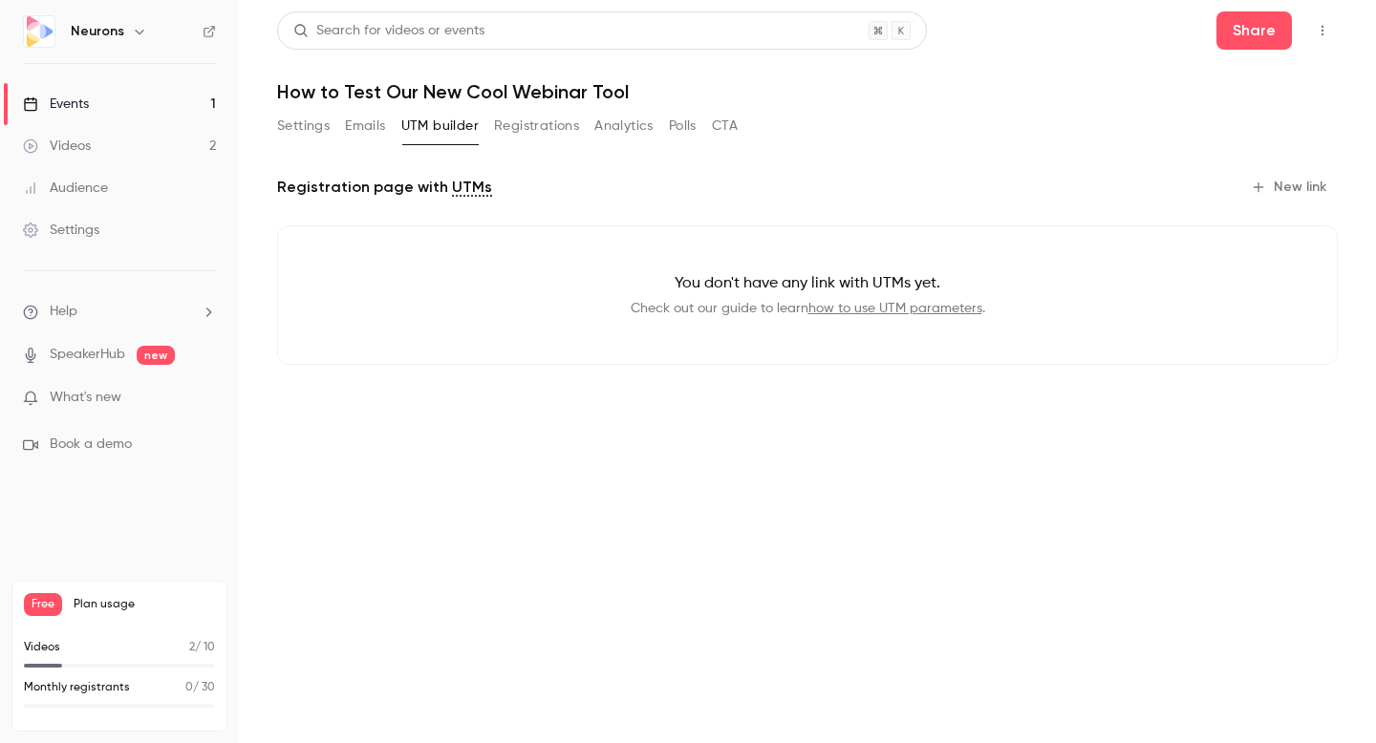
click at [349, 126] on button "Emails" at bounding box center [365, 126] width 40 height 31
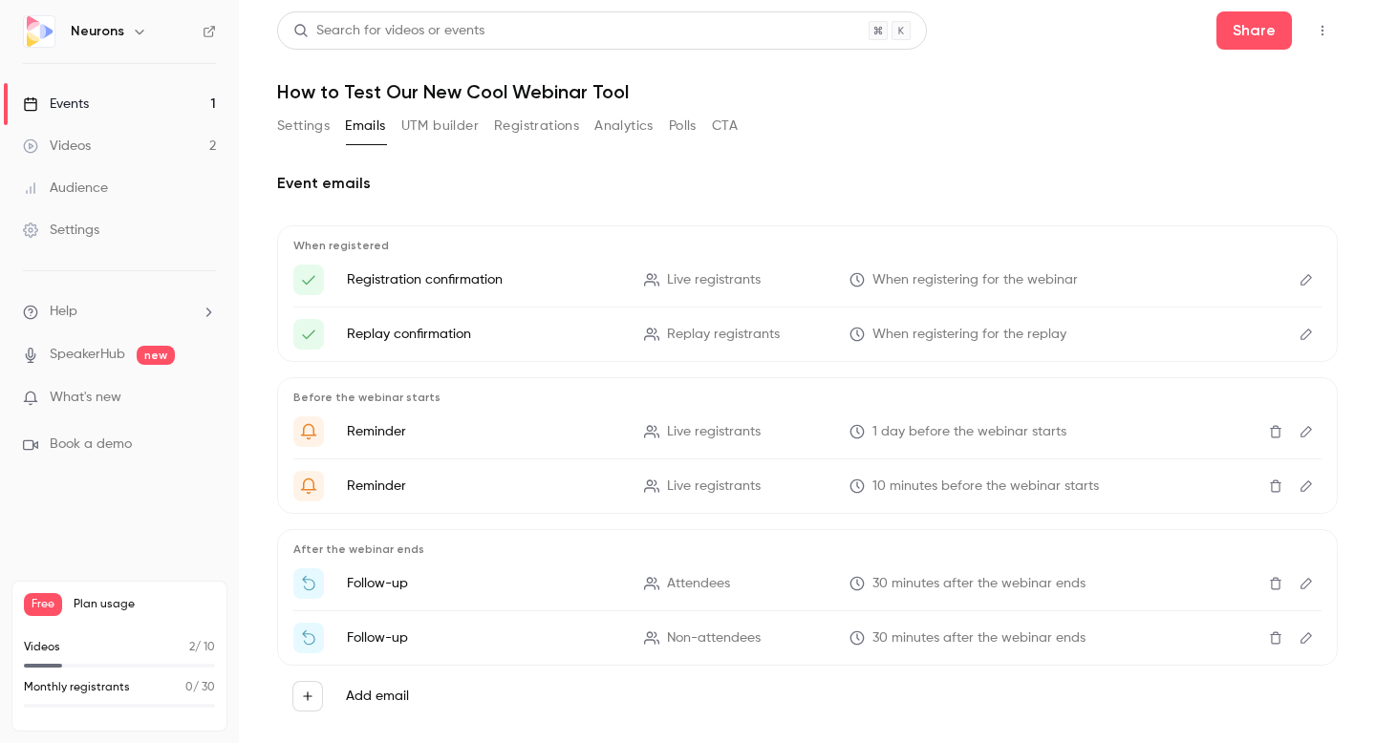
click at [297, 134] on button "Settings" at bounding box center [303, 126] width 53 height 31
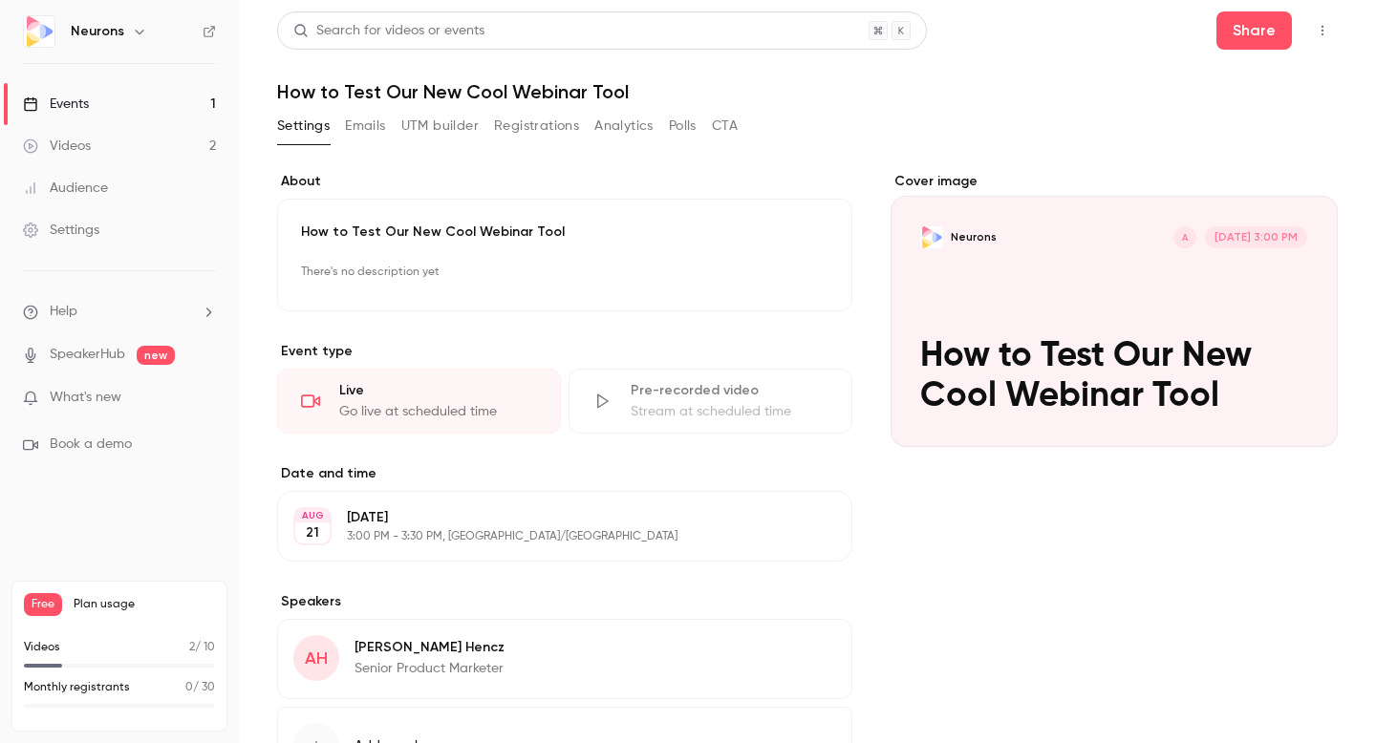
click at [523, 130] on button "Registrations" at bounding box center [536, 126] width 85 height 31
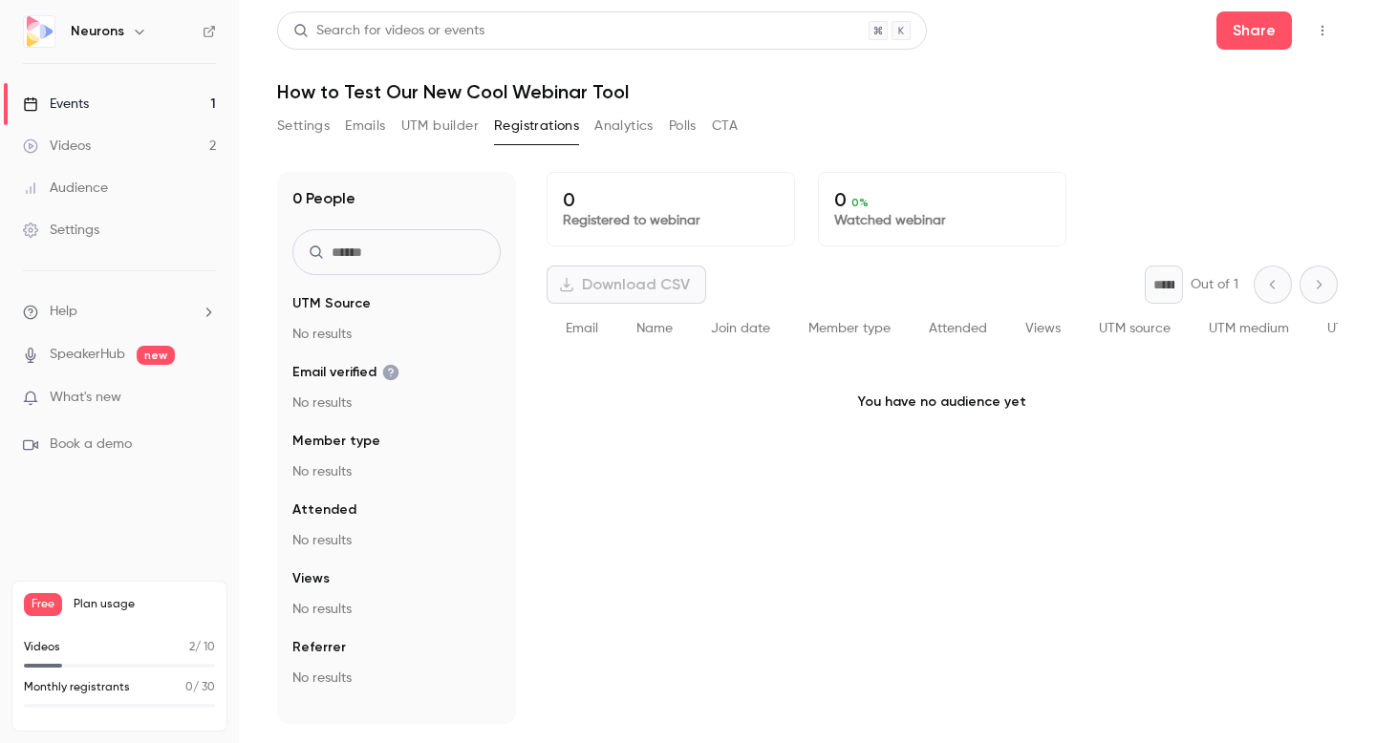
click at [695, 396] on p "You have no audience yet" at bounding box center [942, 403] width 791 height 96
click at [634, 128] on button "Analytics" at bounding box center [623, 126] width 59 height 31
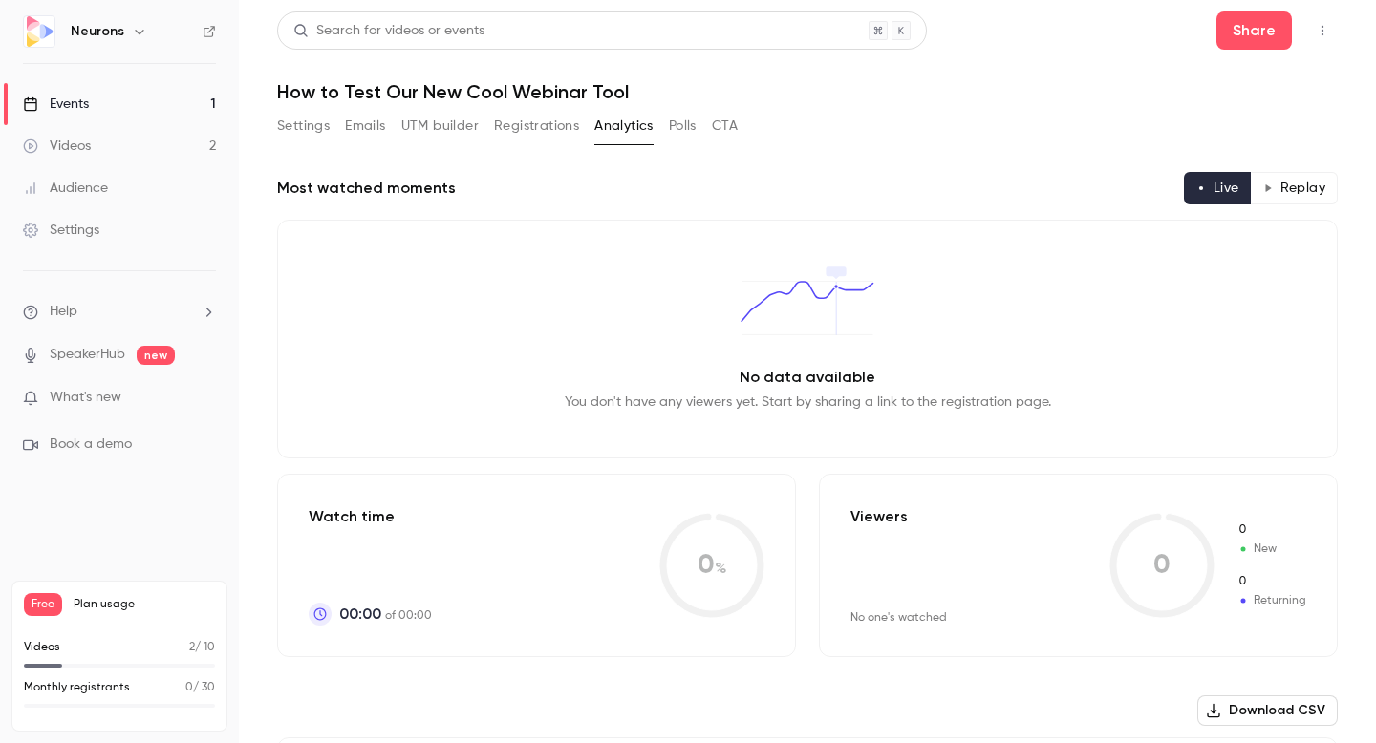
click at [469, 133] on button "UTM builder" at bounding box center [439, 126] width 77 height 31
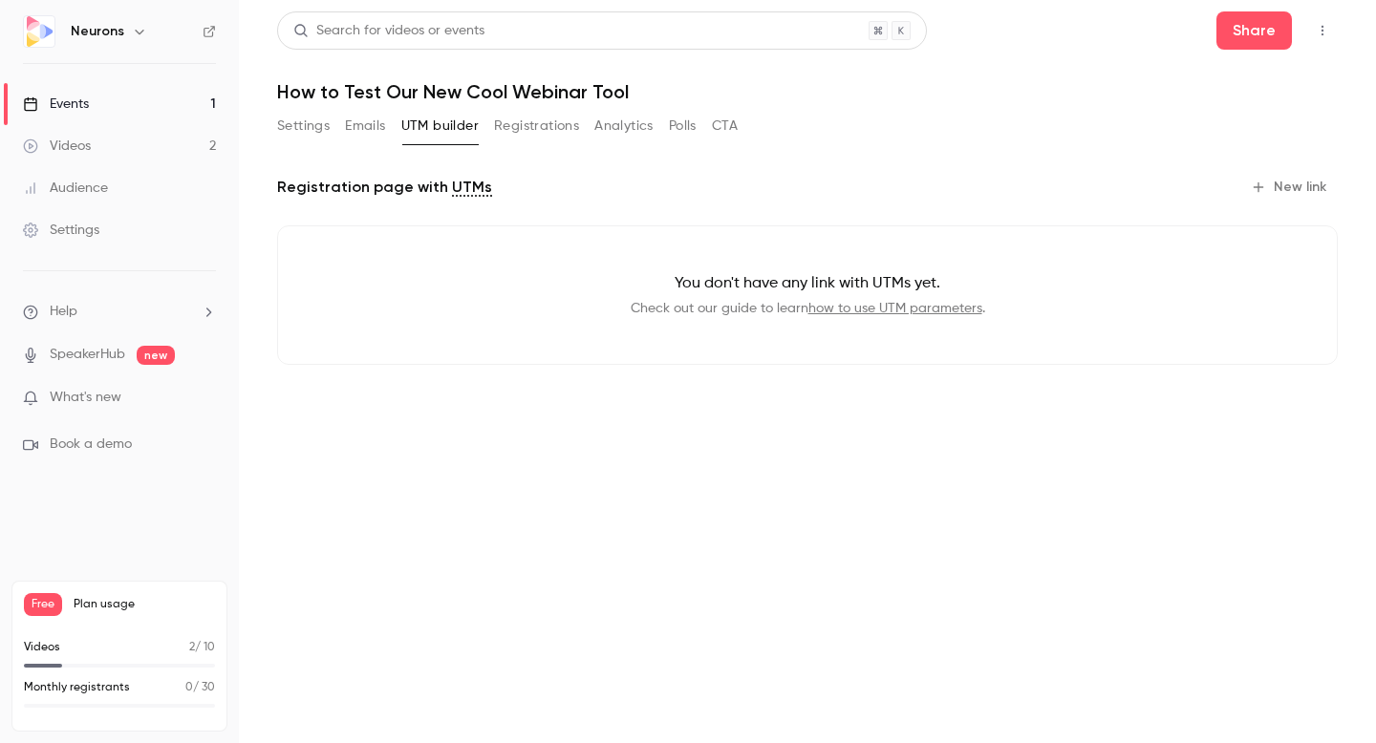
click at [349, 135] on button "Emails" at bounding box center [365, 126] width 40 height 31
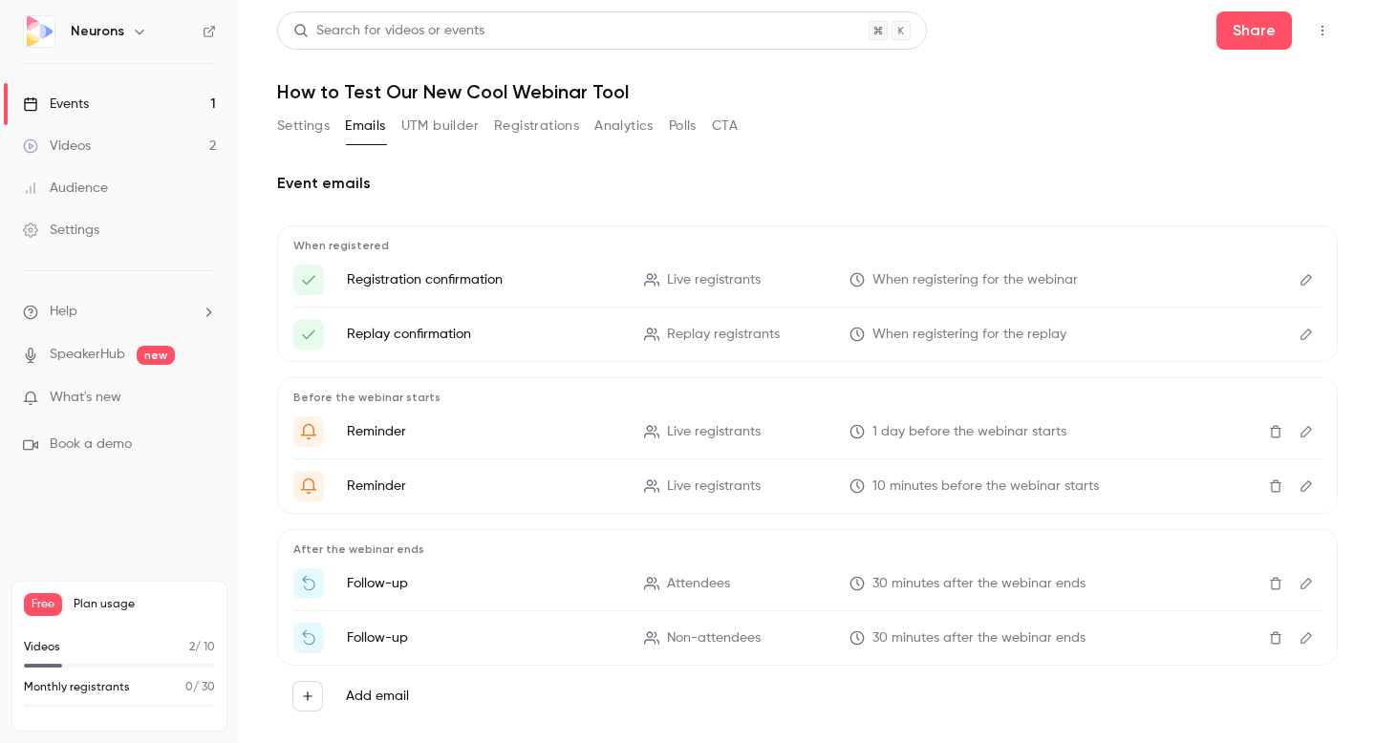
click at [317, 135] on button "Settings" at bounding box center [303, 126] width 53 height 31
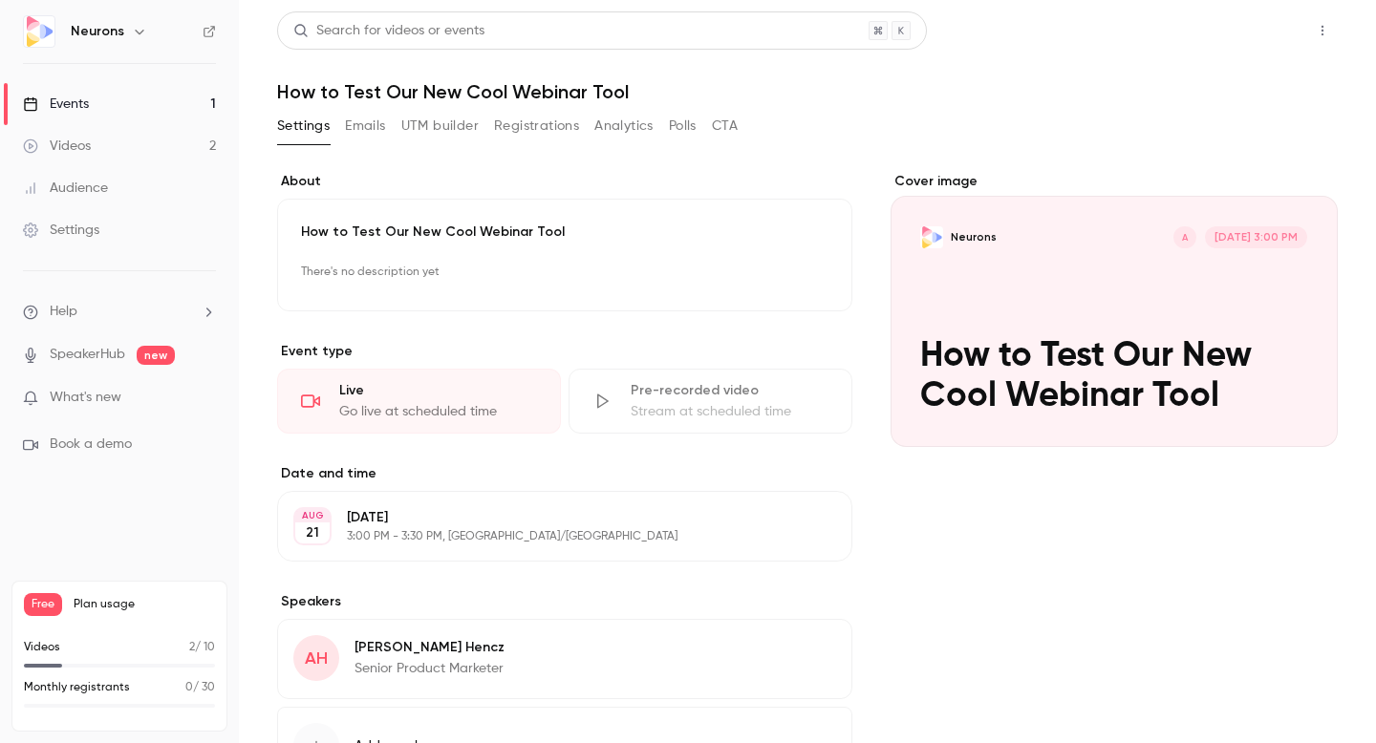
click at [1253, 24] on button "Share" at bounding box center [1253, 30] width 75 height 38
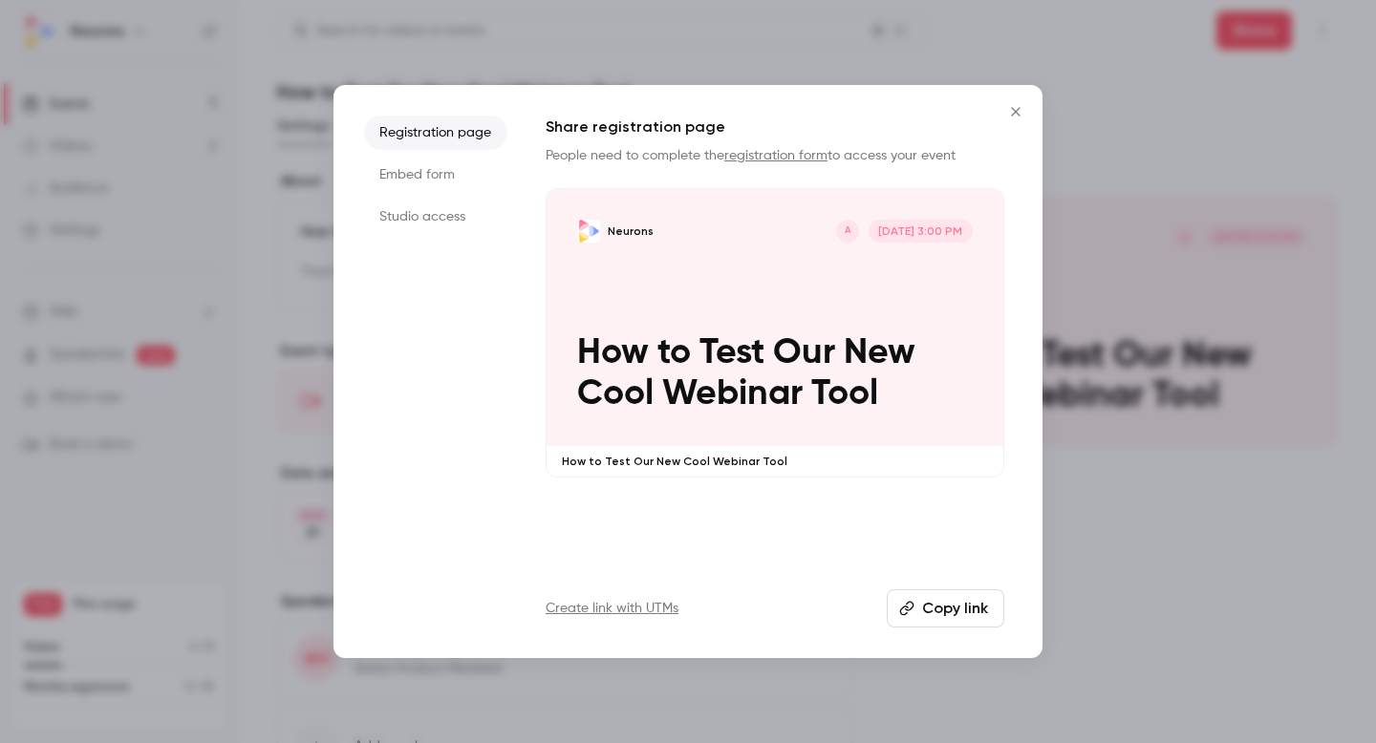
click at [431, 177] on li "Embed form" at bounding box center [435, 175] width 143 height 34
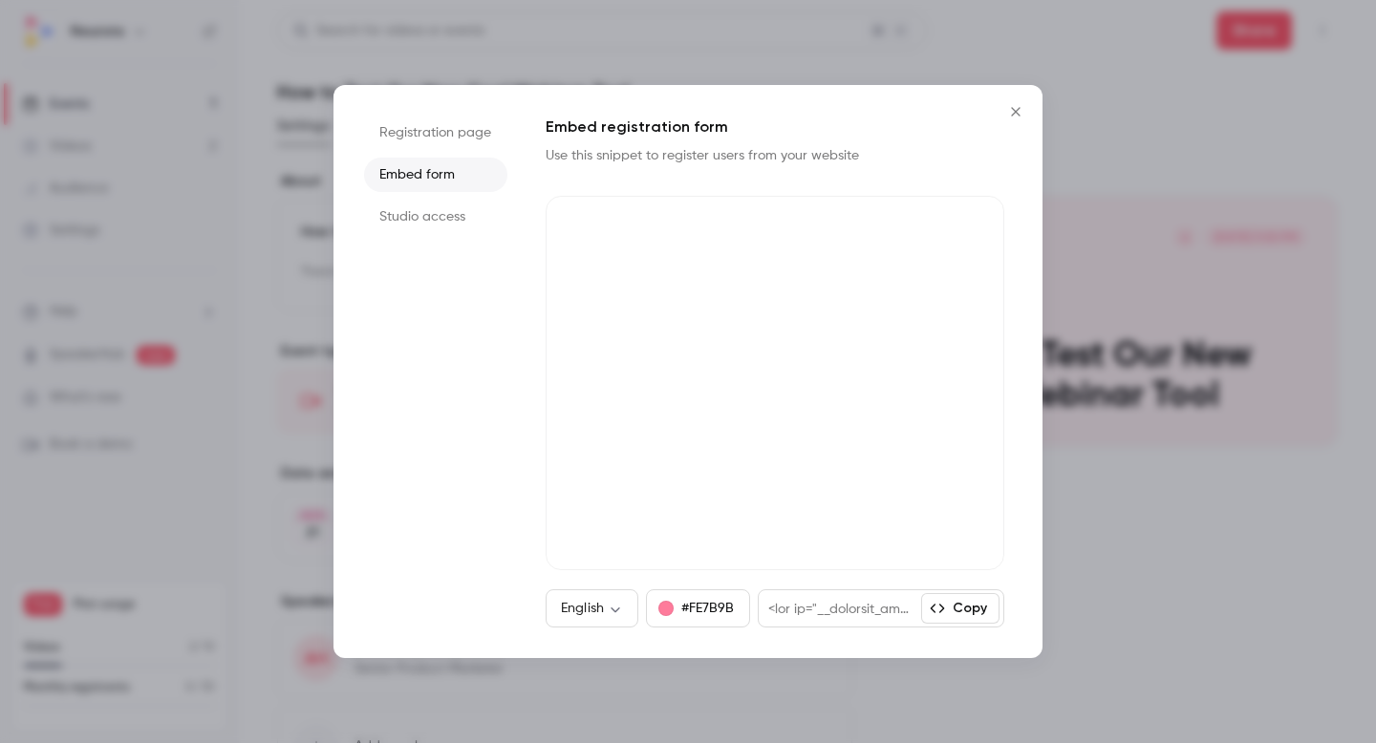
click at [443, 140] on li "Registration page" at bounding box center [435, 133] width 143 height 34
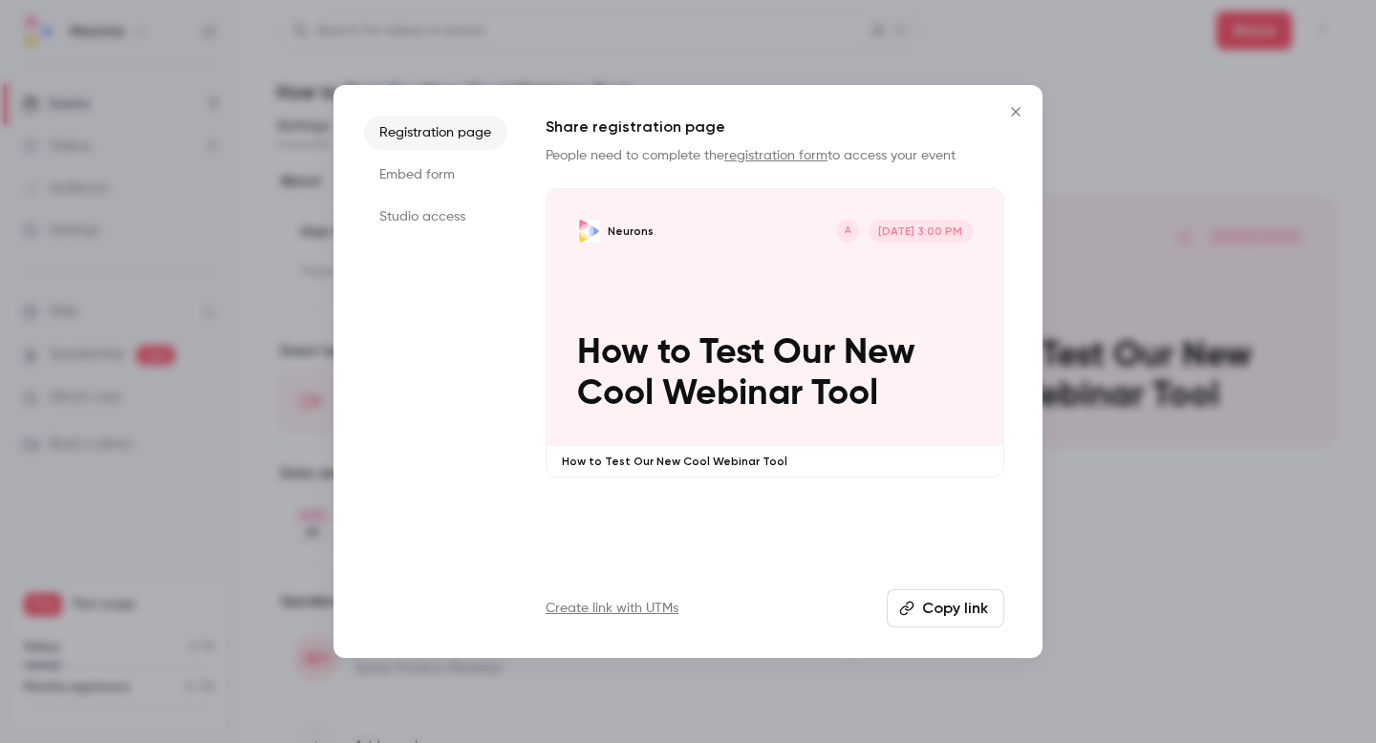
click at [946, 617] on button "Copy link" at bounding box center [946, 609] width 118 height 38
click at [770, 155] on link "registration form" at bounding box center [775, 155] width 103 height 13
click at [448, 181] on li "Embed form" at bounding box center [435, 175] width 143 height 34
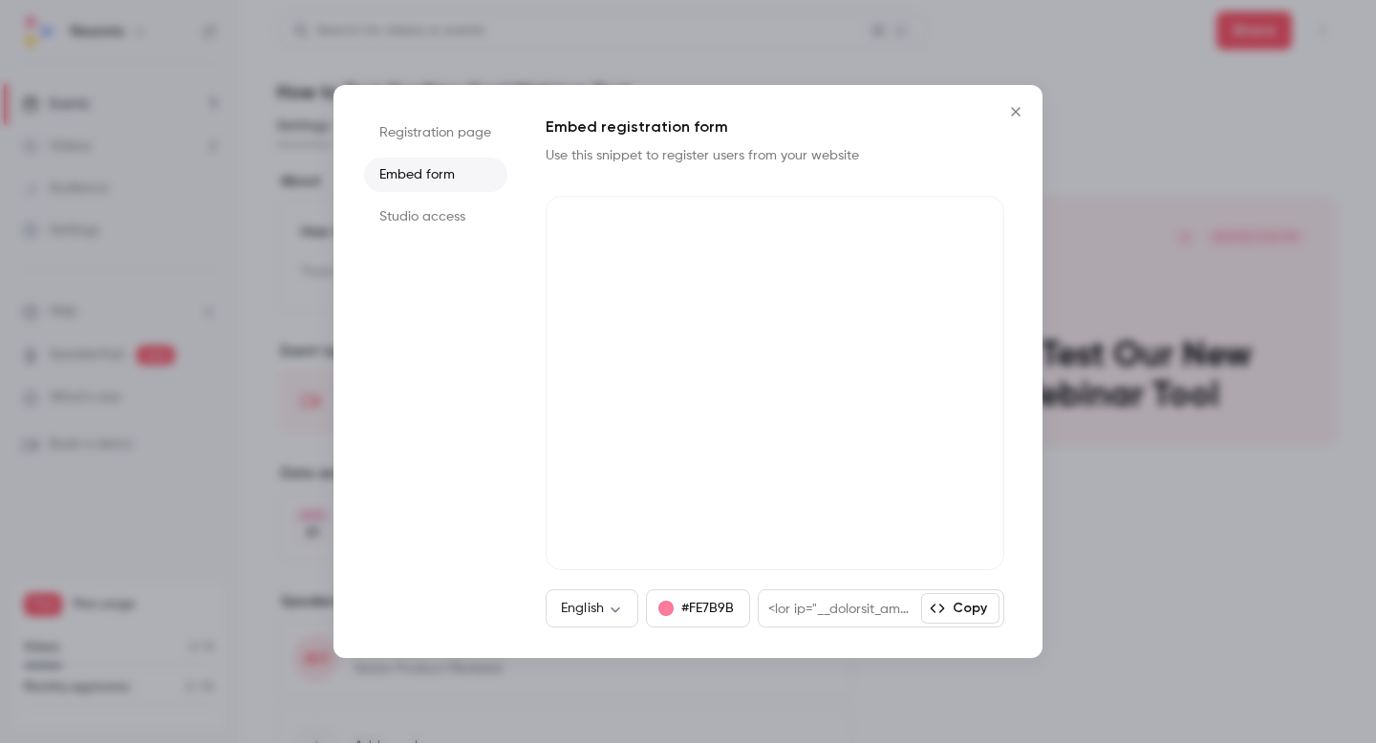
click at [446, 217] on li "Studio access" at bounding box center [435, 217] width 143 height 34
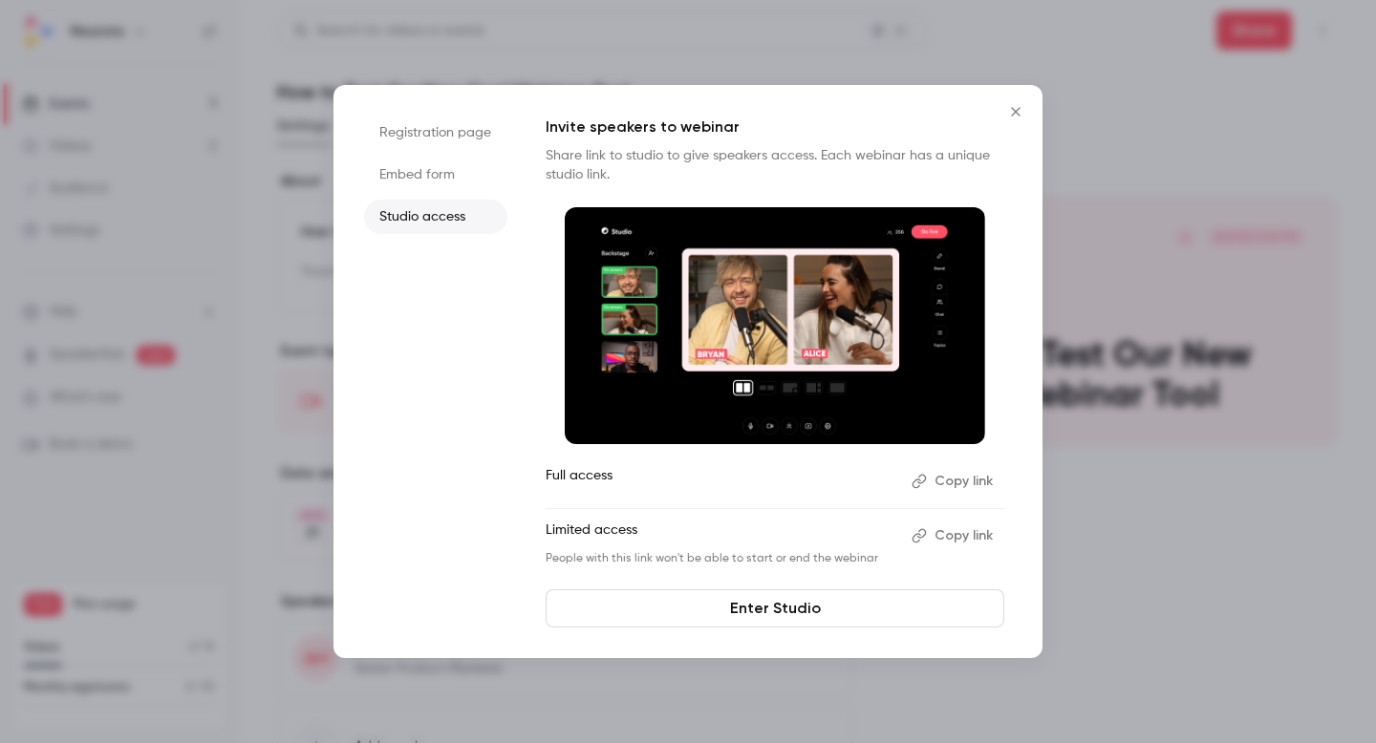
click at [1012, 104] on icon "Close" at bounding box center [1015, 111] width 23 height 15
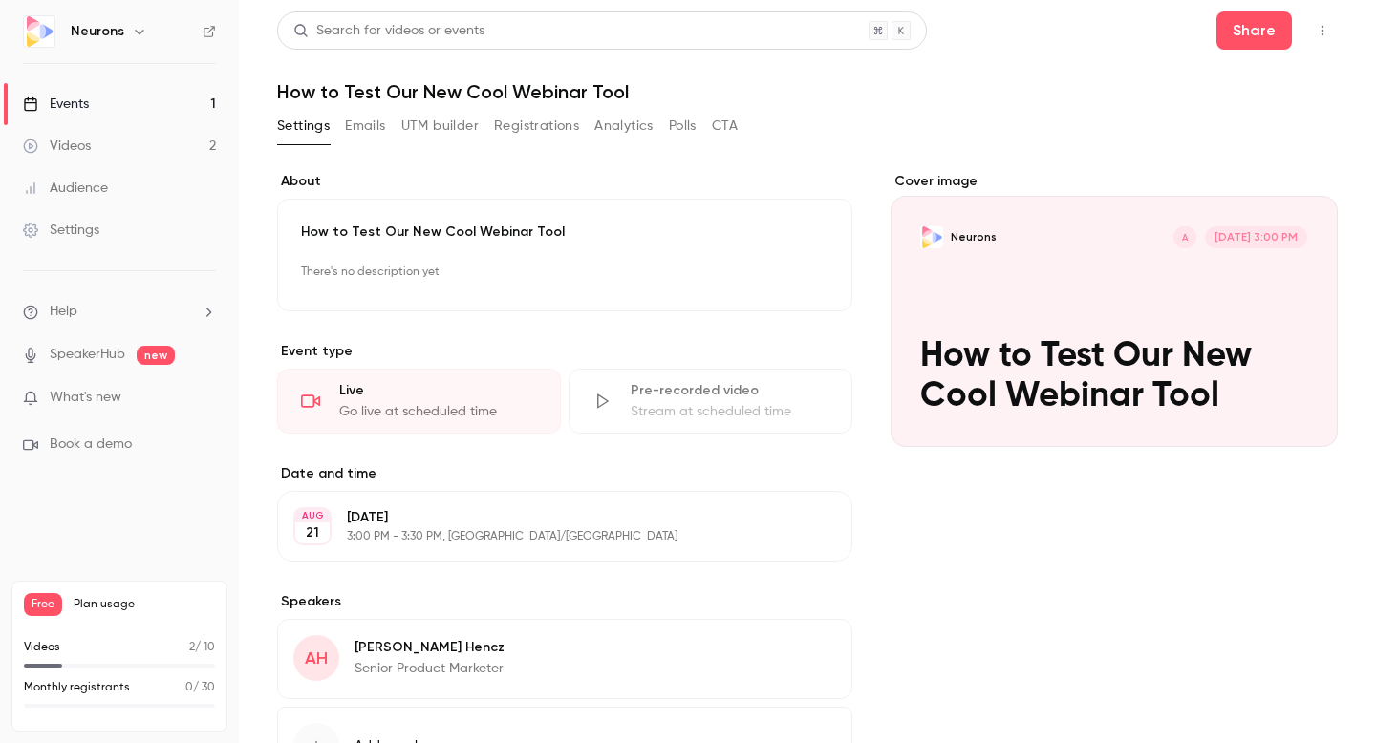
click at [376, 134] on button "Emails" at bounding box center [365, 126] width 40 height 31
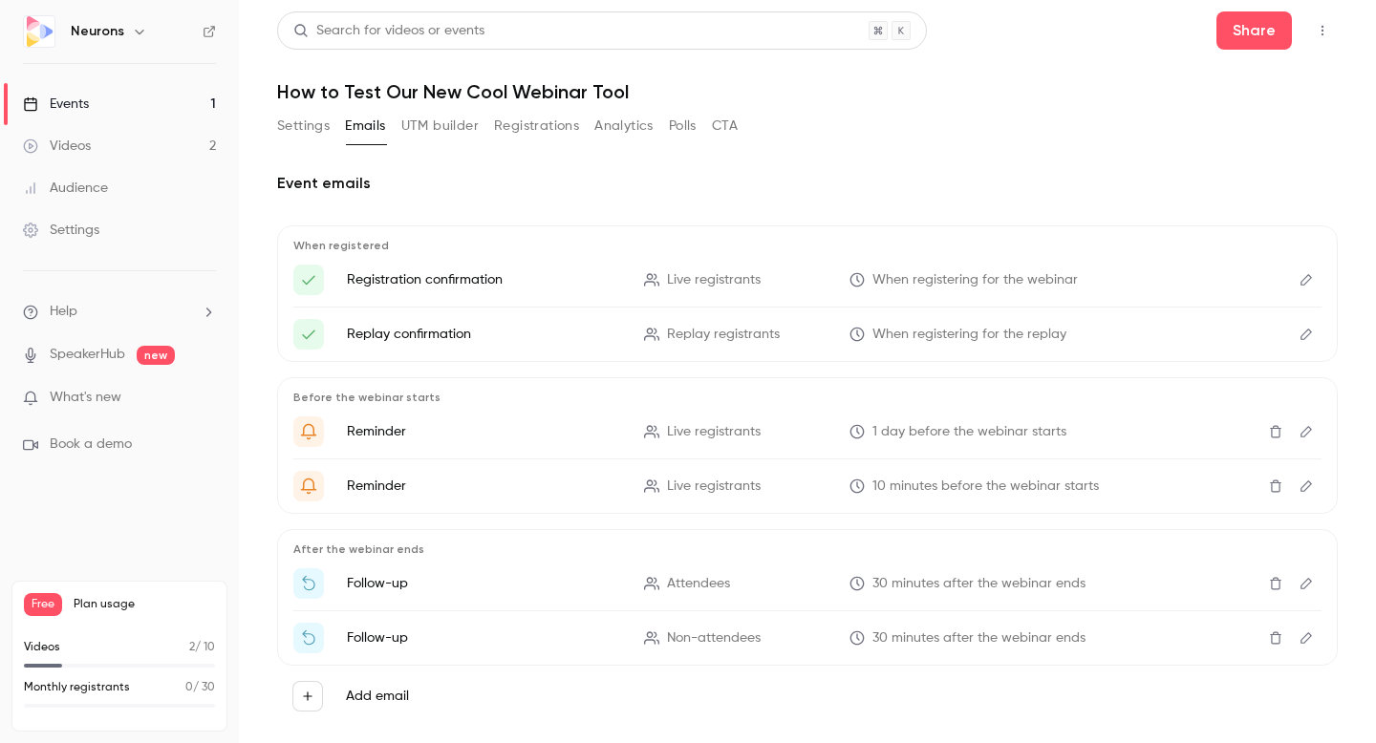
click at [1308, 483] on icon "Edit" at bounding box center [1306, 486] width 15 height 13
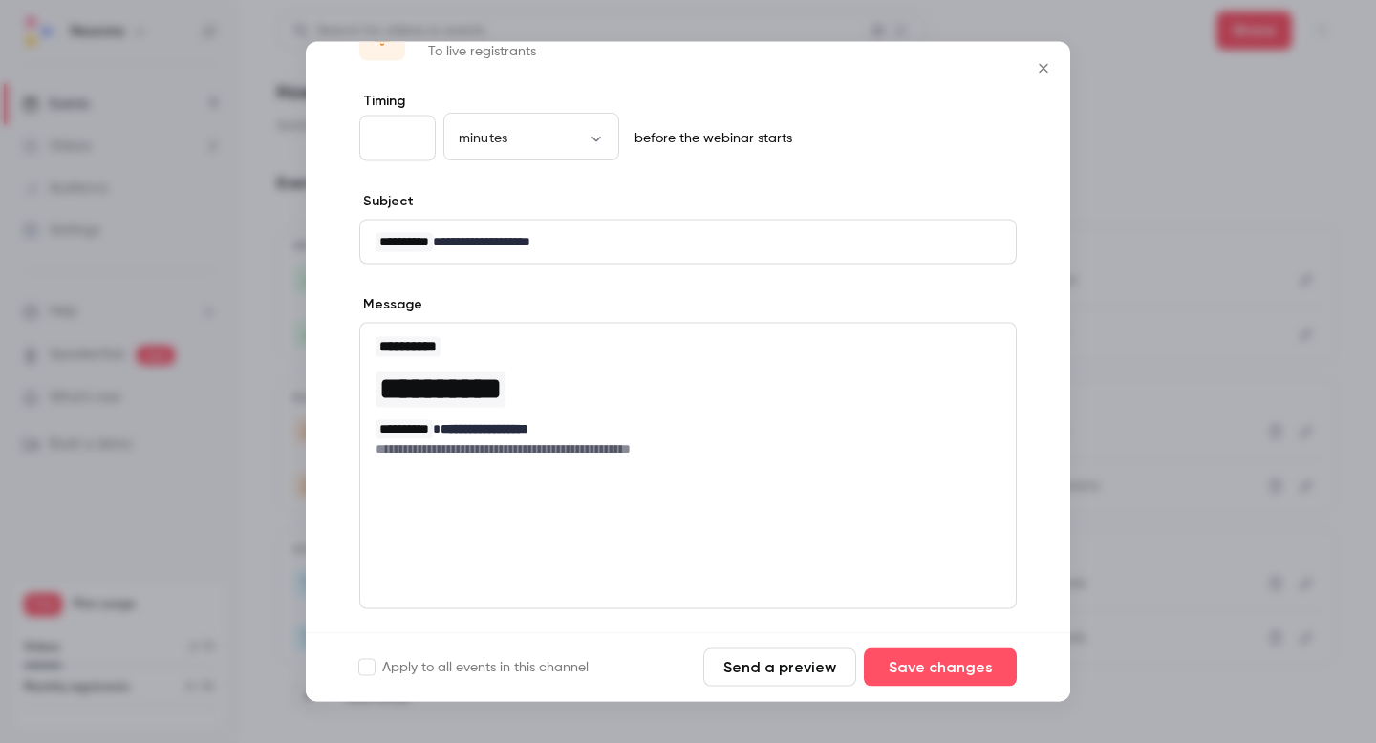
scroll to position [66, 0]
click at [1119, 370] on div at bounding box center [688, 371] width 1376 height 743
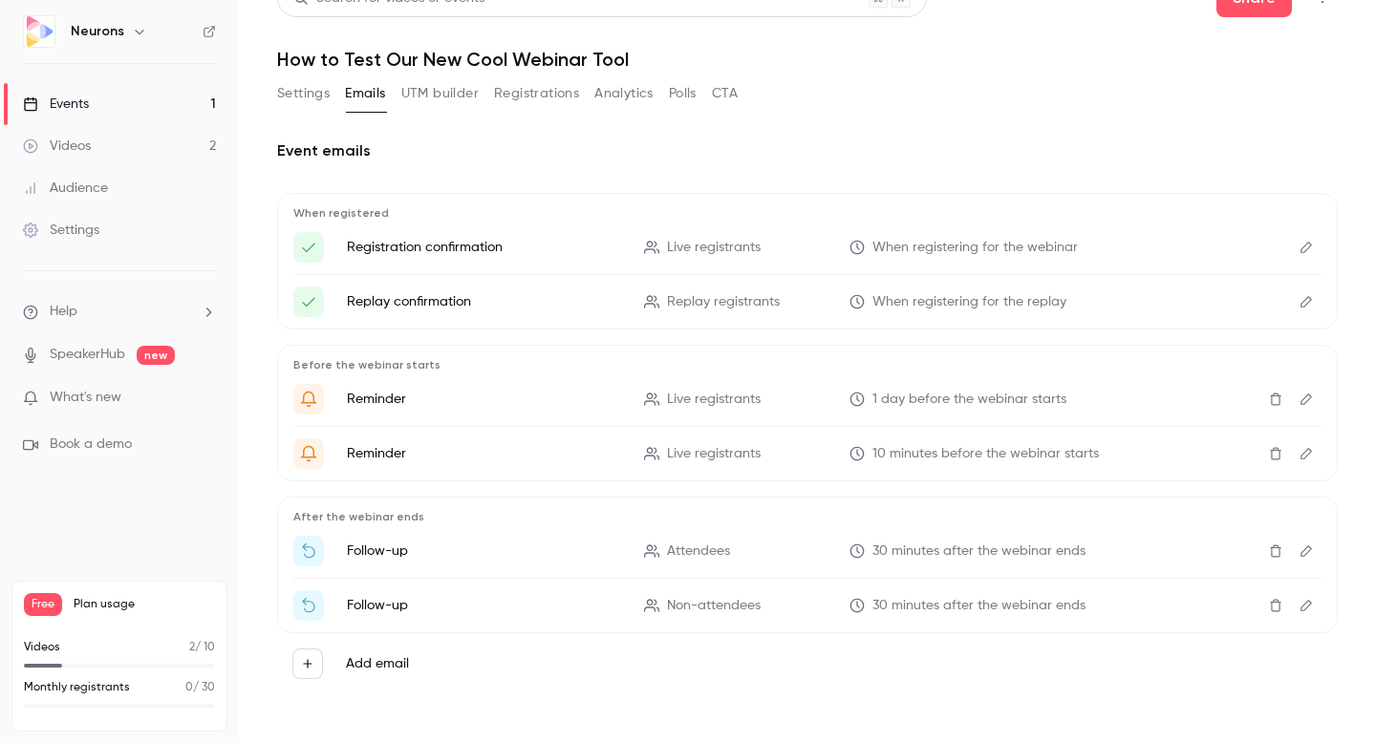
scroll to position [33, 0]
click at [1303, 552] on icon "Edit" at bounding box center [1306, 550] width 15 height 13
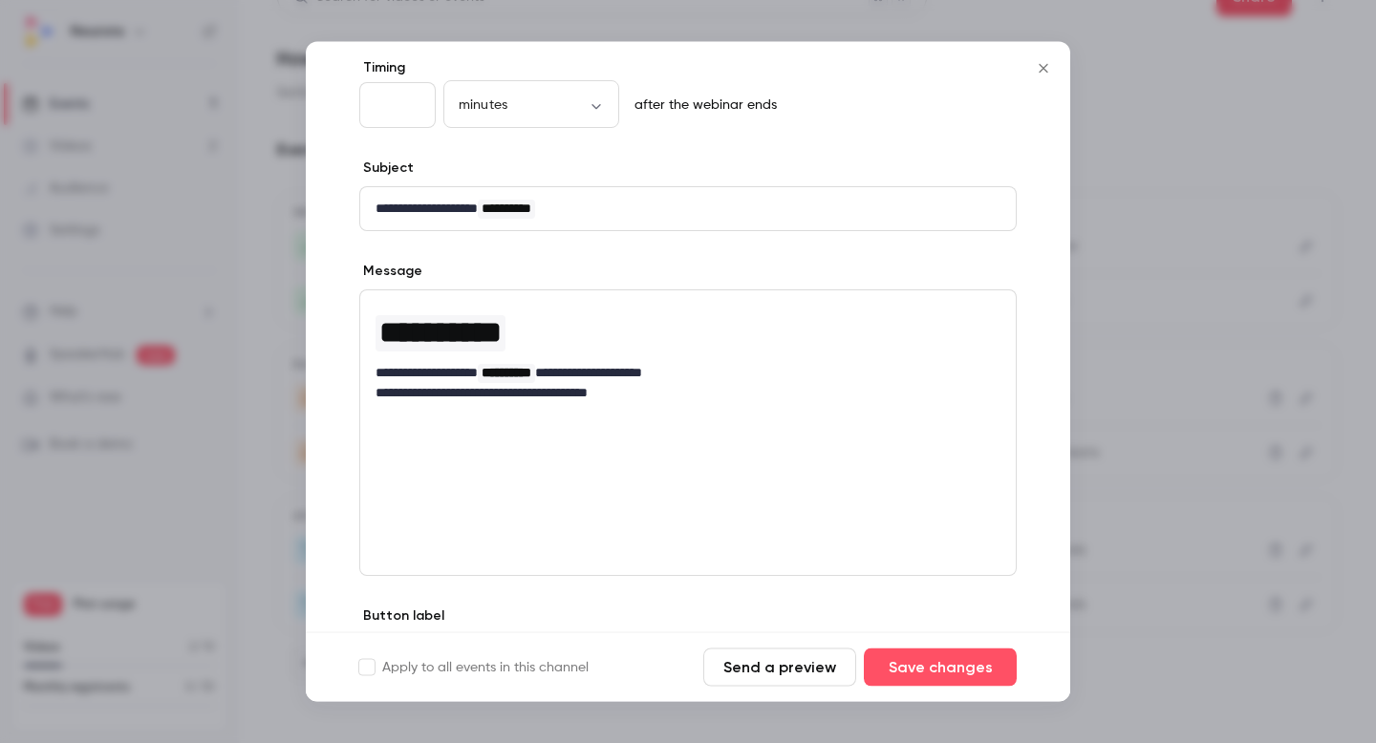
scroll to position [214, 0]
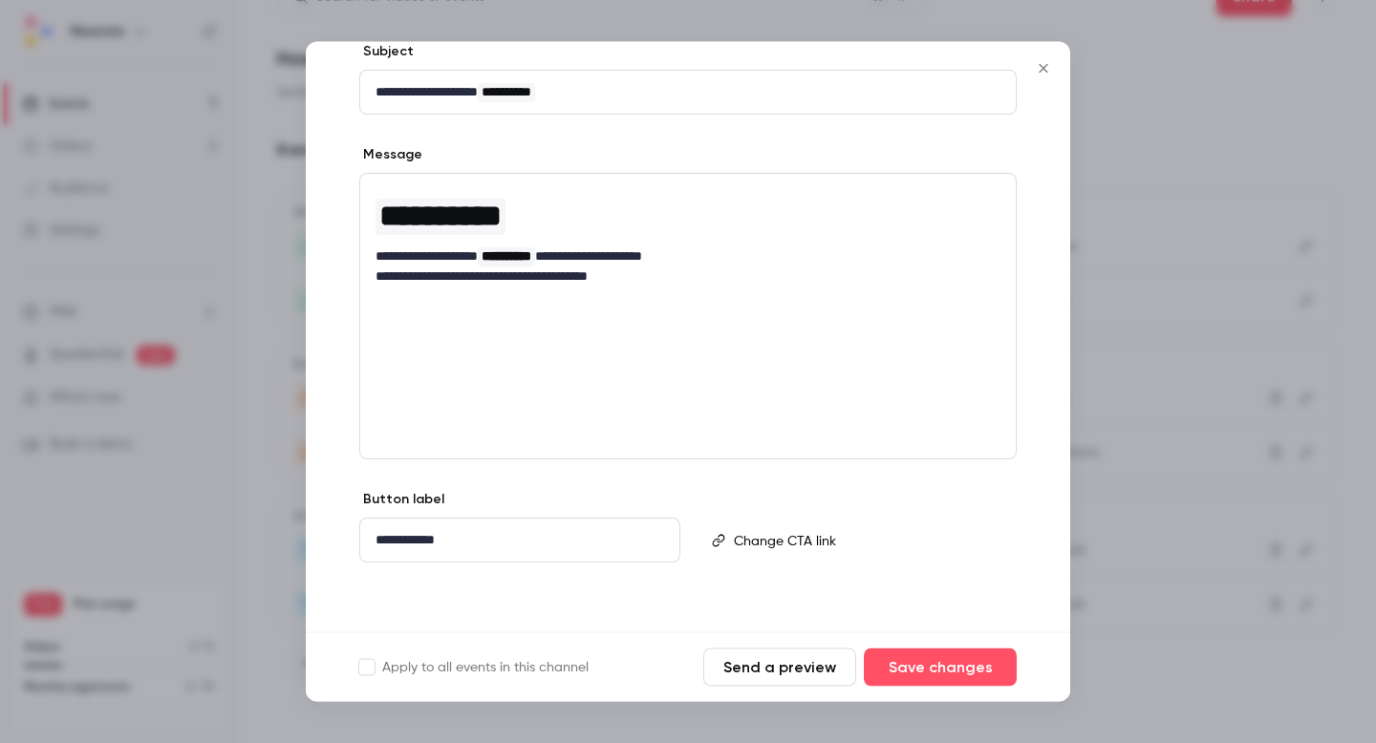
click at [1185, 460] on div at bounding box center [688, 371] width 1376 height 743
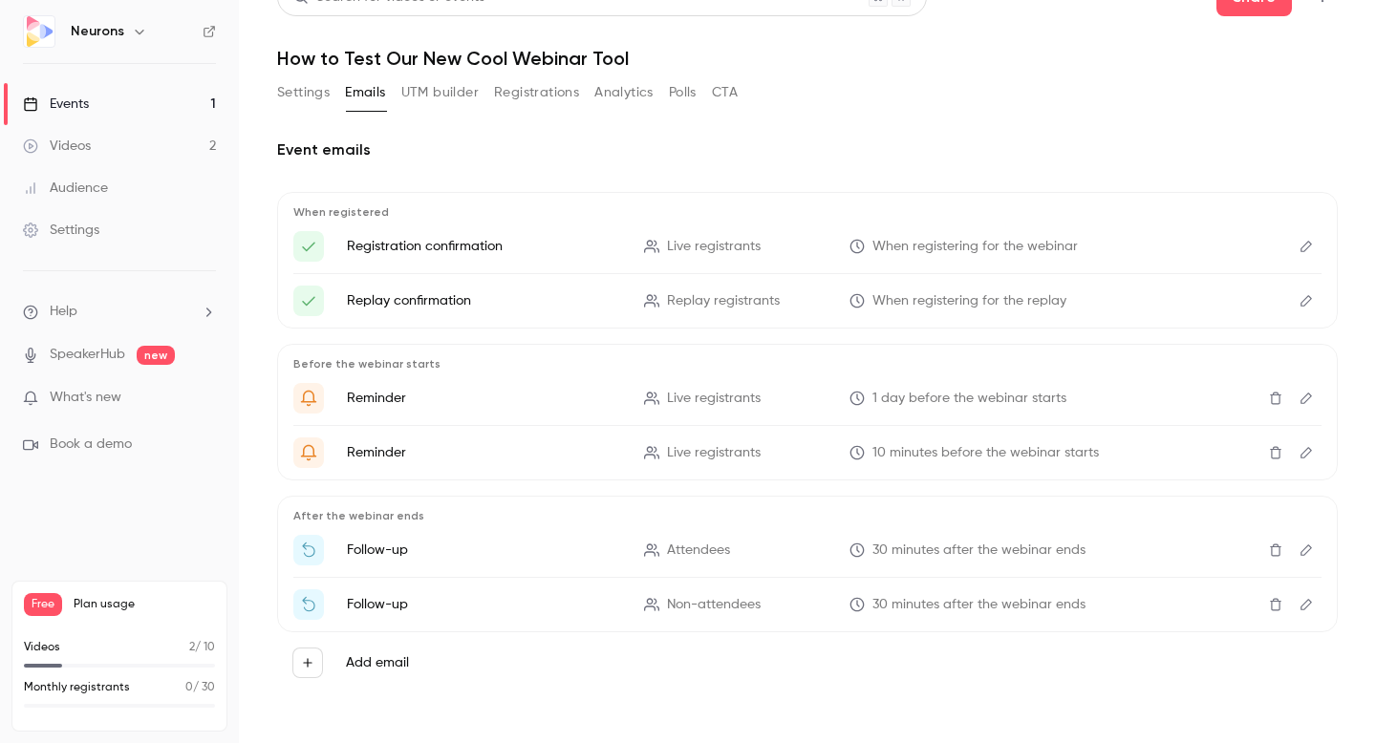
click at [1312, 601] on icon "Edit" at bounding box center [1306, 604] width 15 height 13
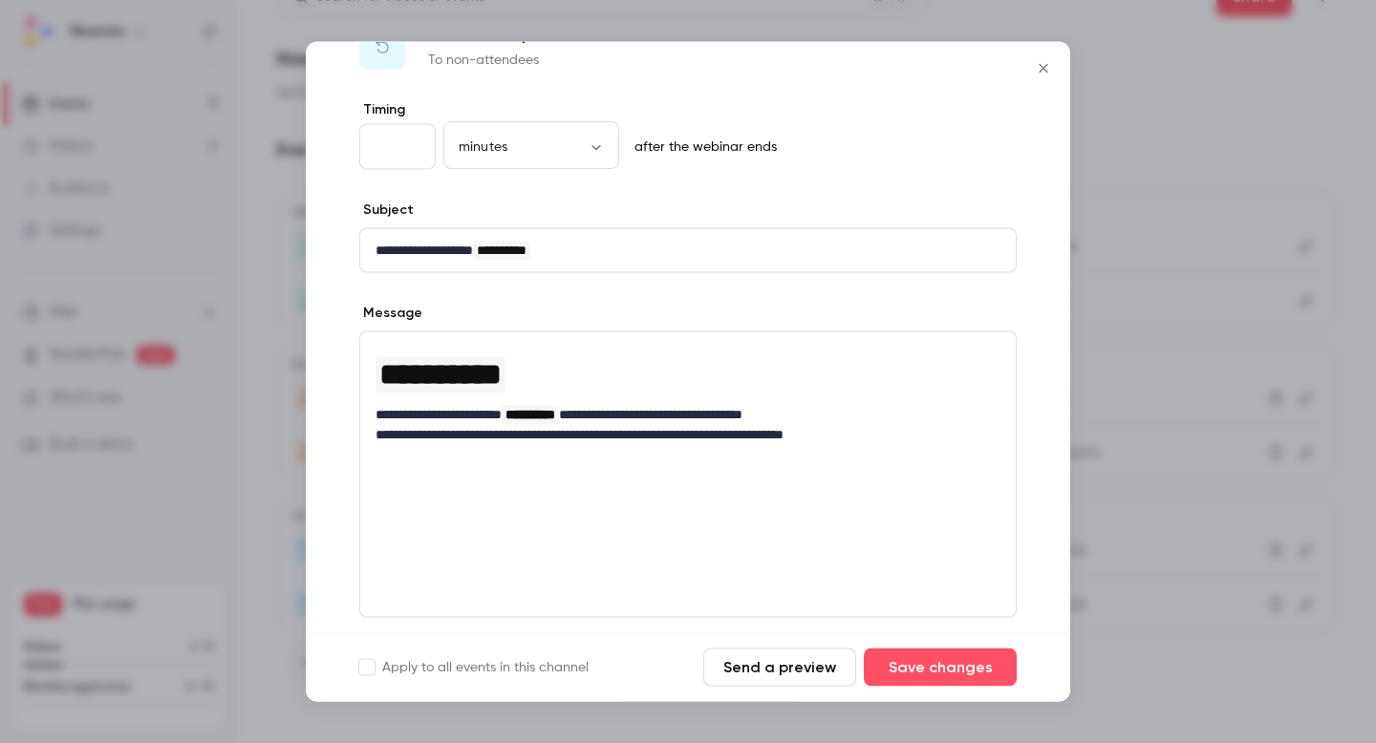
scroll to position [83, 0]
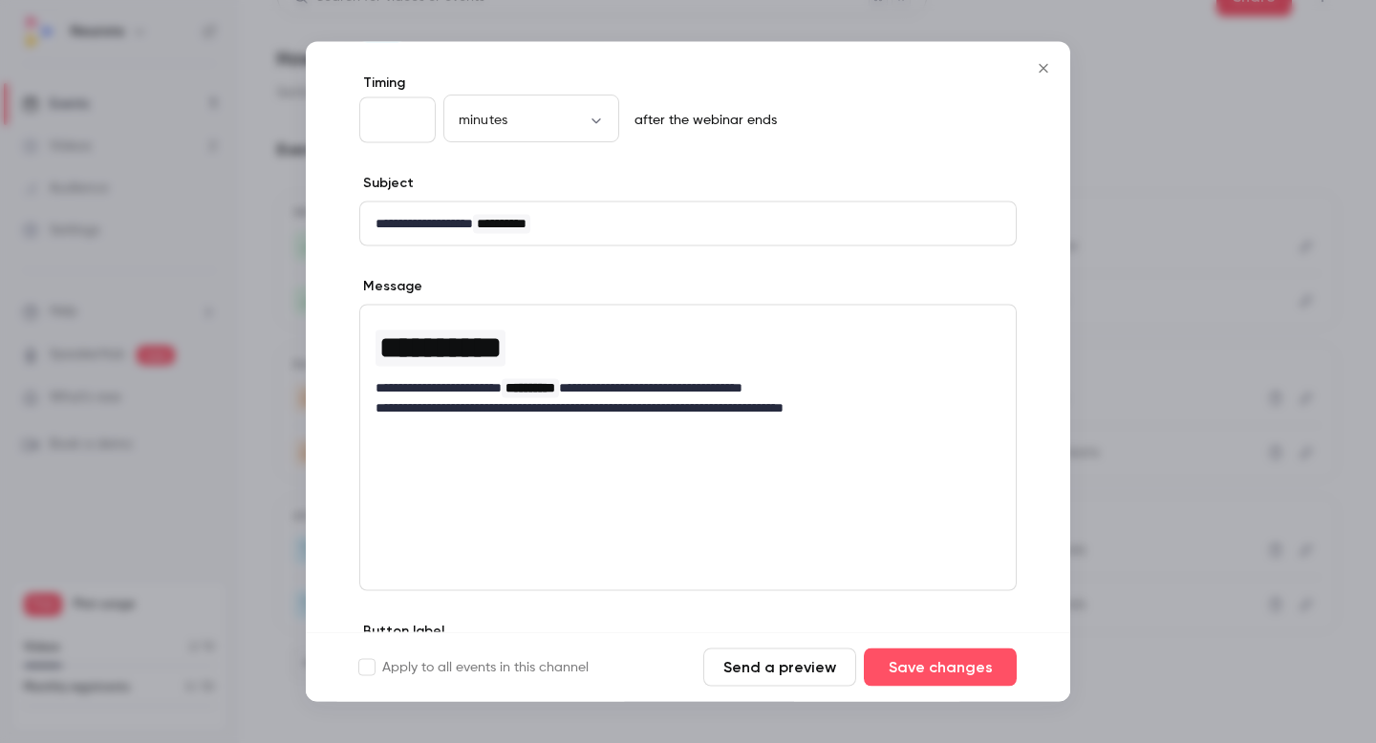
click at [1103, 395] on div at bounding box center [688, 371] width 1376 height 743
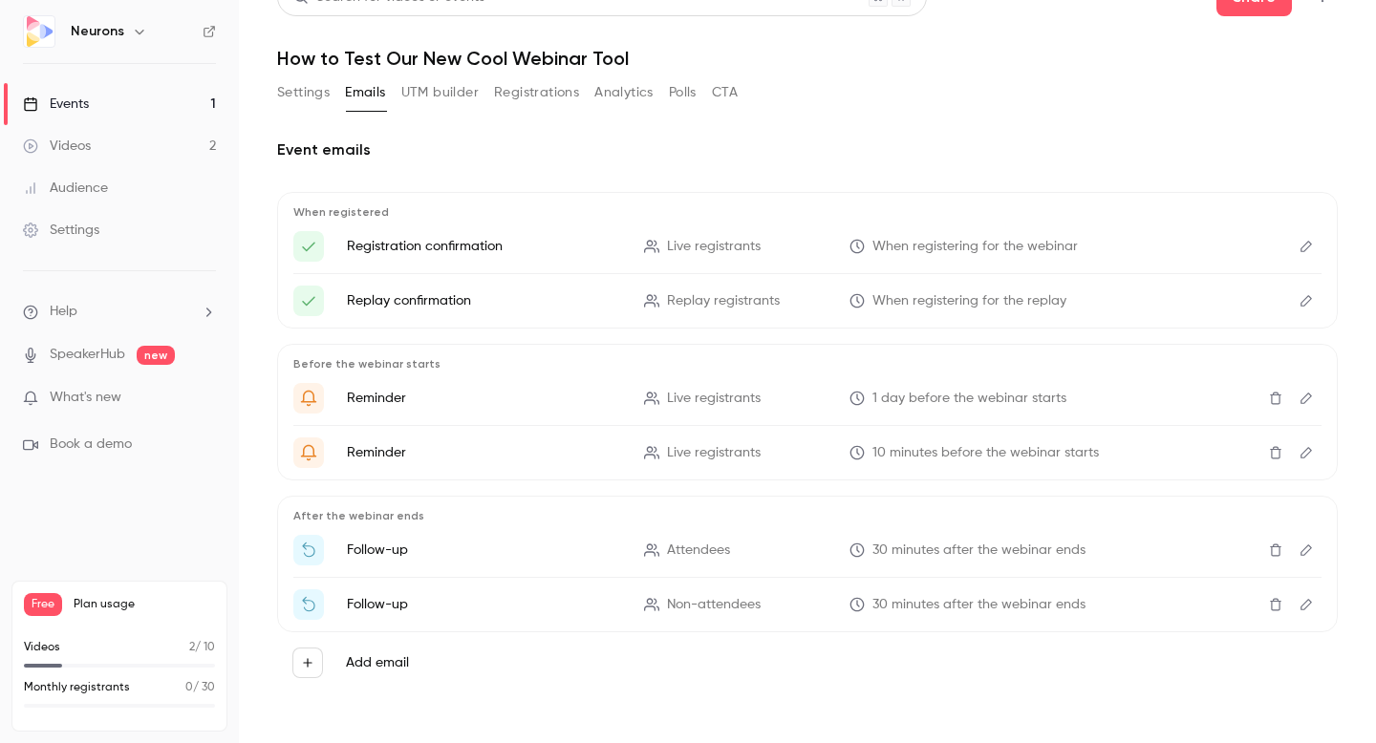
scroll to position [0, 0]
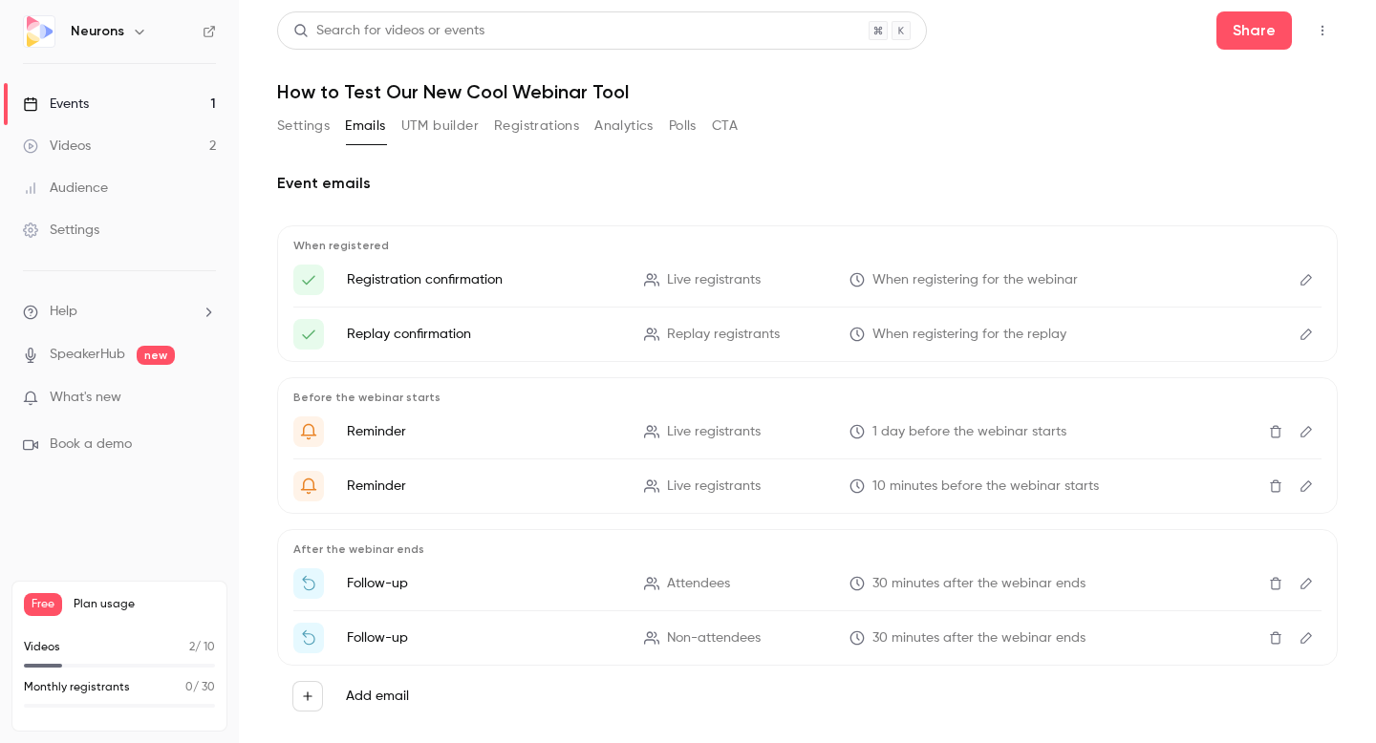
click at [434, 126] on button "UTM builder" at bounding box center [439, 126] width 77 height 31
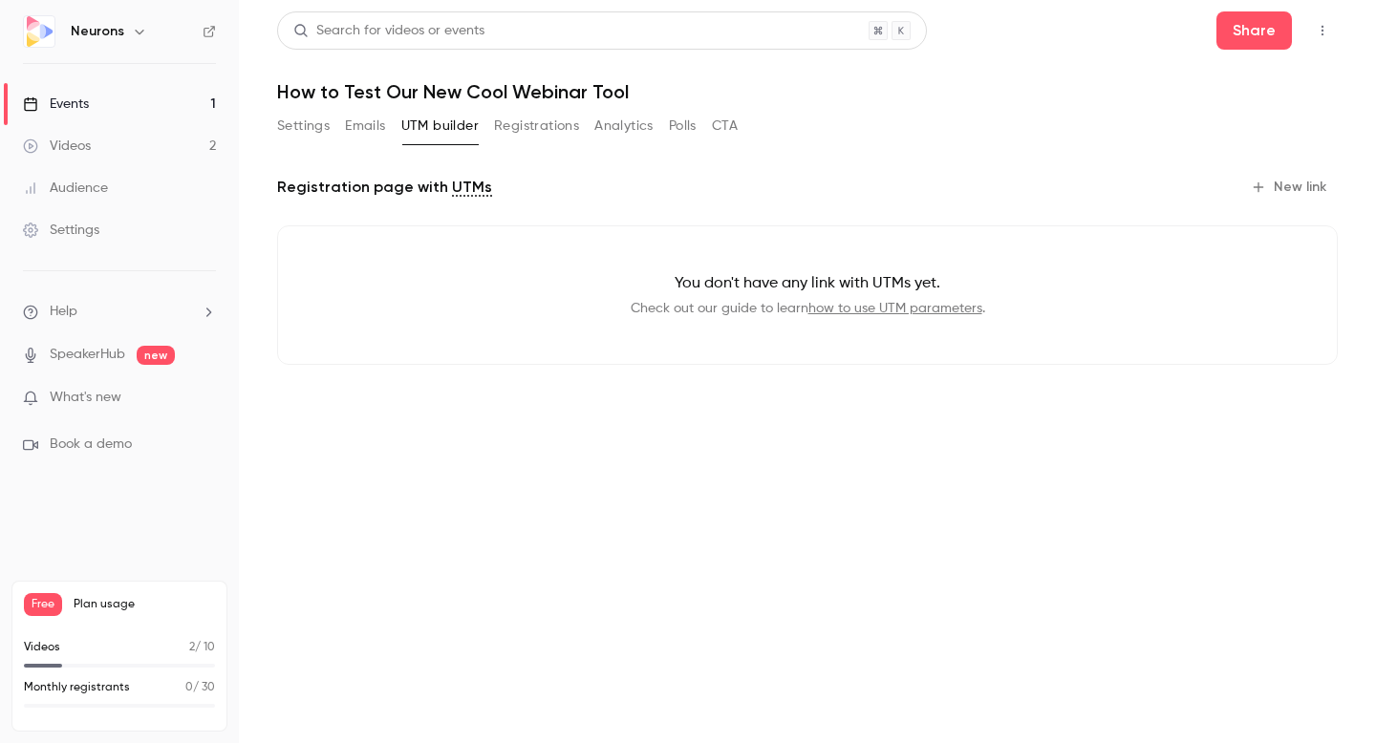
click at [551, 134] on button "Registrations" at bounding box center [536, 126] width 85 height 31
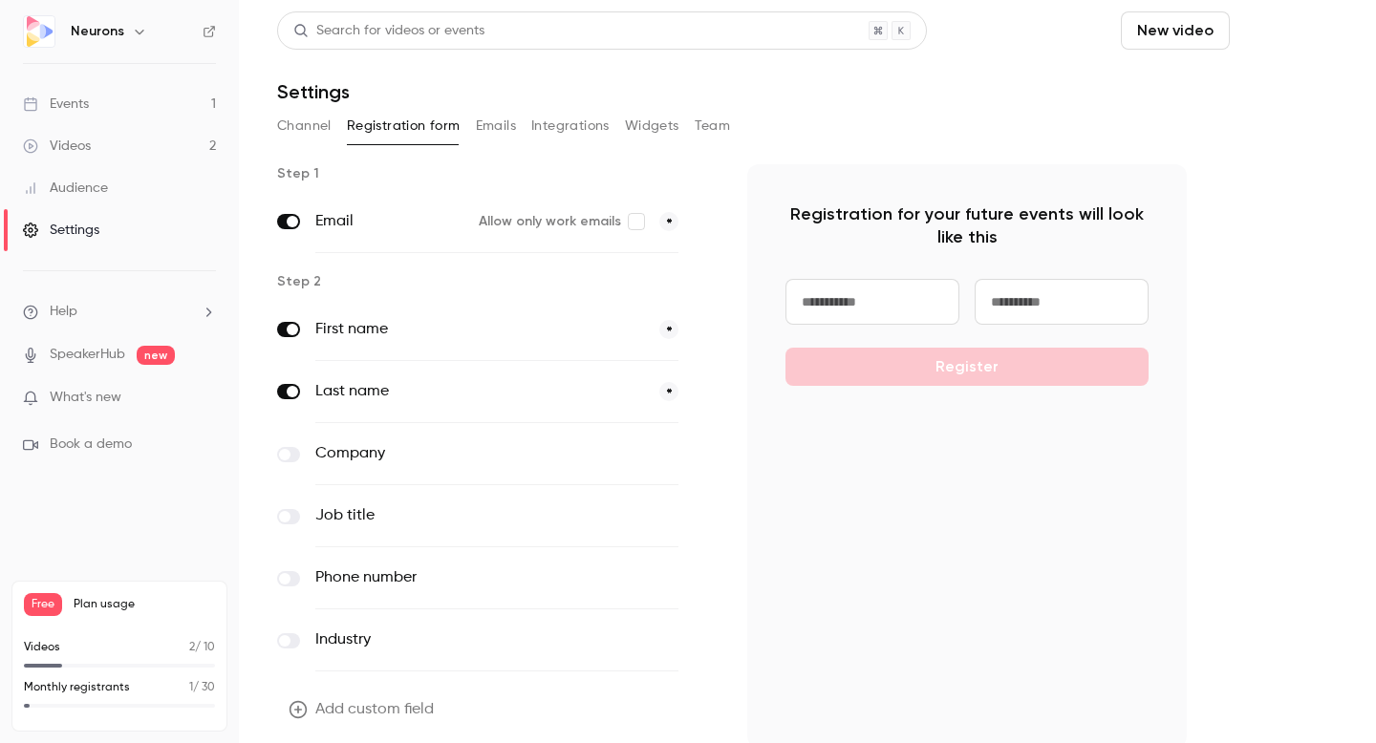
click at [1275, 35] on button "Schedule" at bounding box center [1287, 30] width 100 height 38
click at [119, 135] on div at bounding box center [688, 371] width 1376 height 743
click at [90, 85] on link "Events 1" at bounding box center [119, 104] width 239 height 42
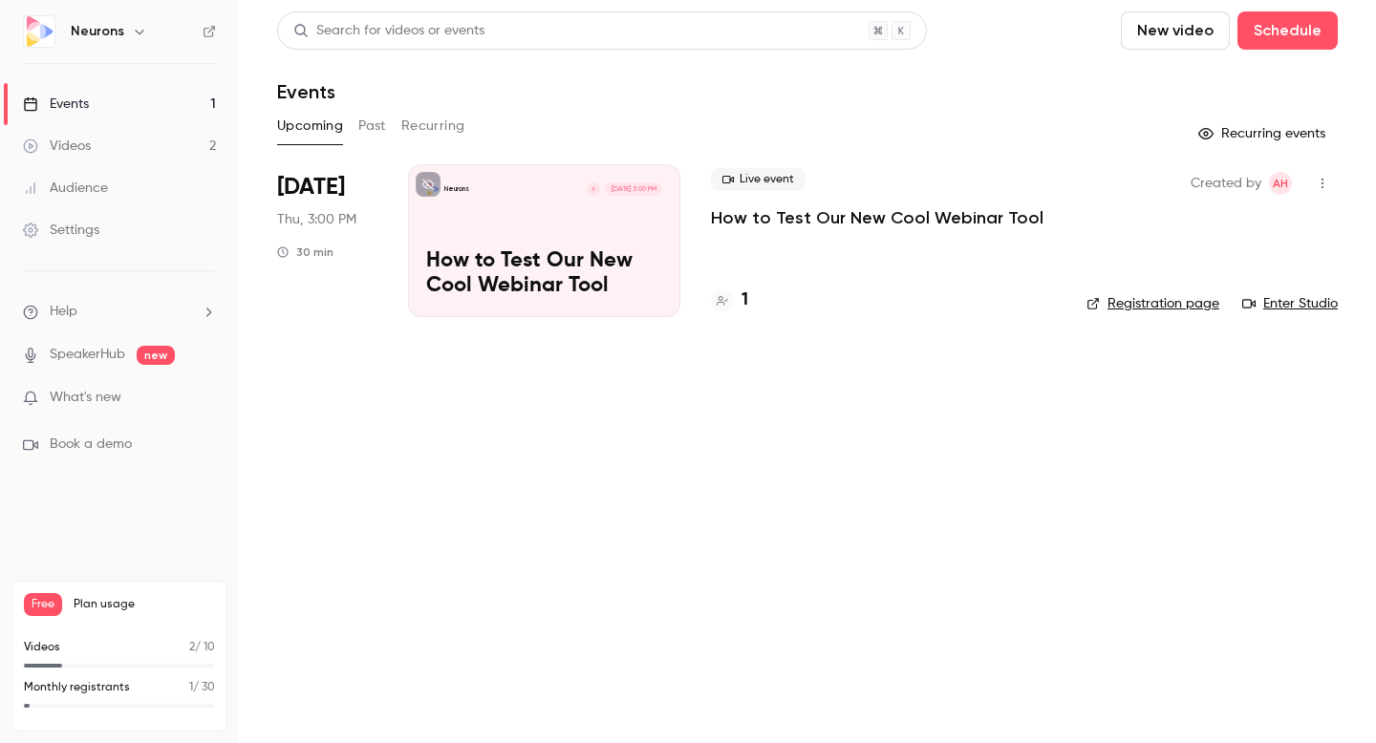
click at [1146, 303] on link "Registration page" at bounding box center [1152, 303] width 133 height 19
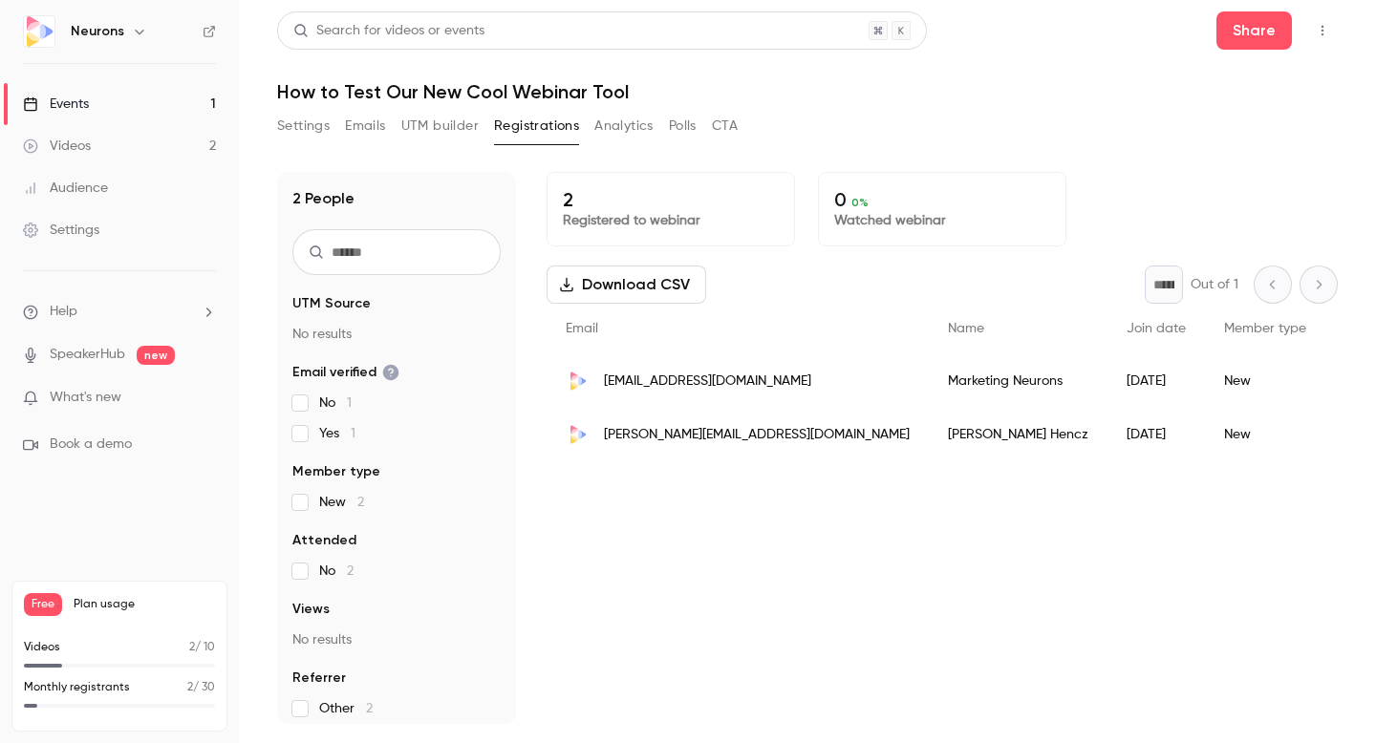
scroll to position [10, 0]
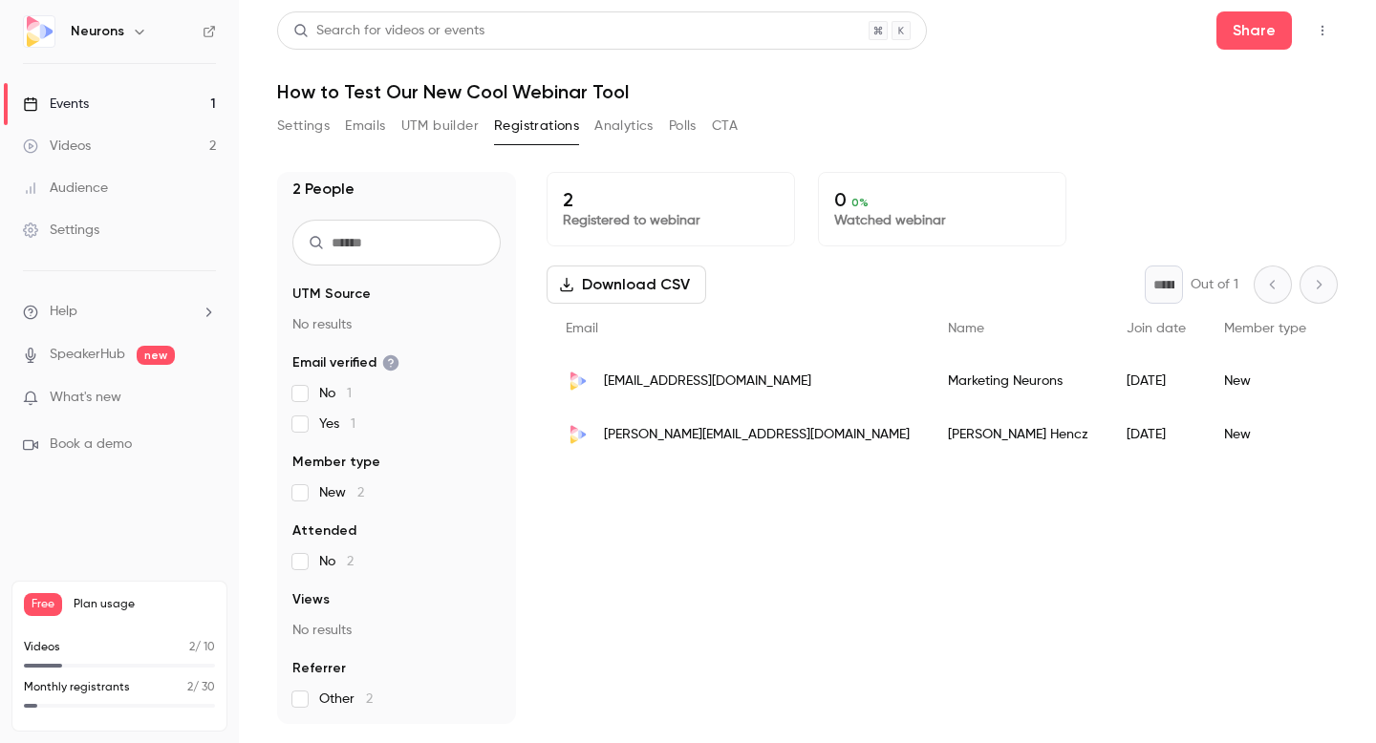
click at [611, 143] on div "Settings Emails UTM builder Registrations Analytics Polls CTA" at bounding box center [507, 130] width 461 height 38
click at [626, 128] on button "Analytics" at bounding box center [623, 126] width 59 height 31
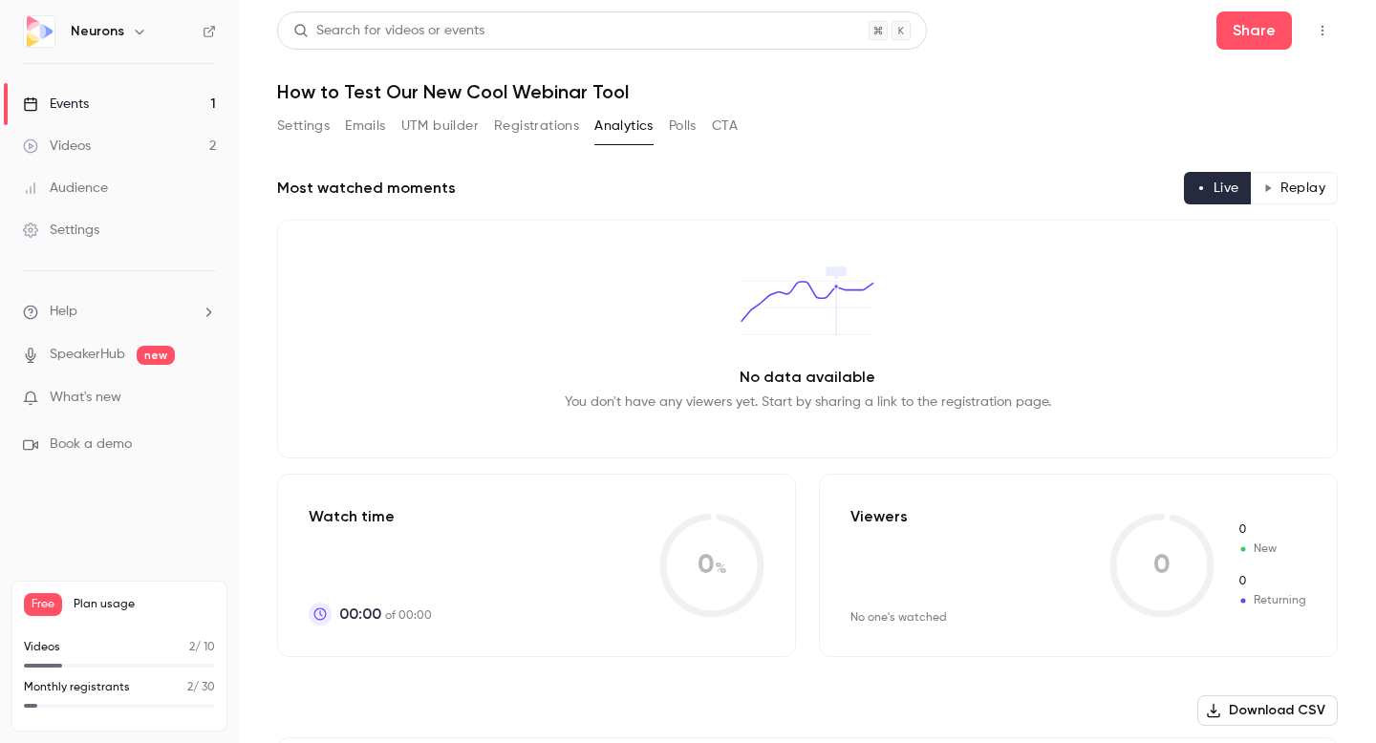
click at [684, 132] on button "Polls" at bounding box center [683, 126] width 28 height 31
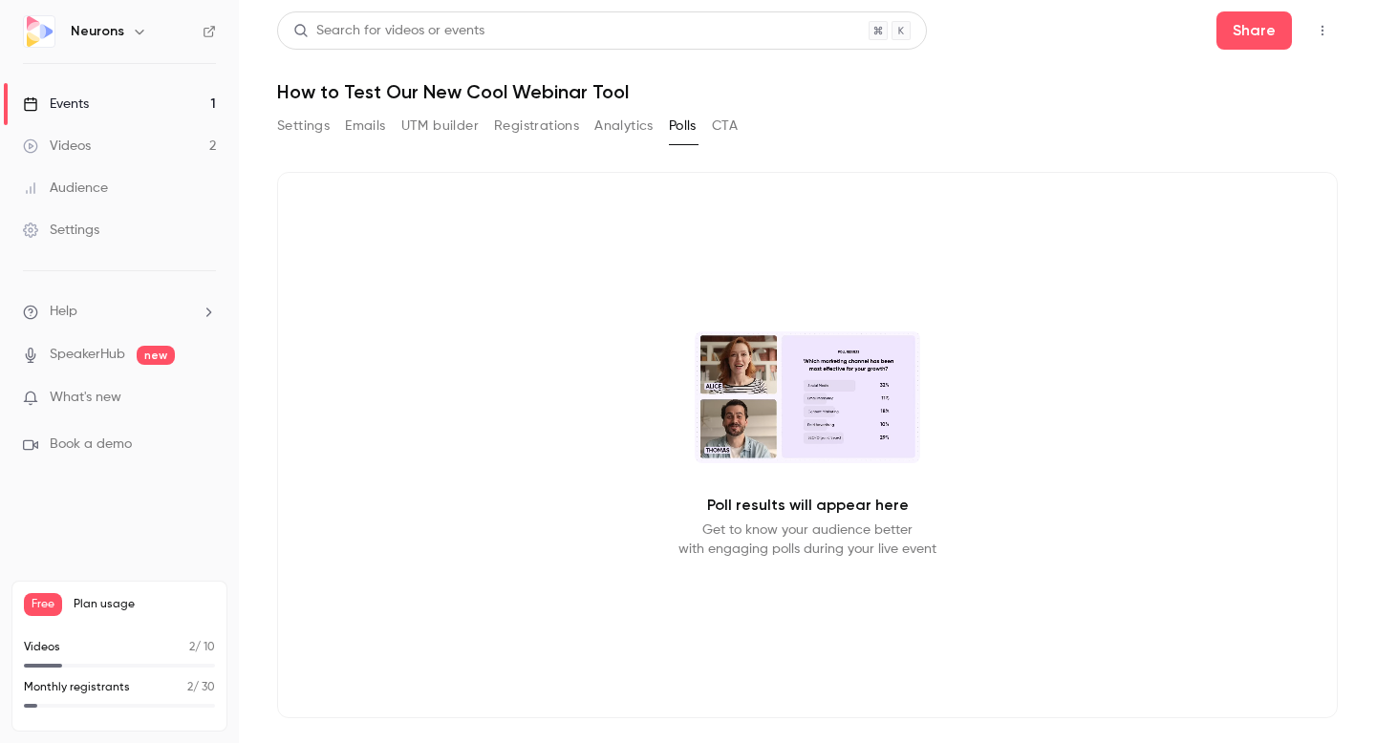
click at [728, 134] on button "CTA" at bounding box center [725, 126] width 26 height 31
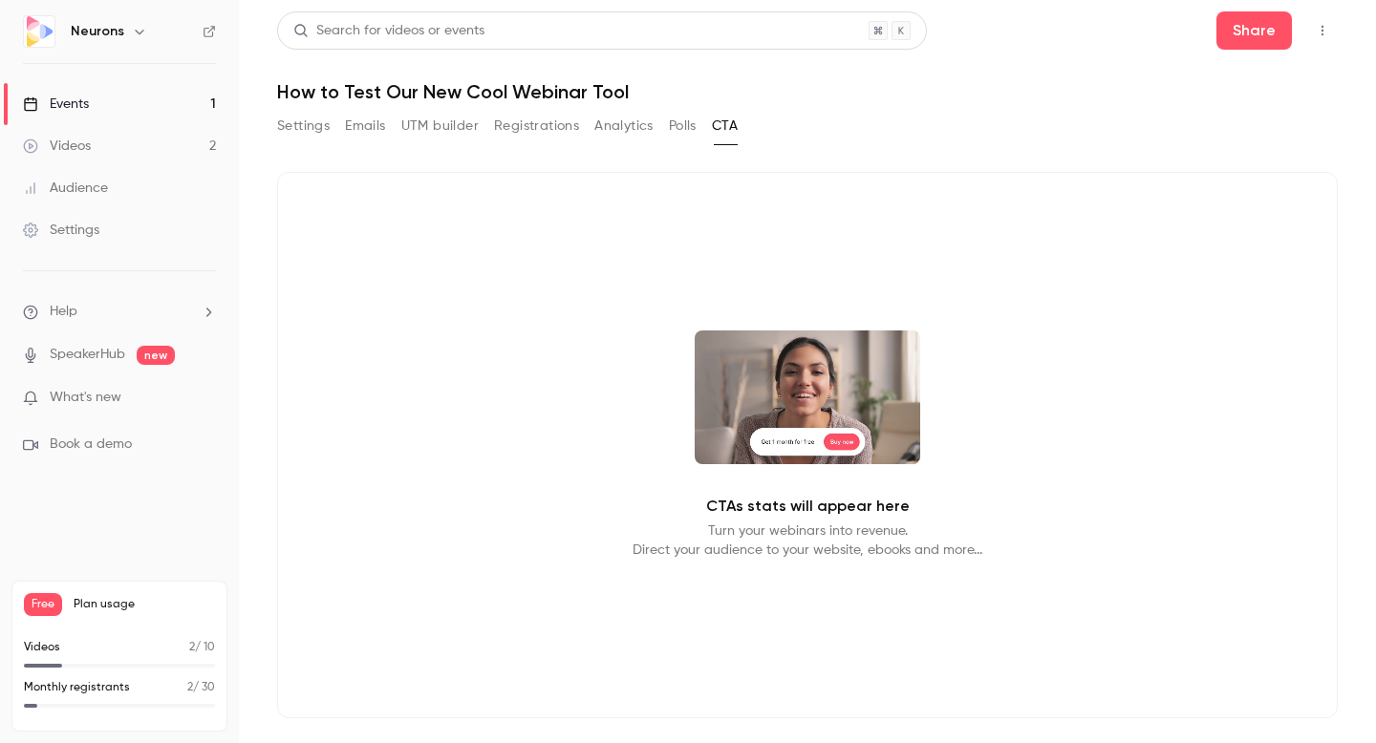
click at [677, 129] on button "Polls" at bounding box center [683, 126] width 28 height 31
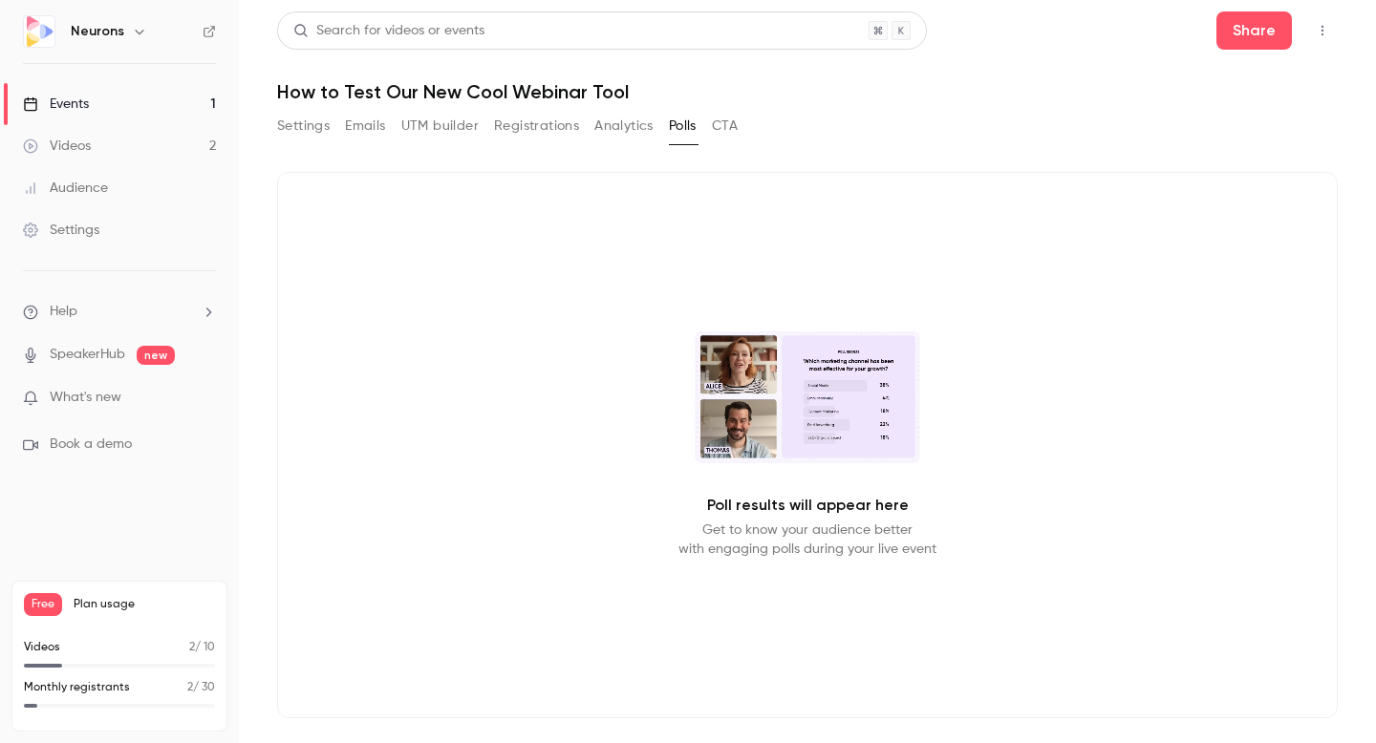
click at [718, 122] on button "CTA" at bounding box center [725, 126] width 26 height 31
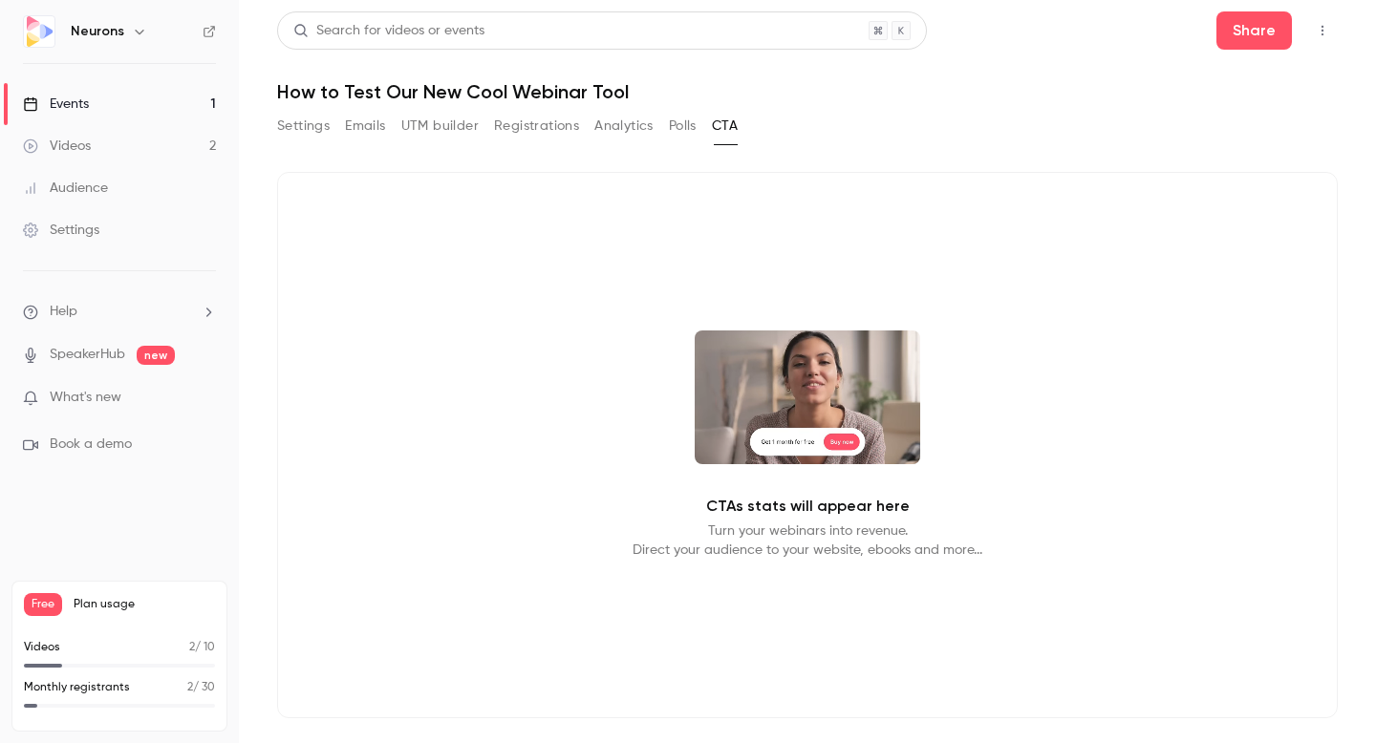
click at [668, 128] on div "Settings Emails UTM builder Registrations Analytics Polls CTA" at bounding box center [507, 126] width 461 height 31
click at [679, 128] on button "Polls" at bounding box center [683, 126] width 28 height 31
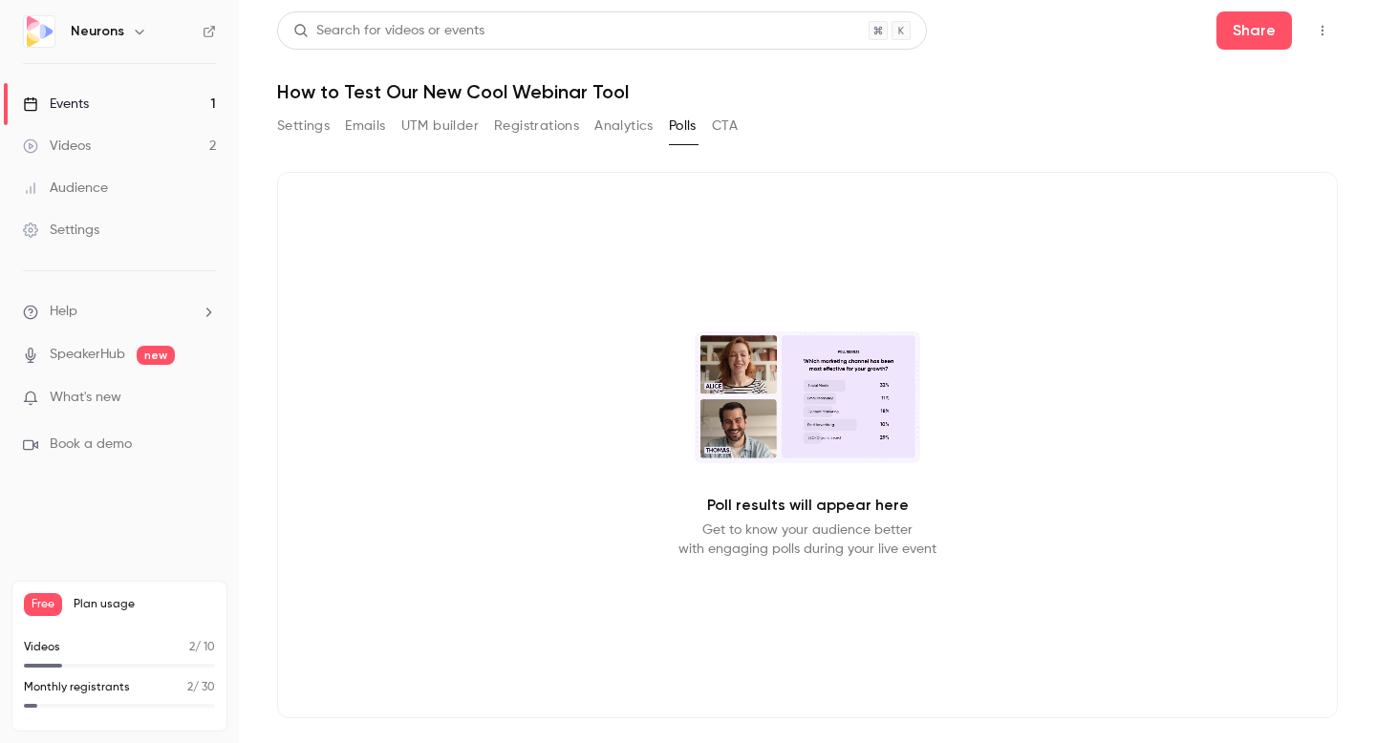
click at [290, 130] on button "Settings" at bounding box center [303, 126] width 53 height 31
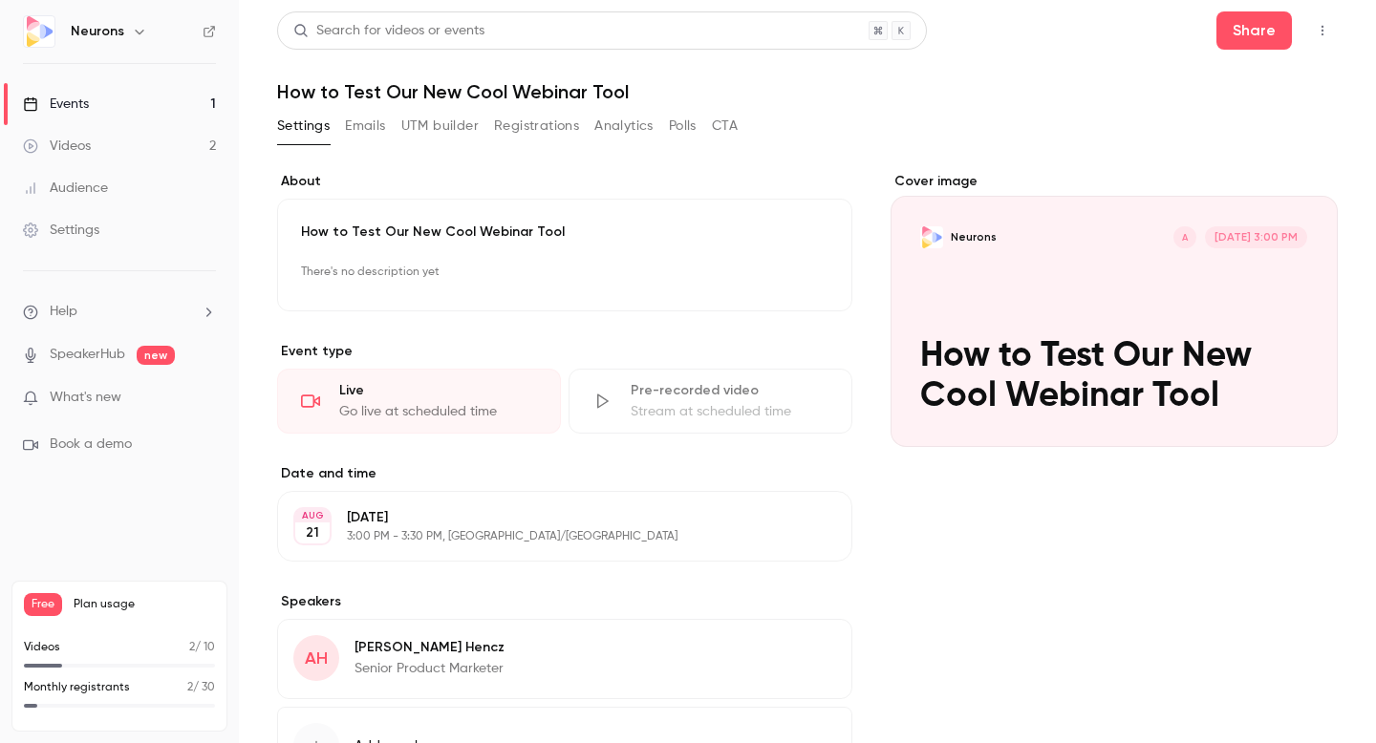
click at [419, 398] on div "Live" at bounding box center [438, 390] width 198 height 19
click at [1139, 330] on div "Cover image" at bounding box center [1114, 309] width 447 height 275
click at [0, 0] on input "Neurons A [DATE] 3:00 PM How to Test Our New Cool Webinar Tool" at bounding box center [0, 0] width 0 height 0
click at [1261, 26] on button "Share" at bounding box center [1253, 30] width 75 height 38
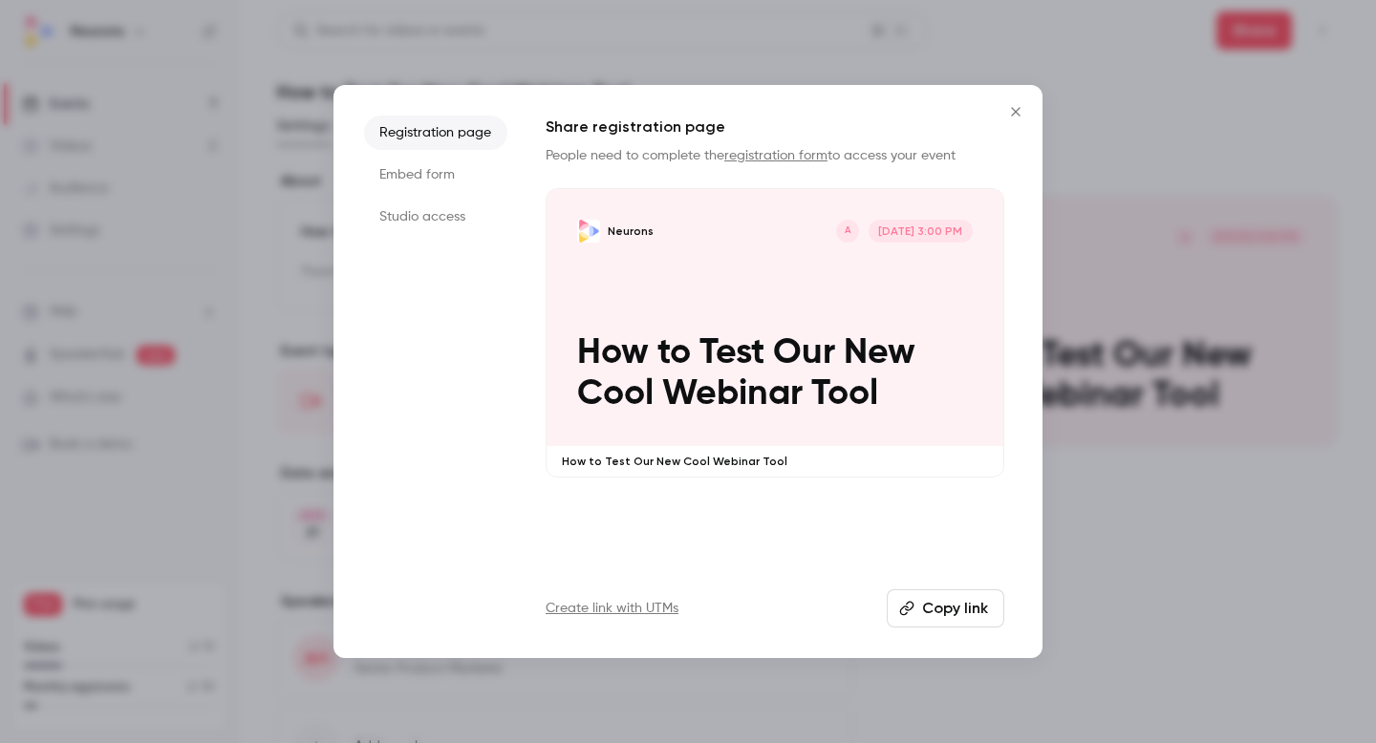
click at [452, 215] on li "Studio access" at bounding box center [435, 217] width 143 height 34
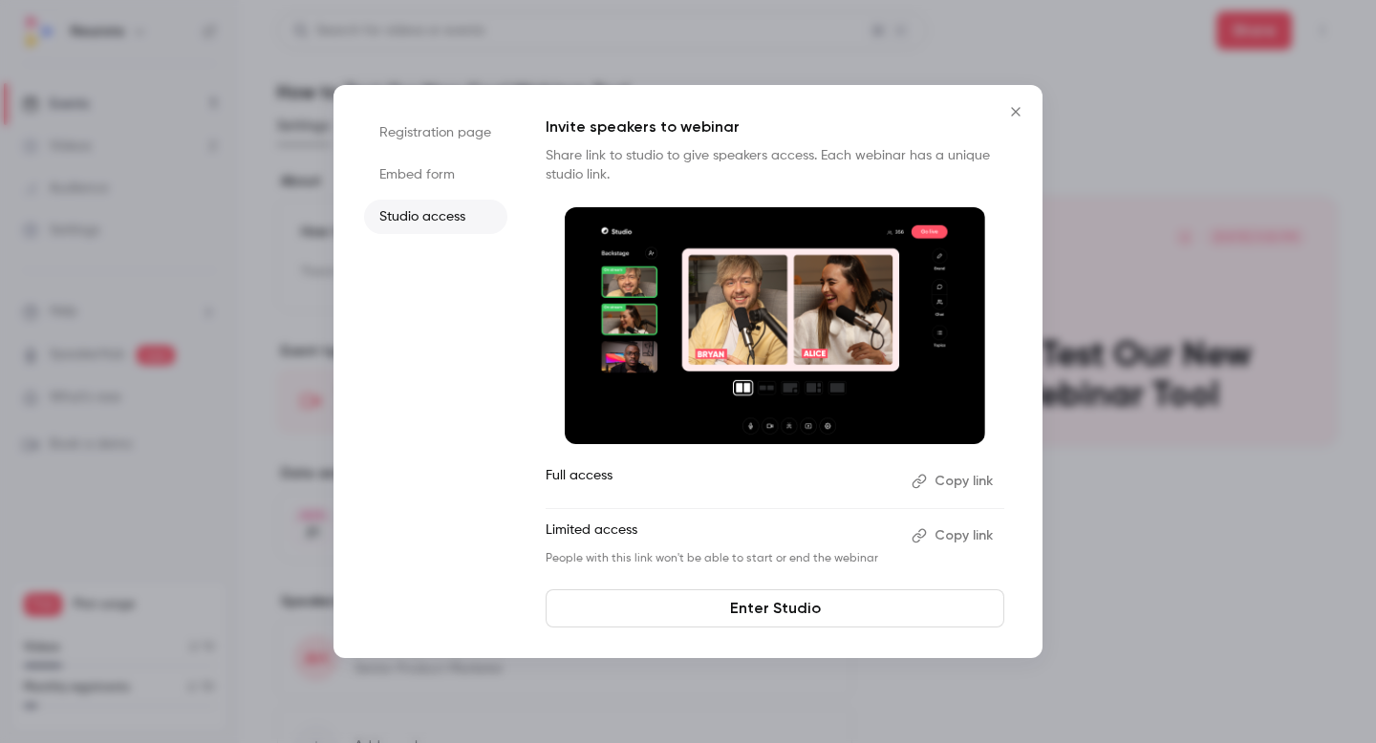
click at [795, 611] on link "Enter Studio" at bounding box center [775, 609] width 459 height 38
click at [1014, 108] on icon "Close" at bounding box center [1015, 111] width 23 height 15
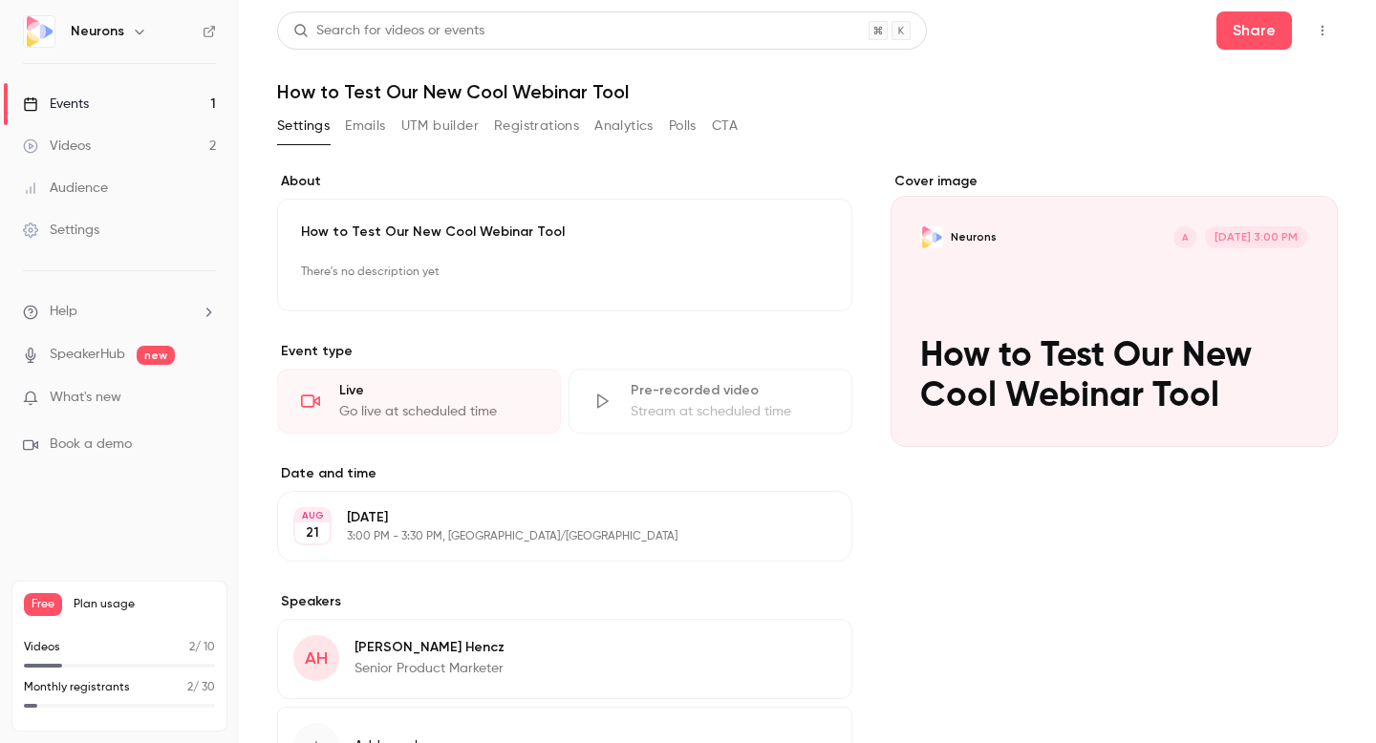
scroll to position [161, 0]
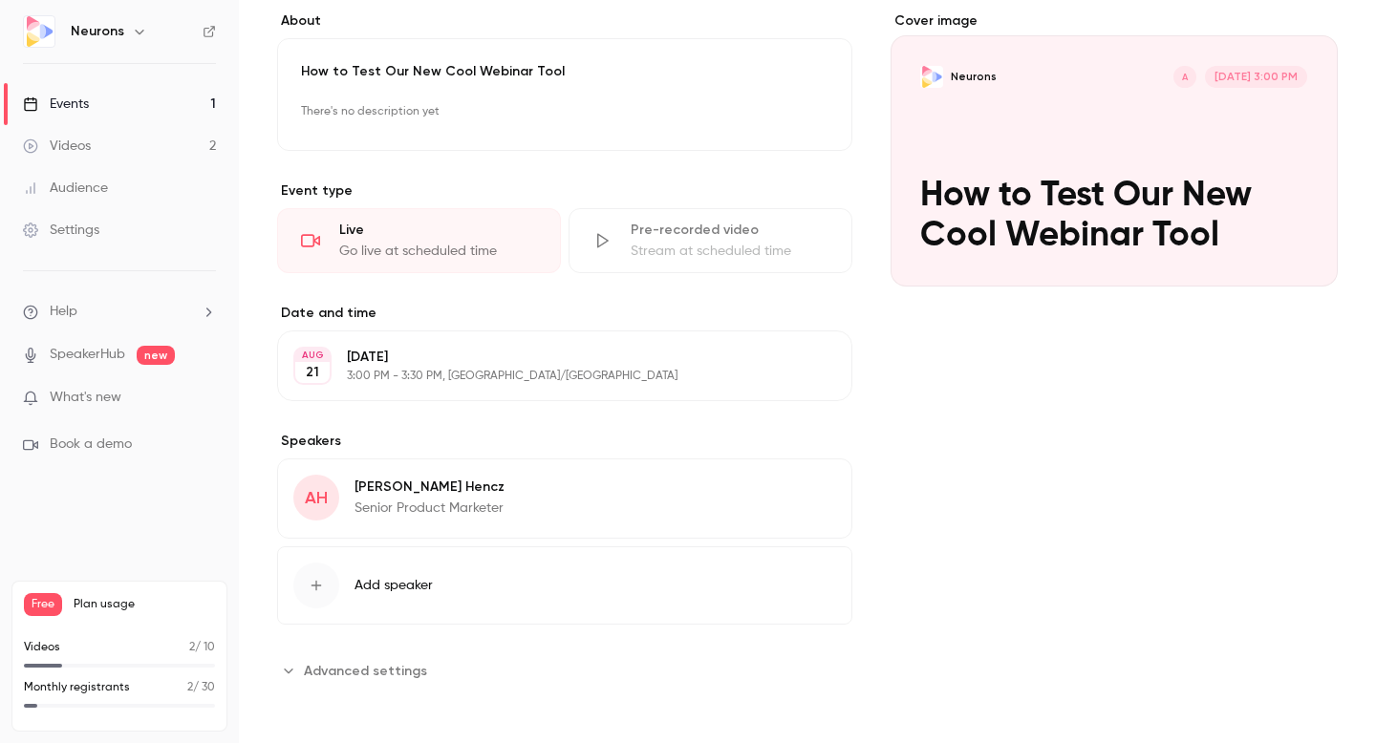
click at [88, 145] on div "Videos" at bounding box center [57, 146] width 68 height 19
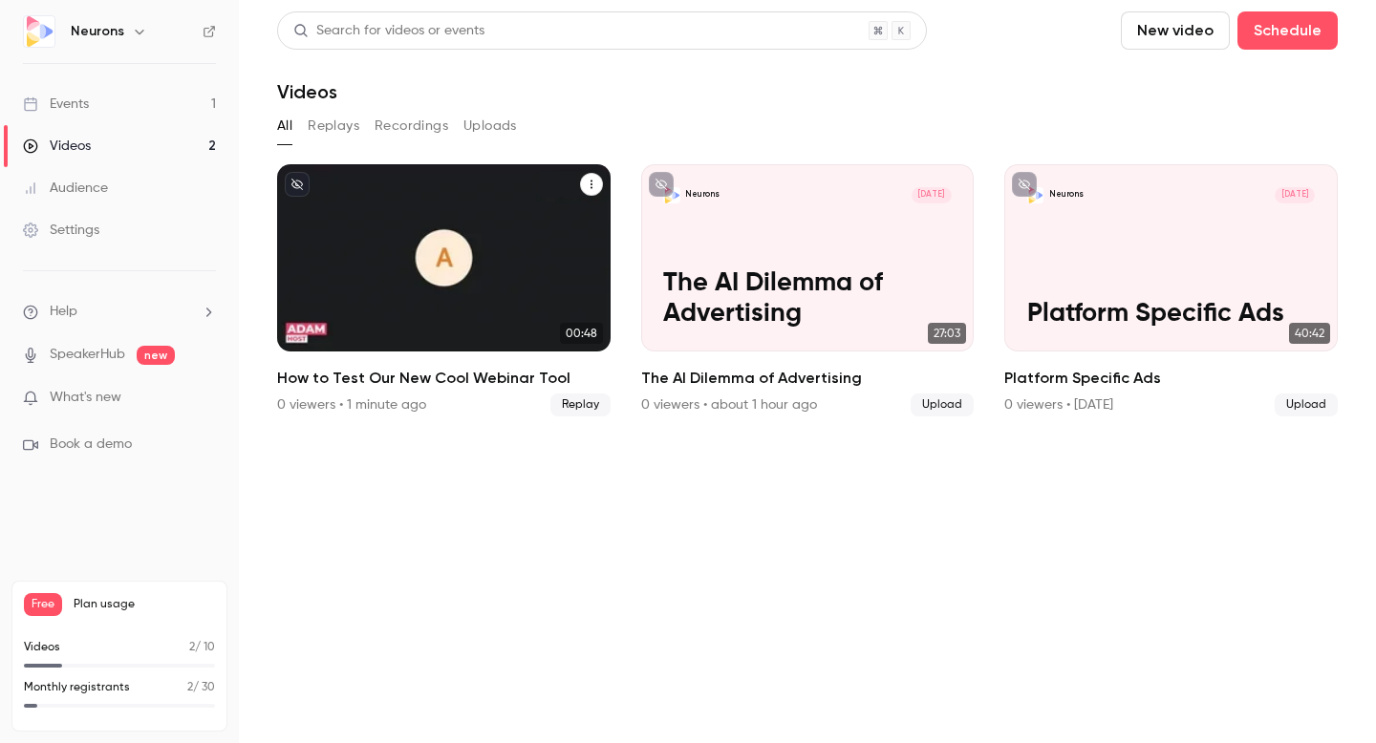
click at [316, 385] on h2 "How to Test Our New Cool Webinar Tool" at bounding box center [443, 378] width 333 height 23
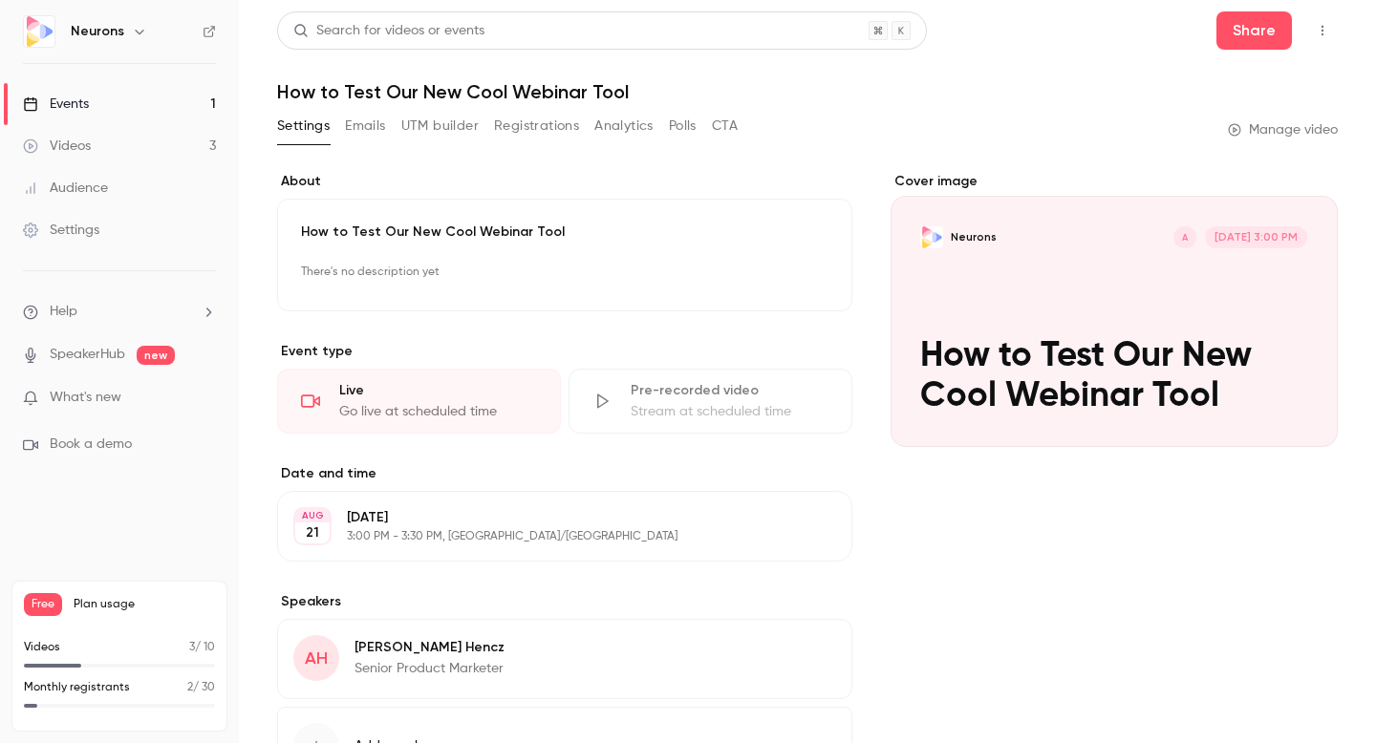
click at [86, 142] on div "Videos" at bounding box center [57, 146] width 68 height 19
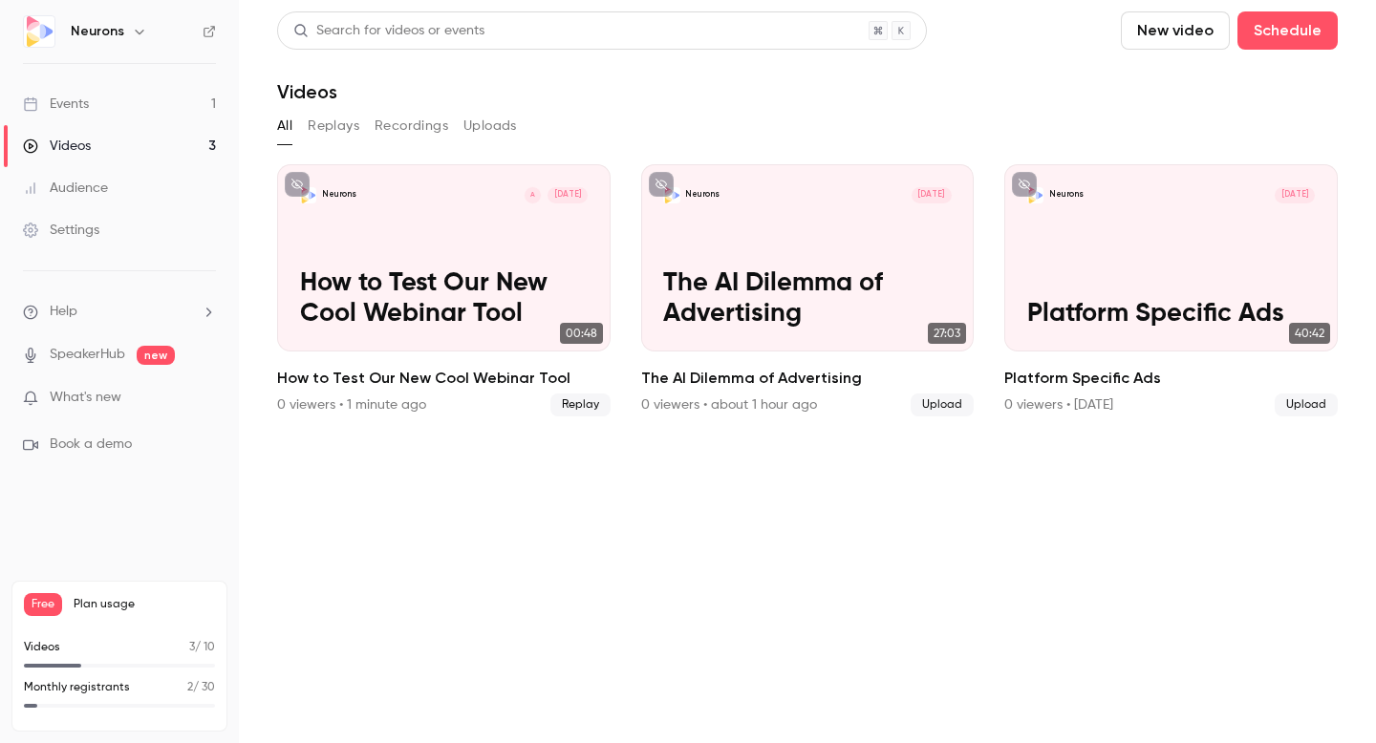
click at [97, 104] on link "Events 1" at bounding box center [119, 104] width 239 height 42
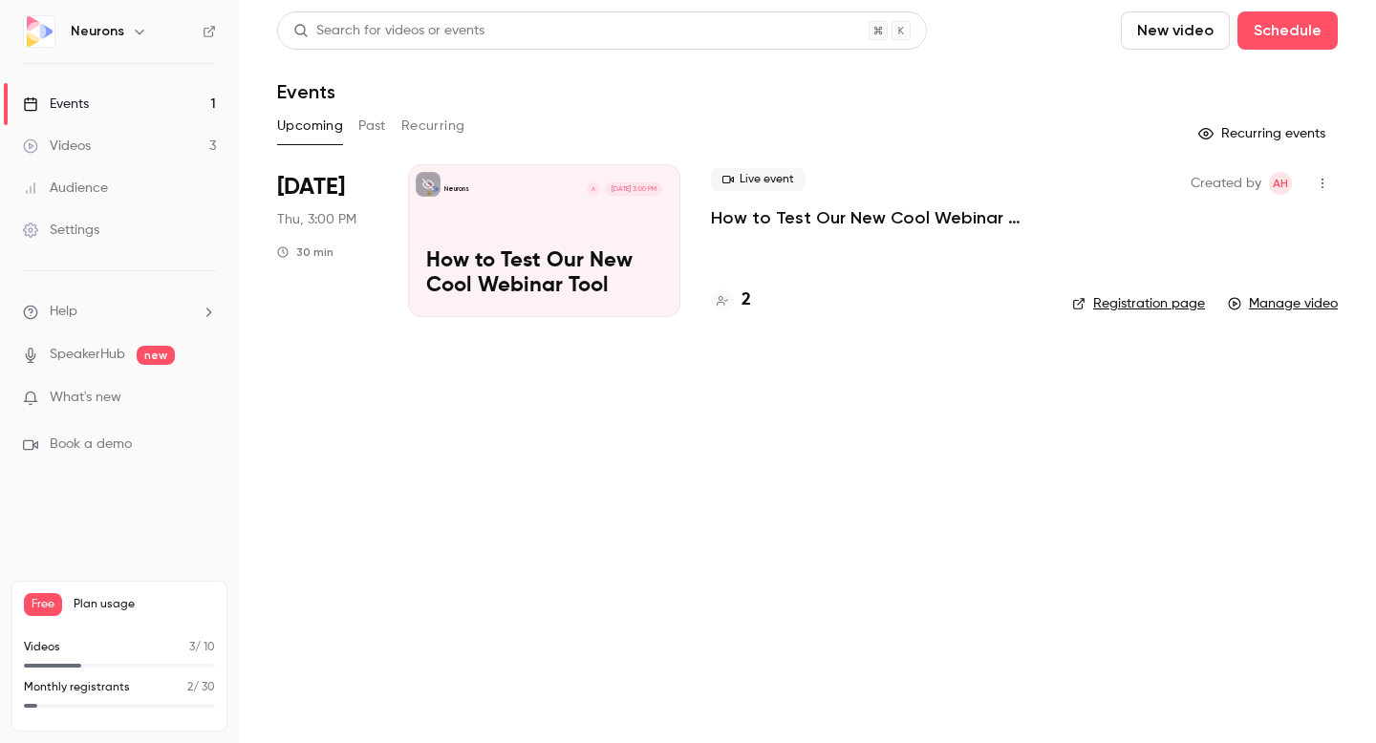
click at [1159, 308] on link "Registration page" at bounding box center [1138, 303] width 133 height 19
click at [124, 147] on link "Videos 3" at bounding box center [119, 146] width 239 height 42
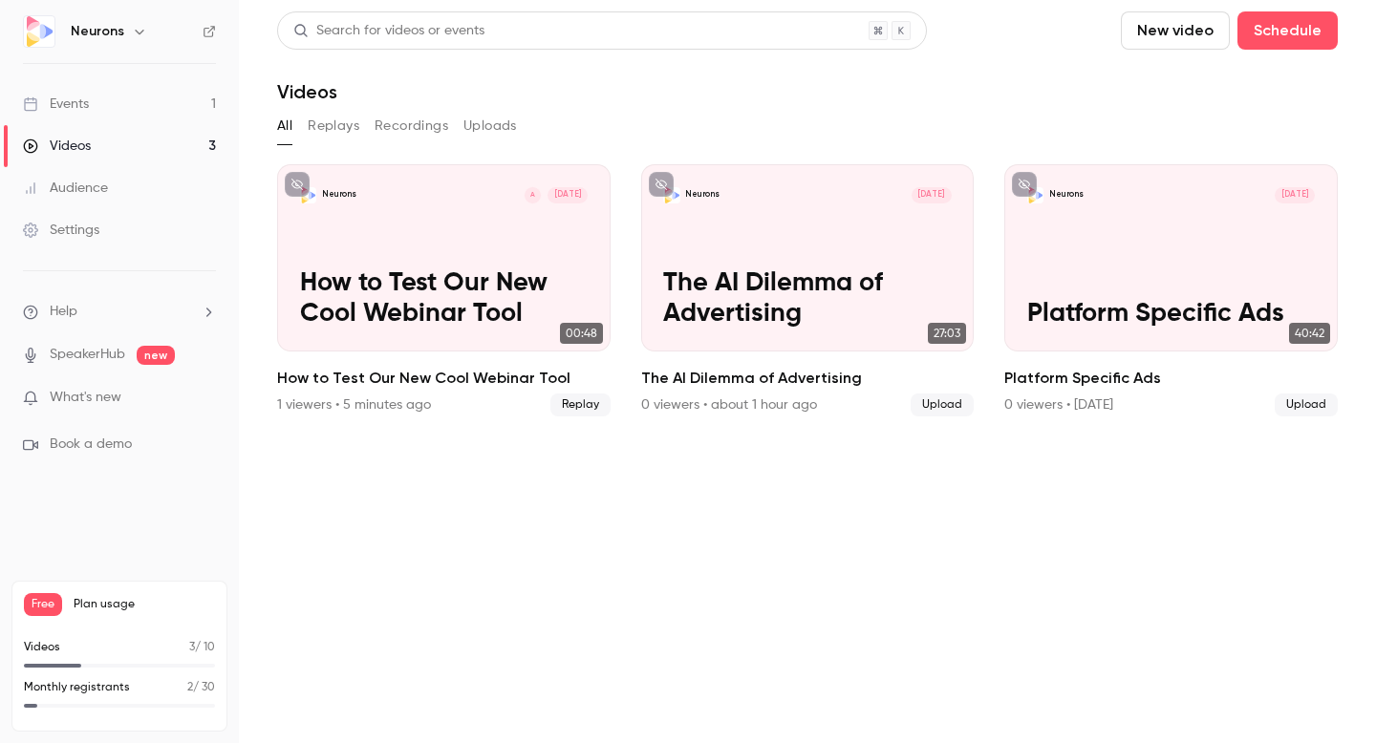
click at [115, 106] on link "Events 1" at bounding box center [119, 104] width 239 height 42
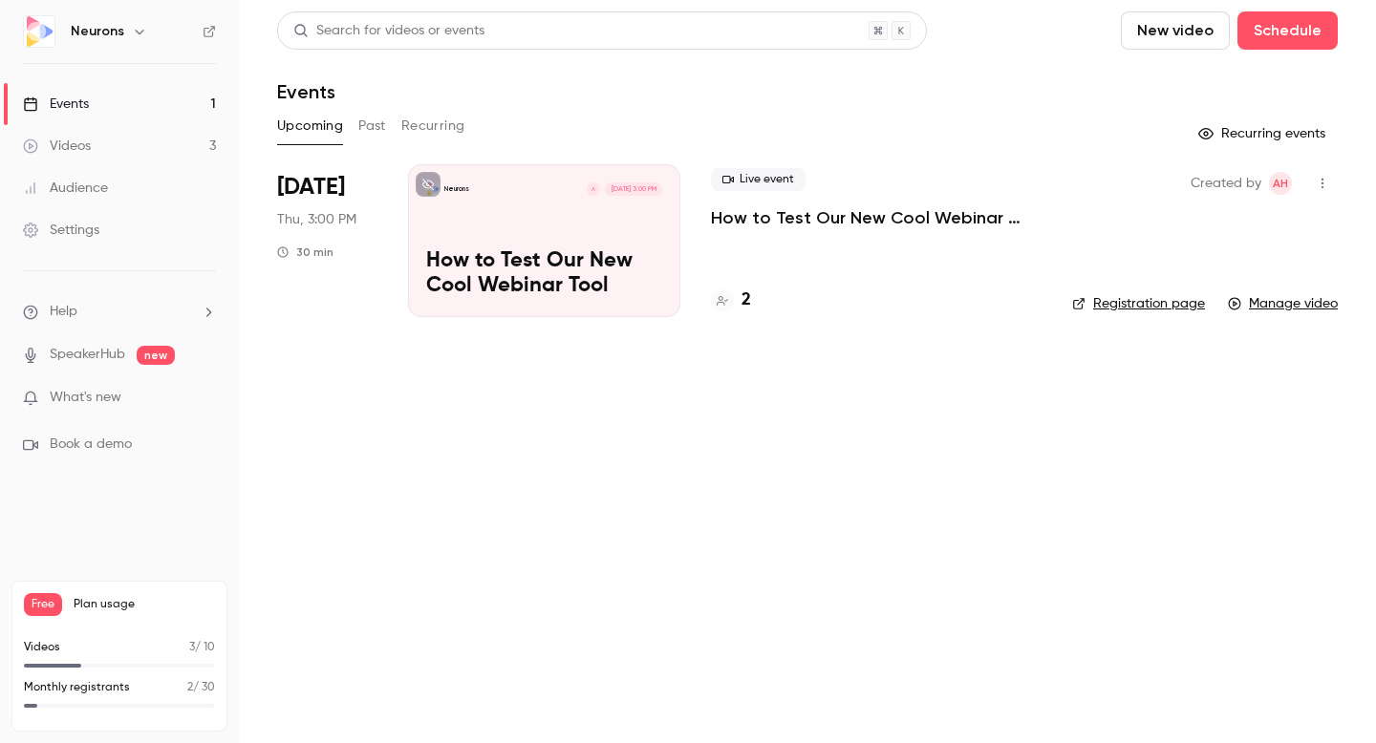
click at [795, 217] on p "How to Test Our New Cool Webinar Tool" at bounding box center [876, 217] width 331 height 23
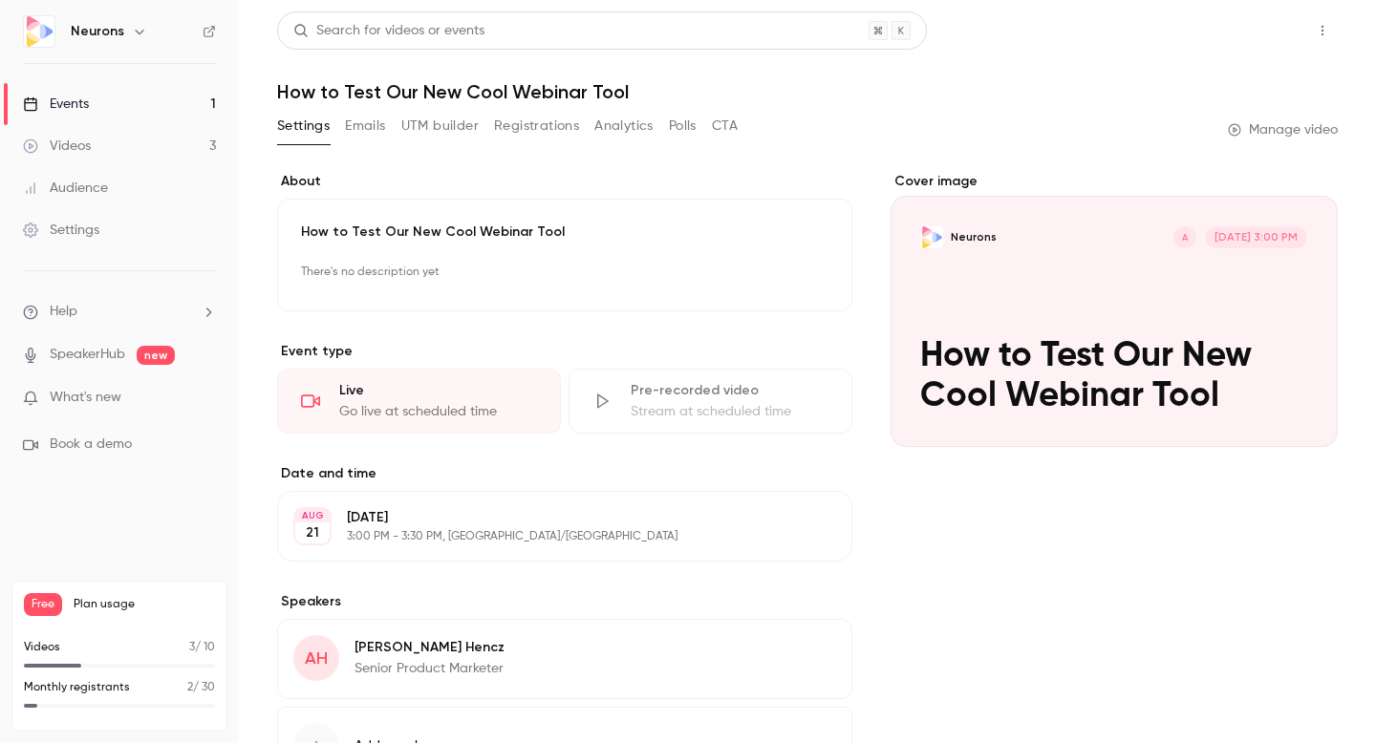
click at [1262, 37] on button "Share" at bounding box center [1253, 30] width 75 height 38
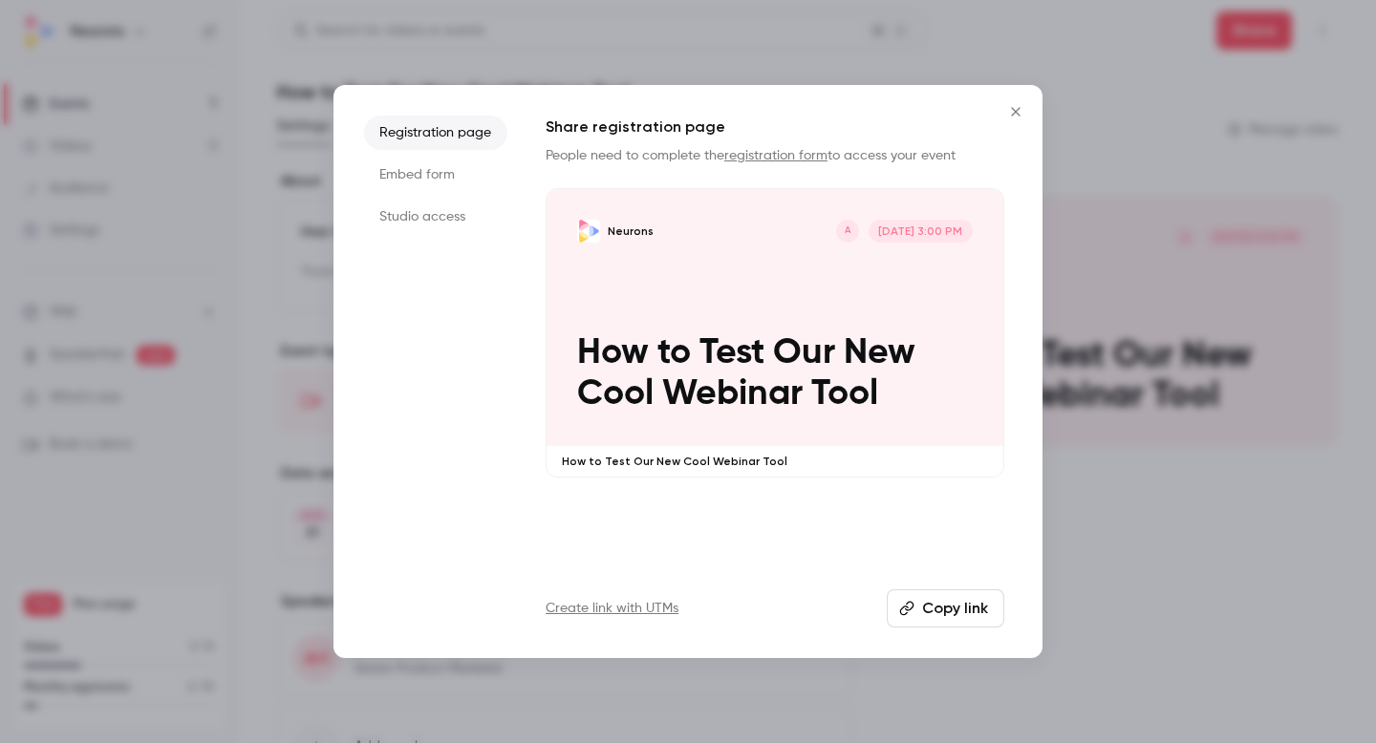
click at [436, 218] on li "Studio access" at bounding box center [435, 217] width 143 height 34
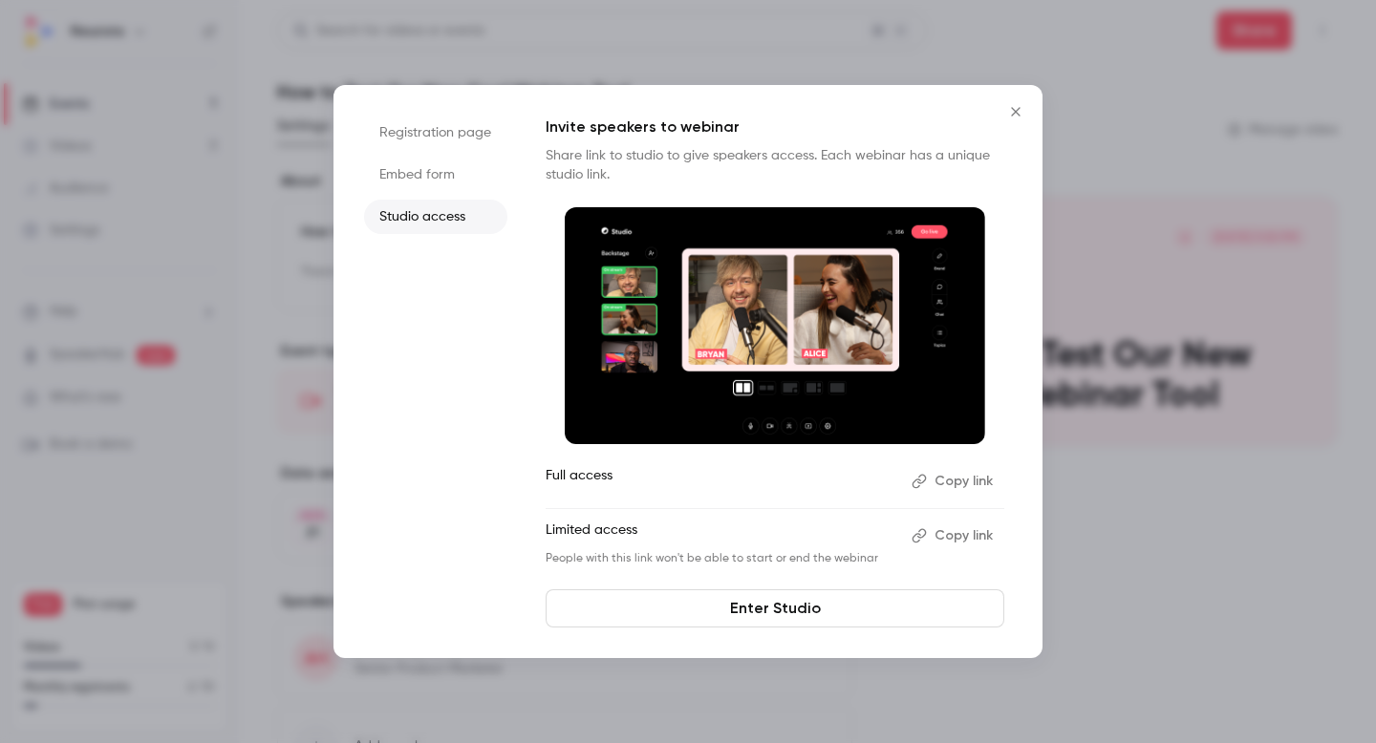
click at [951, 532] on button "Copy link" at bounding box center [954, 536] width 100 height 31
click at [440, 178] on li "Embed form" at bounding box center [435, 175] width 143 height 34
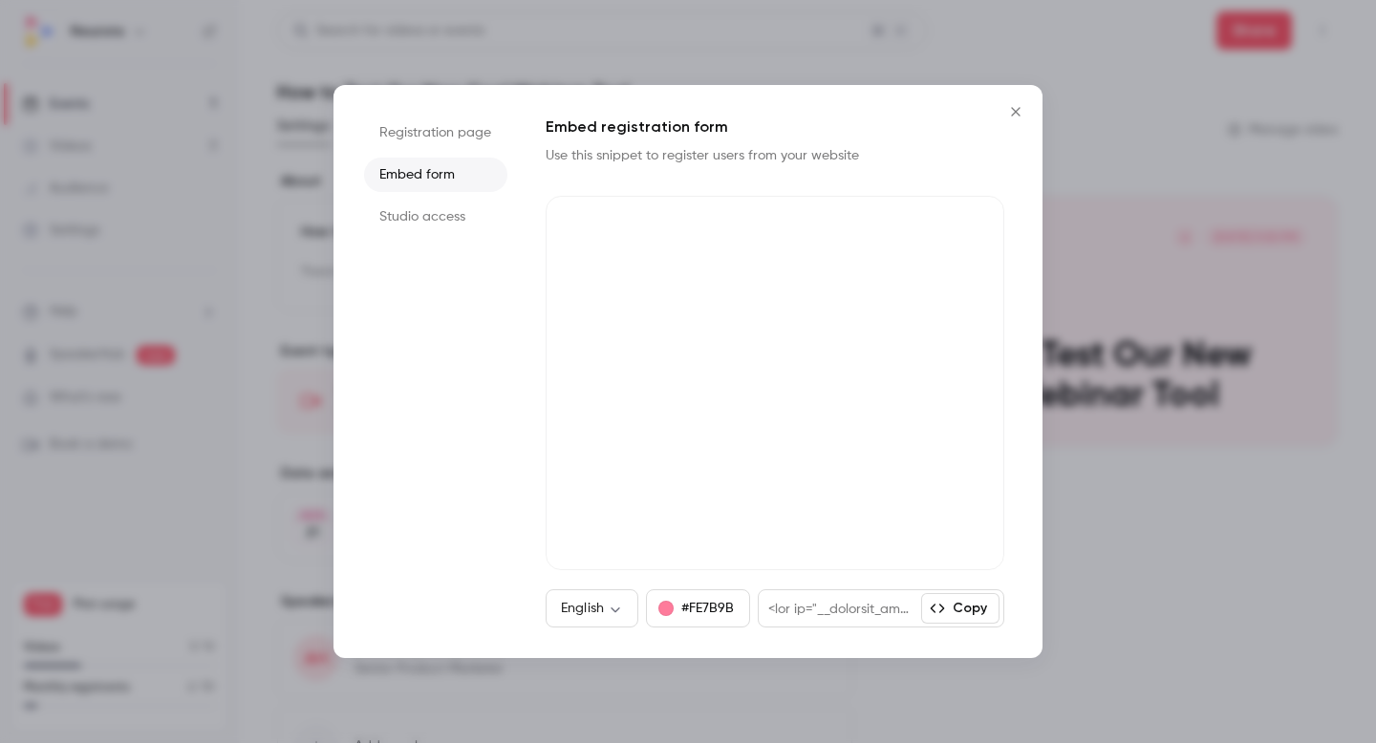
click at [455, 130] on li "Registration page" at bounding box center [435, 133] width 143 height 34
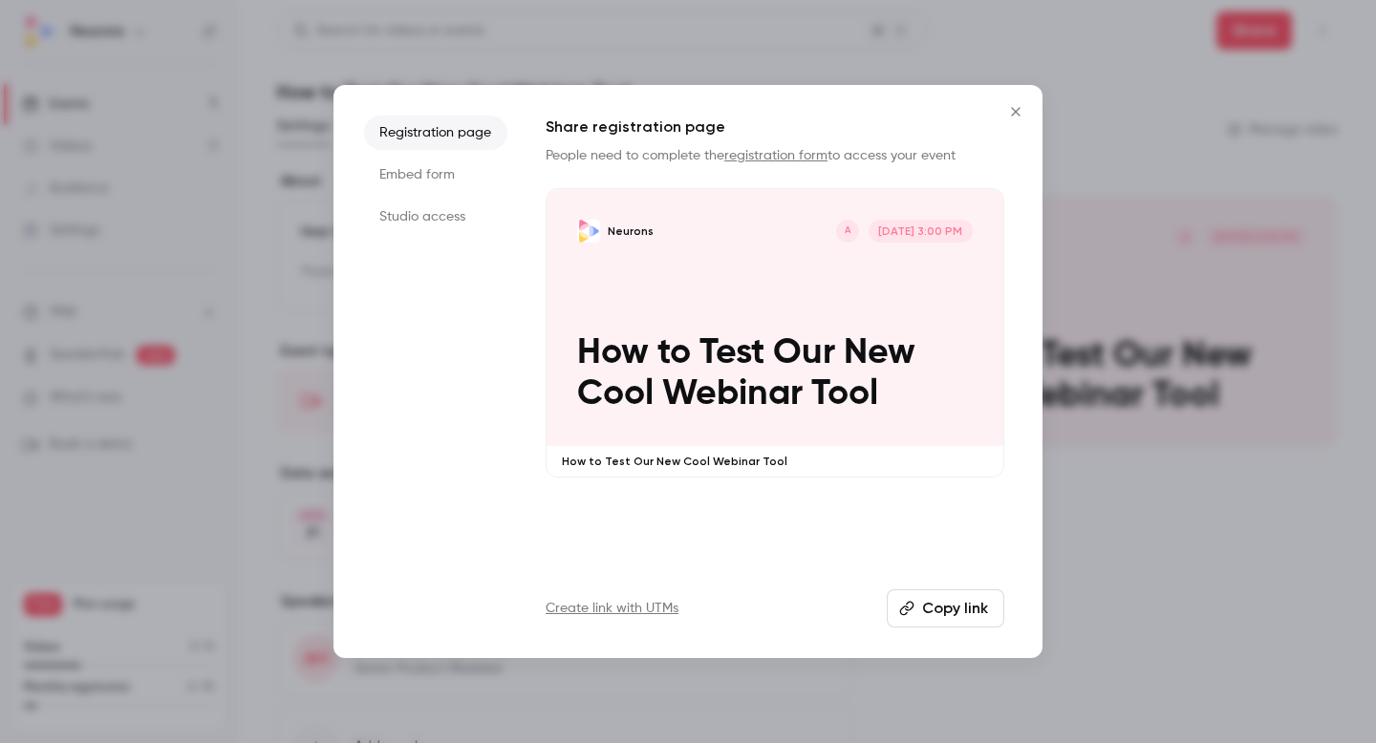
click at [1016, 117] on icon "Close" at bounding box center [1015, 111] width 23 height 15
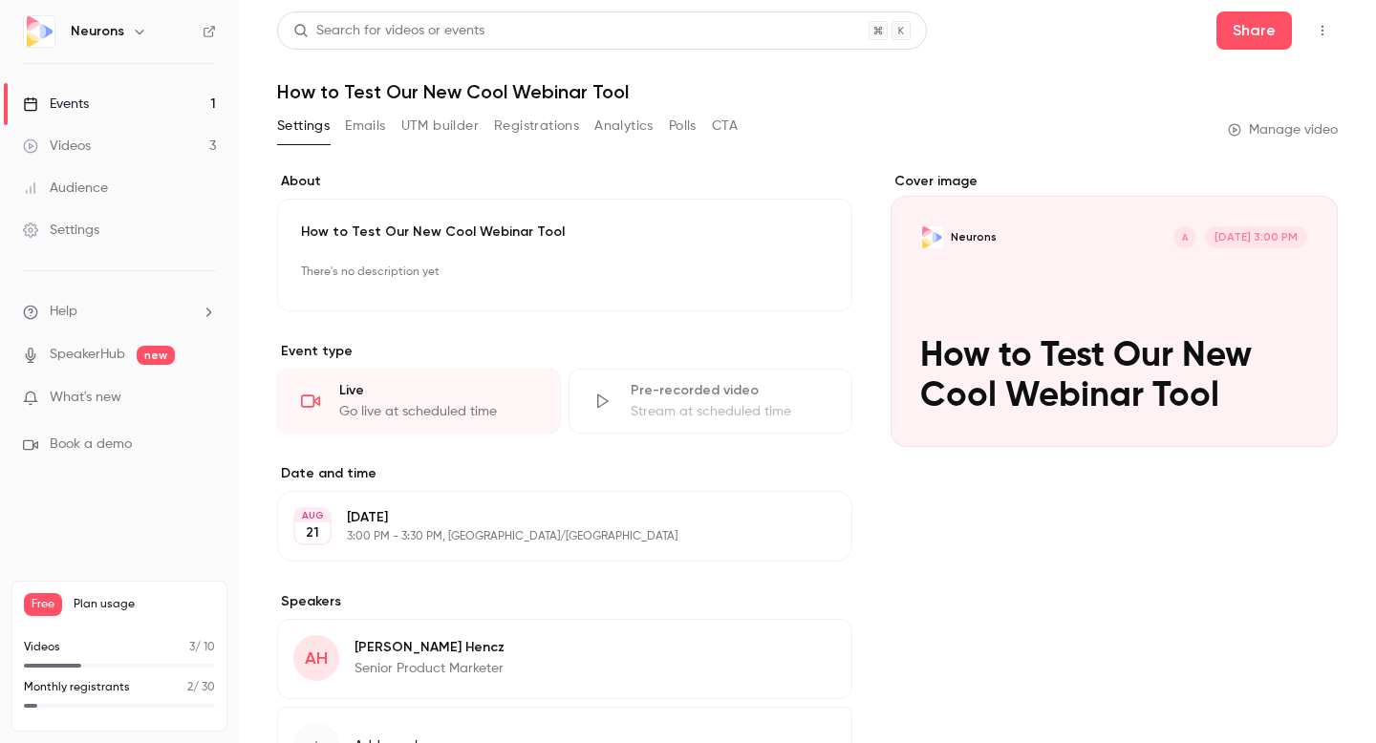
click at [78, 353] on link "SpeakerHub" at bounding box center [87, 355] width 75 height 20
